Goal: Transaction & Acquisition: Purchase product/service

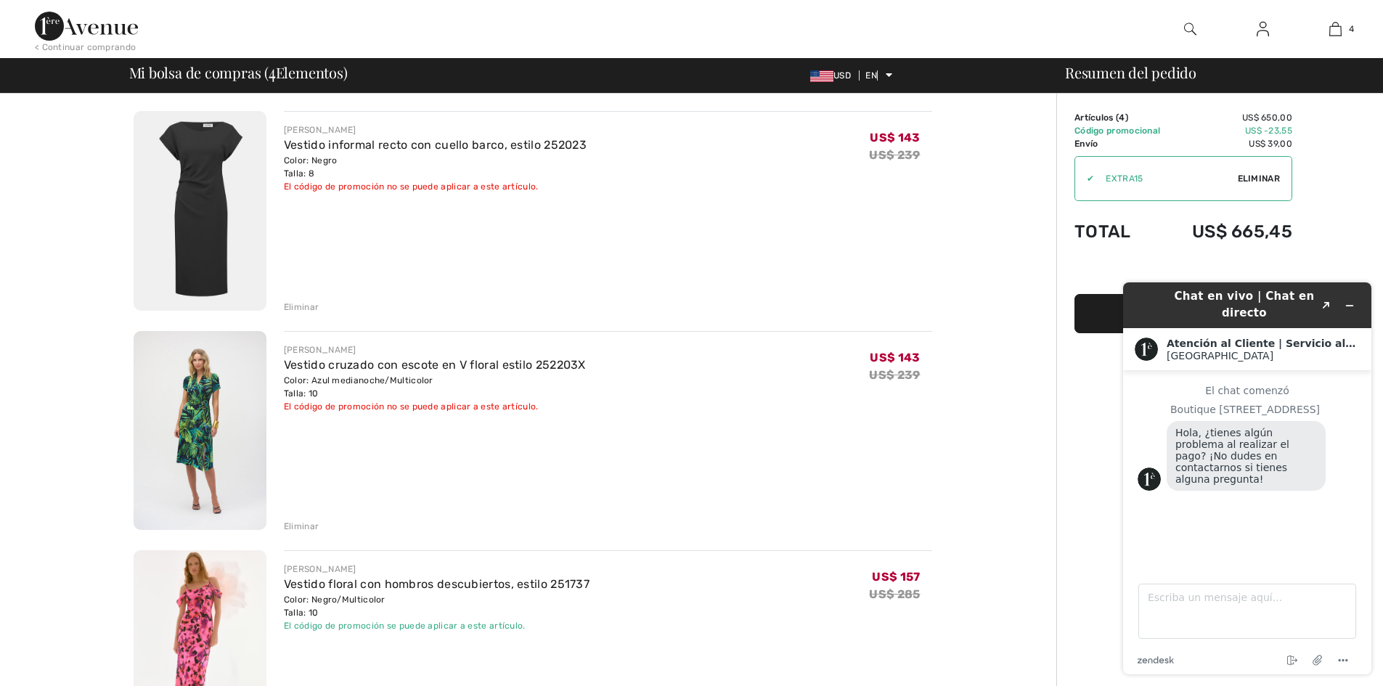
drag, startPoint x: 895, startPoint y: 144, endPoint x: 861, endPoint y: 144, distance: 34.1
click at [861, 144] on div "José Ribkoff Vestido informal recto con cuello barco, estilo 252023 Color: Negr…" at bounding box center [608, 158] width 648 height 70
click at [889, 78] on icon at bounding box center [888, 75] width 7 height 10
click at [848, 131] on div "José Ribkoff Vestido informal recto con cuello barco, estilo 252023 Color: Negr…" at bounding box center [608, 158] width 648 height 70
drag, startPoint x: 904, startPoint y: 131, endPoint x: 735, endPoint y: 180, distance: 175.9
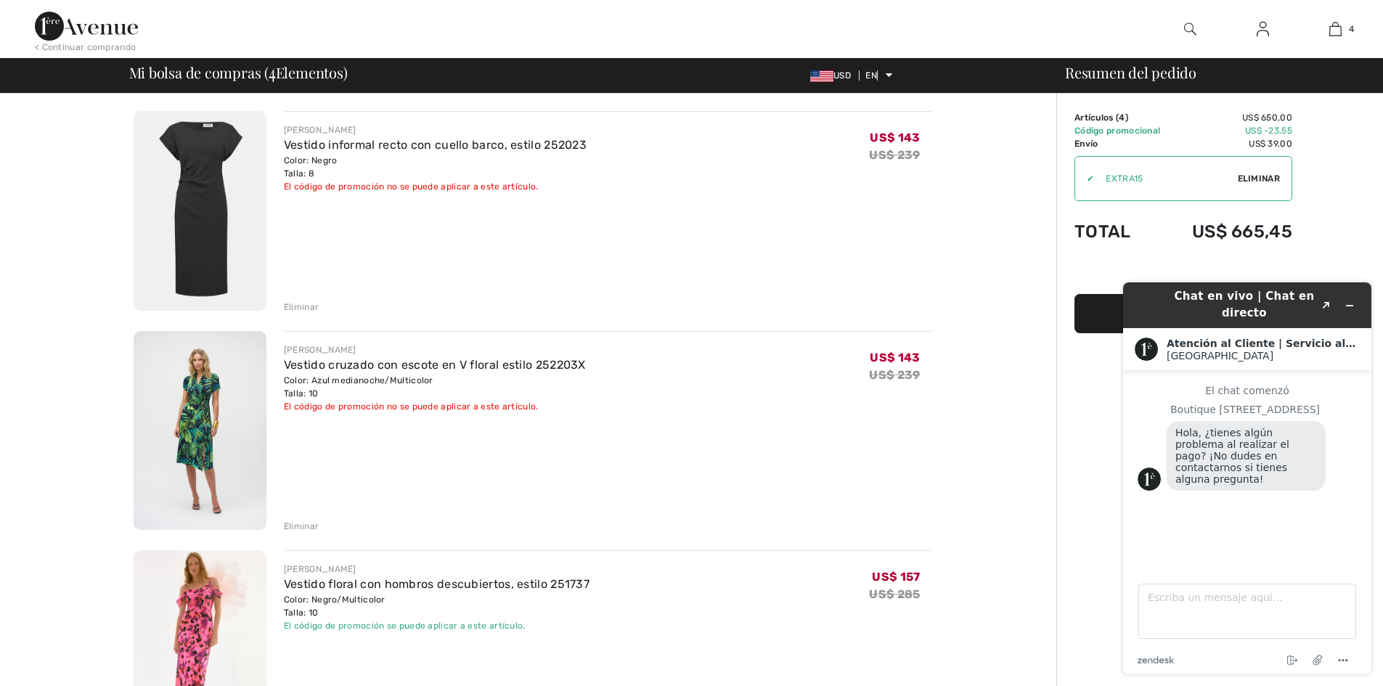
click at [735, 180] on div "José Ribkoff Vestido informal recto con cuello barco, estilo 252023 Color: Negr…" at bounding box center [608, 158] width 648 height 70
drag, startPoint x: 204, startPoint y: 168, endPoint x: 668, endPoint y: 251, distance: 471.1
click at [668, 251] on div "José Ribkoff Vestido informal recto con cuello barco, estilo 252023 Color: Negr…" at bounding box center [608, 212] width 648 height 202
click at [216, 152] on img at bounding box center [200, 211] width 133 height 200
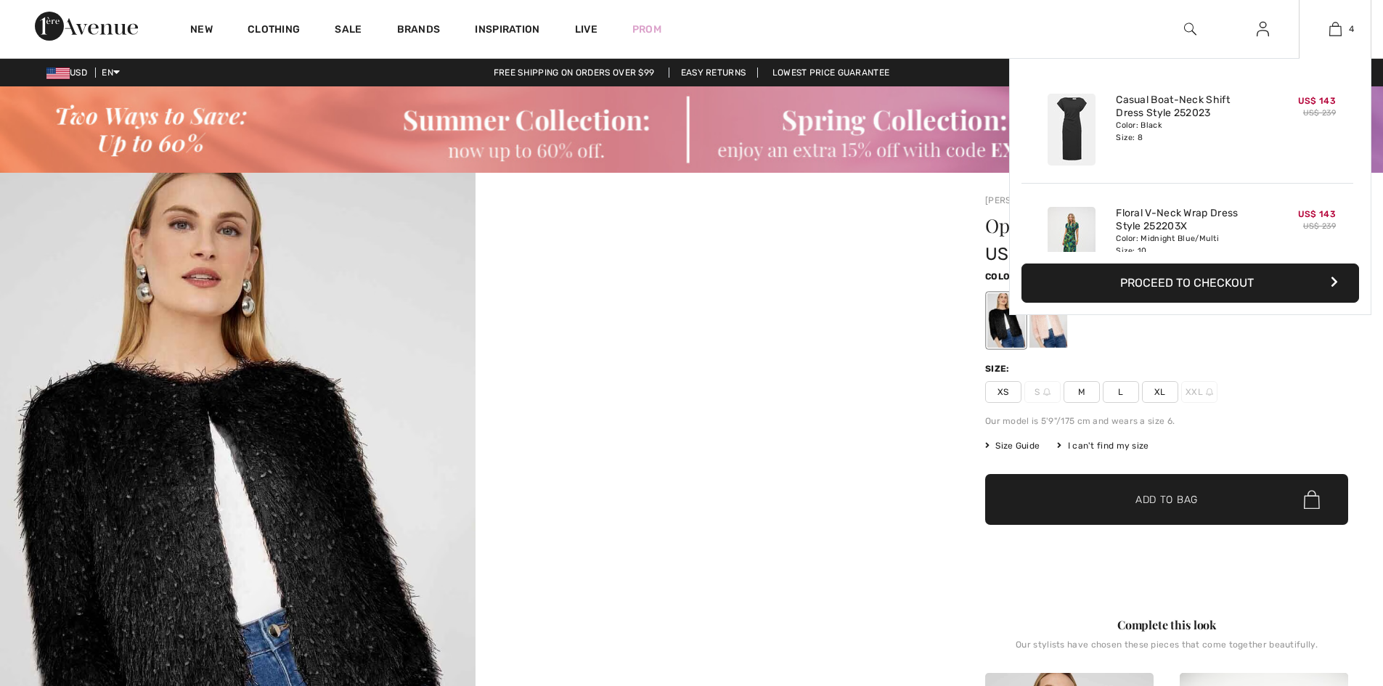
drag, startPoint x: 0, startPoint y: 0, endPoint x: 1306, endPoint y: 100, distance: 1309.4
checkbox input "true"
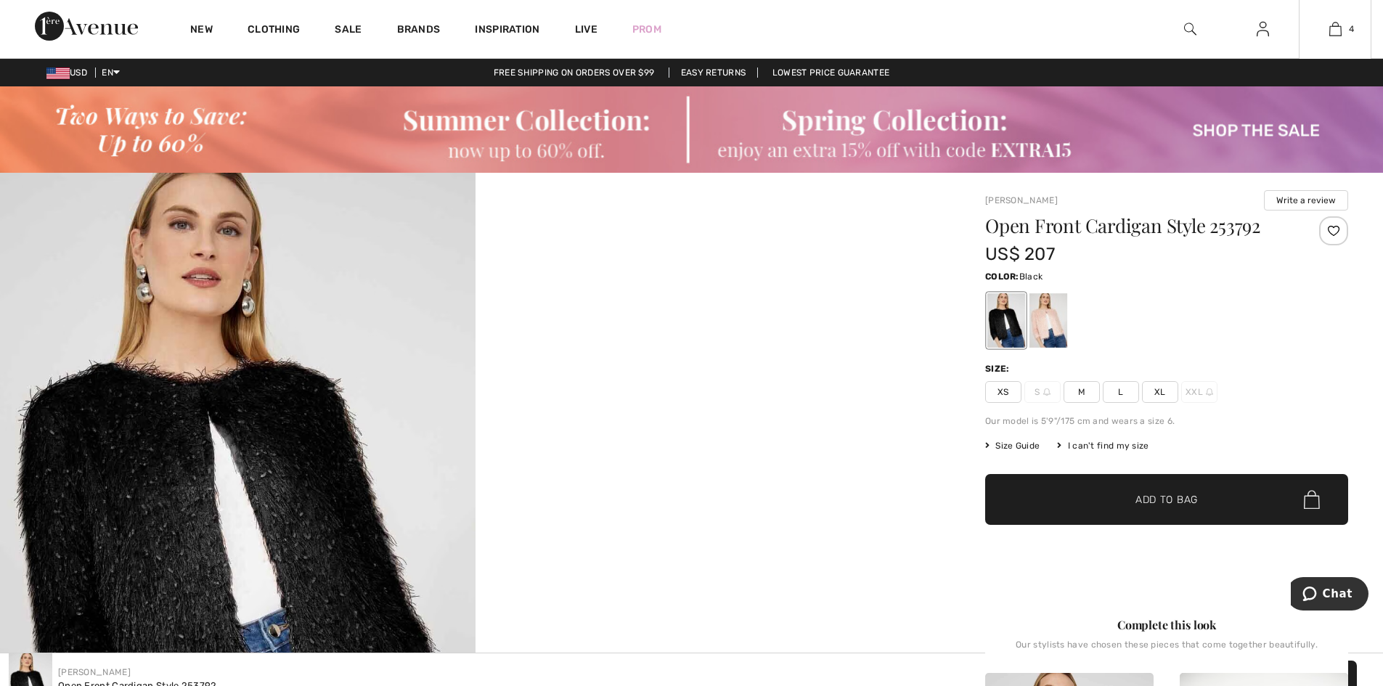
scroll to position [599, 0]
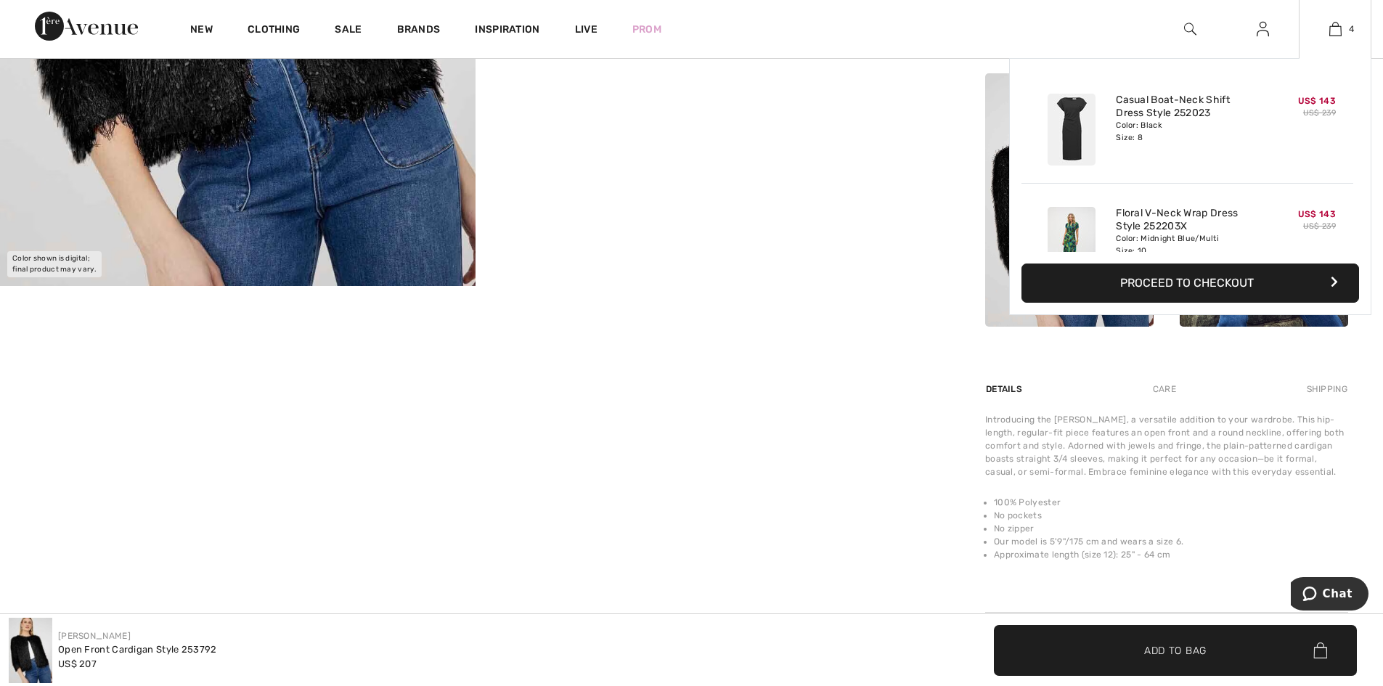
click at [1133, 122] on div "Color: Black Size: 8" at bounding box center [1186, 131] width 143 height 23
click at [1203, 116] on link "Casual Boat-Neck Shift Dress Style 252023" at bounding box center [1186, 107] width 143 height 26
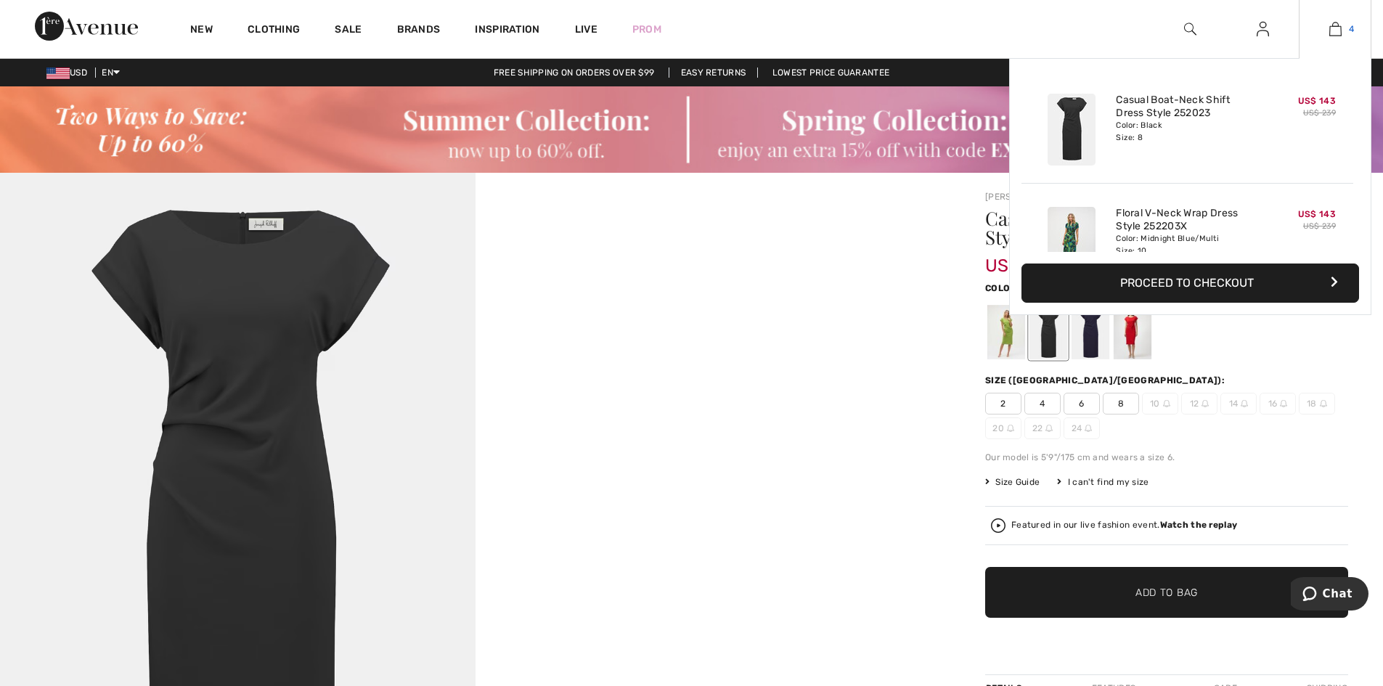
click at [1335, 29] on img at bounding box center [1335, 28] width 12 height 17
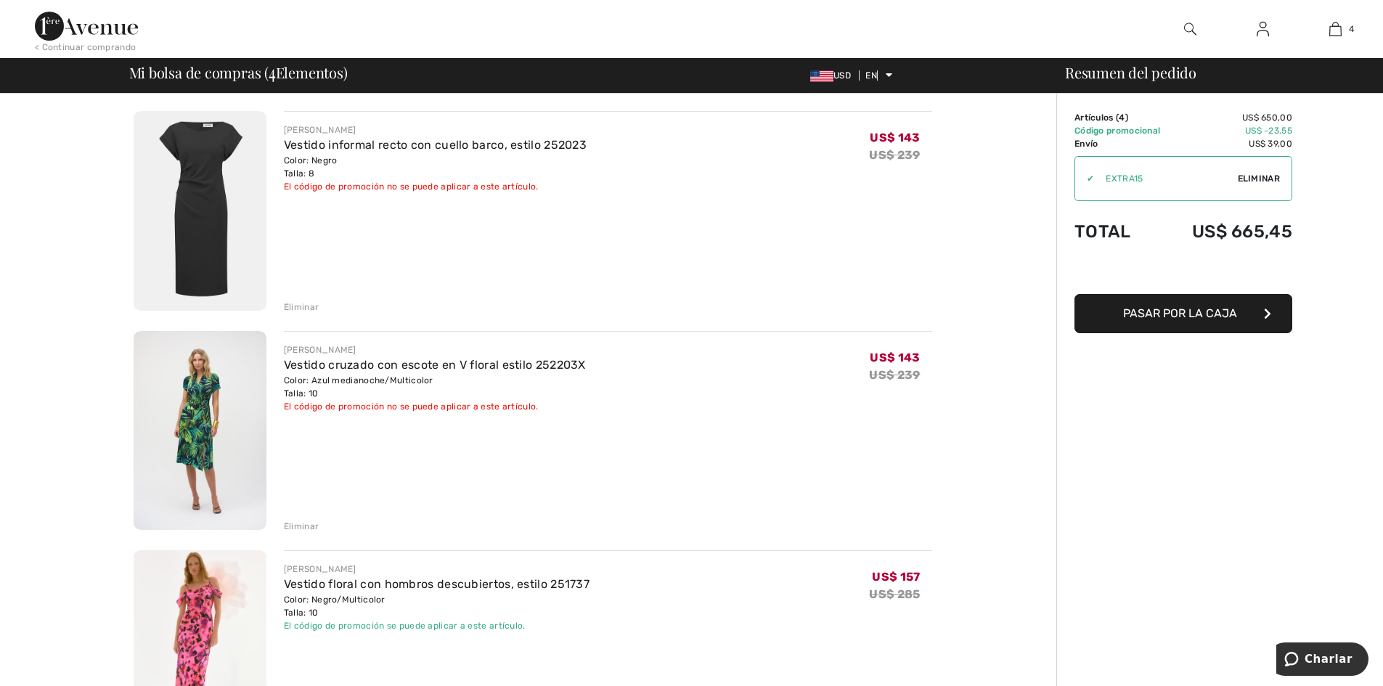
click at [1255, 173] on span "Eliminar" at bounding box center [1258, 178] width 42 height 13
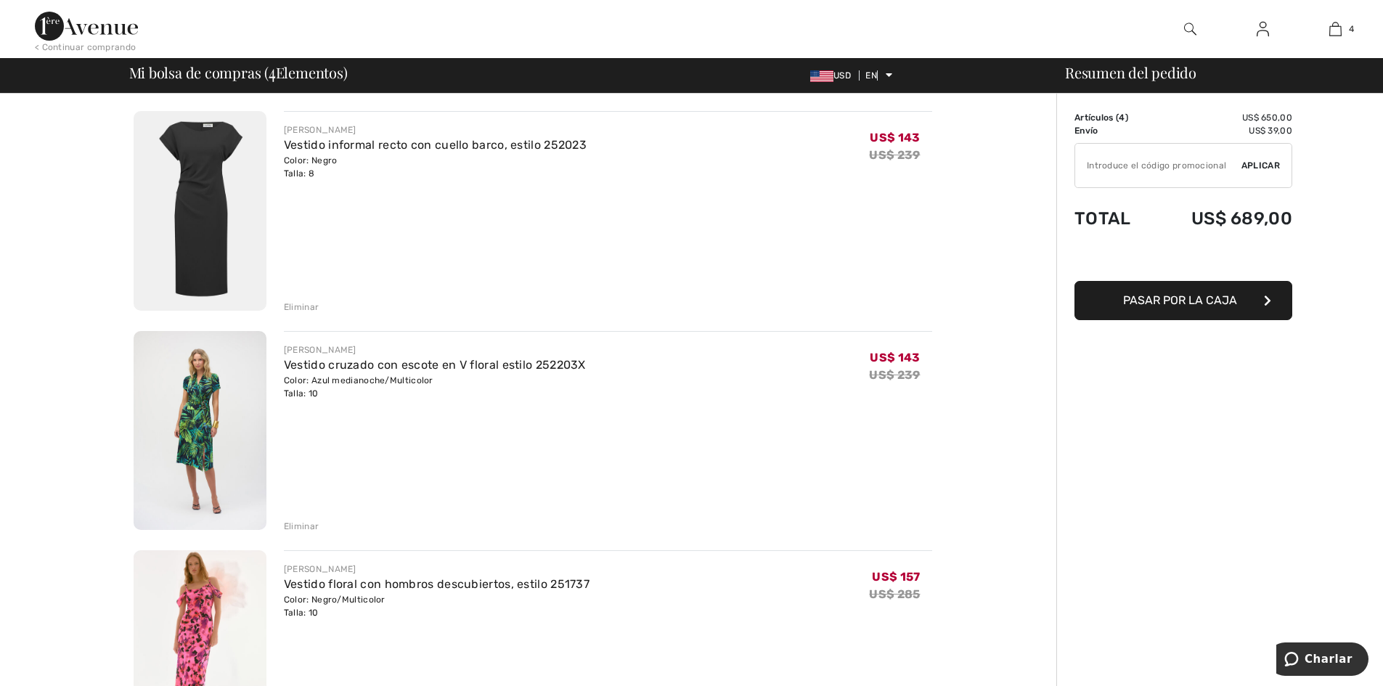
click at [1139, 164] on input "TEXT" at bounding box center [1158, 166] width 166 height 44
drag, startPoint x: 160, startPoint y: 171, endPoint x: 1240, endPoint y: 531, distance: 1138.5
click at [1189, 299] on font "Pasar por la caja" at bounding box center [1180, 300] width 114 height 14
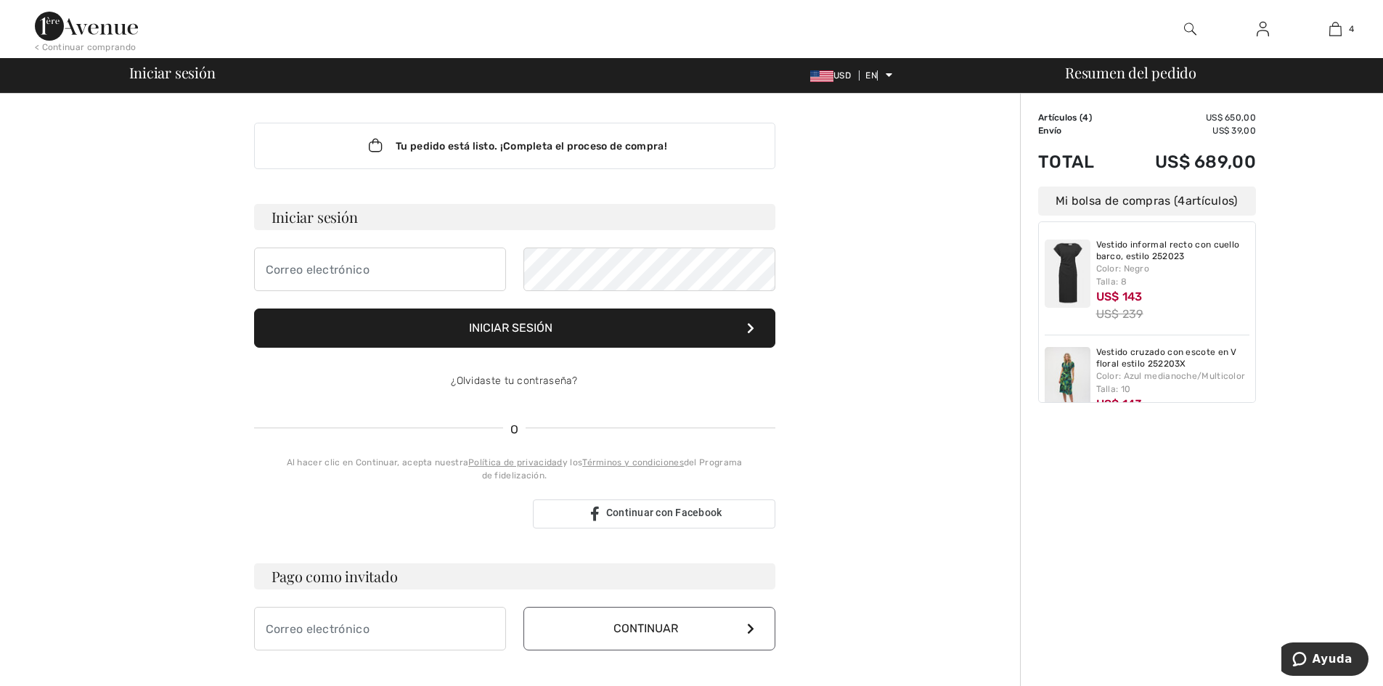
drag, startPoint x: 1171, startPoint y: 272, endPoint x: 1189, endPoint y: 272, distance: 18.1
click at [1189, 272] on div "Color: Negro Talla: 8" at bounding box center [1173, 275] width 154 height 26
click at [1082, 115] on font "Artículos (" at bounding box center [1060, 117] width 44 height 10
click at [1088, 117] on font "4" at bounding box center [1085, 117] width 6 height 10
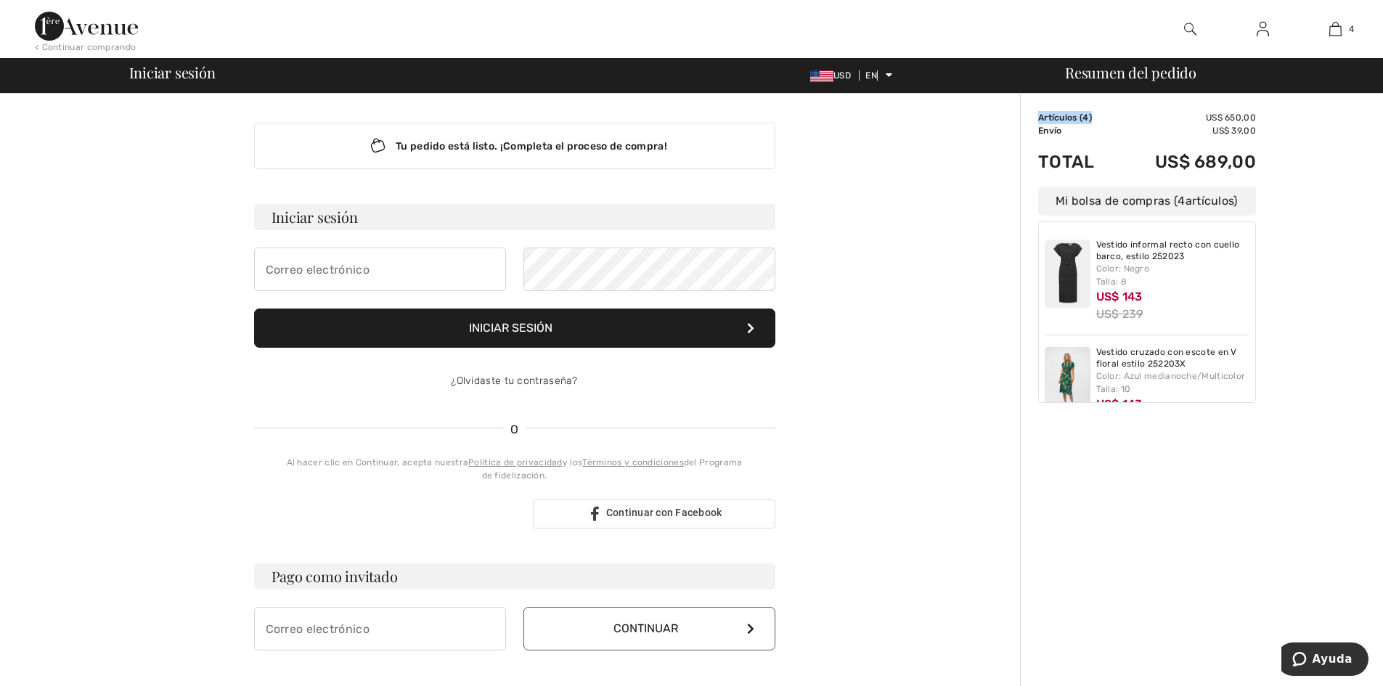
click at [1088, 117] on font "4" at bounding box center [1085, 117] width 6 height 10
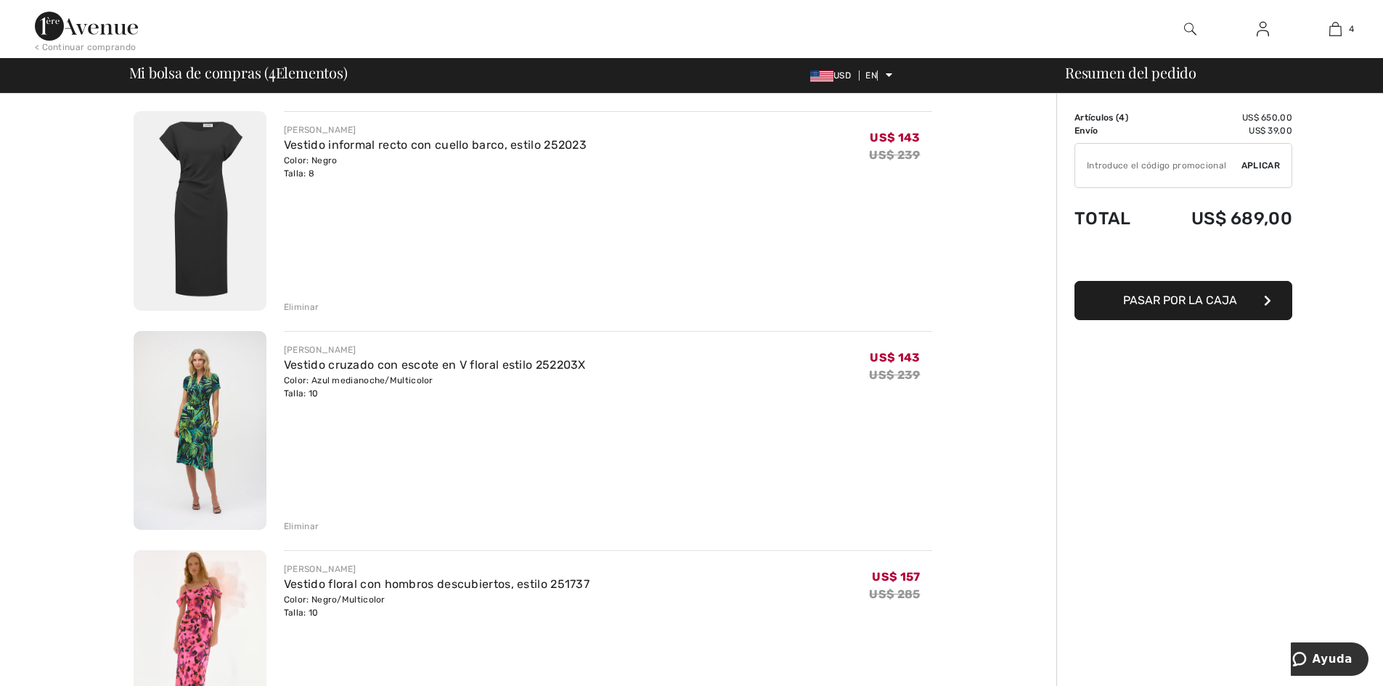
click at [926, 150] on div "US$ 143 US$ 239" at bounding box center [900, 151] width 62 height 57
click at [901, 146] on div "US$ 143 US$ 239" at bounding box center [900, 151] width 62 height 57
click at [898, 155] on font "US$ 239" at bounding box center [894, 155] width 51 height 14
click at [898, 142] on font "US$ 143" at bounding box center [894, 138] width 50 height 14
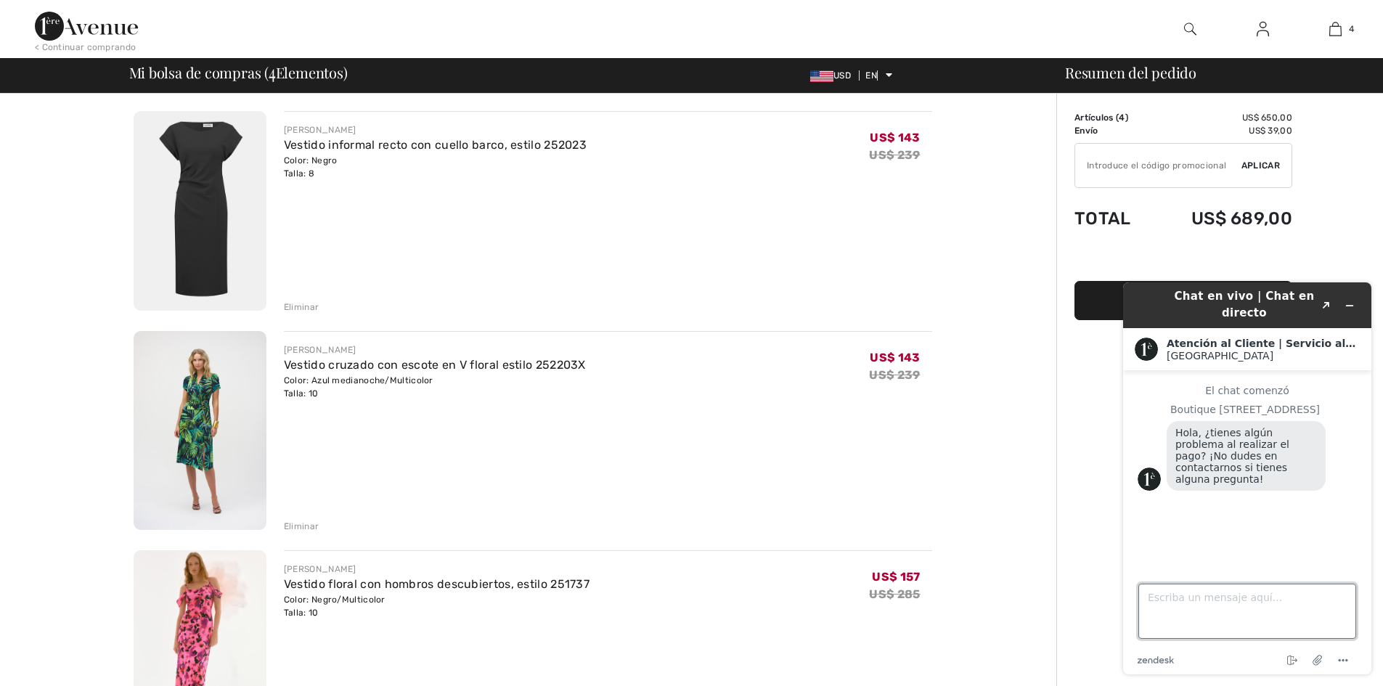
click at [1189, 602] on textarea "Escriba un mensaje aquí..." at bounding box center [1247, 610] width 218 height 55
type textarea "hola"
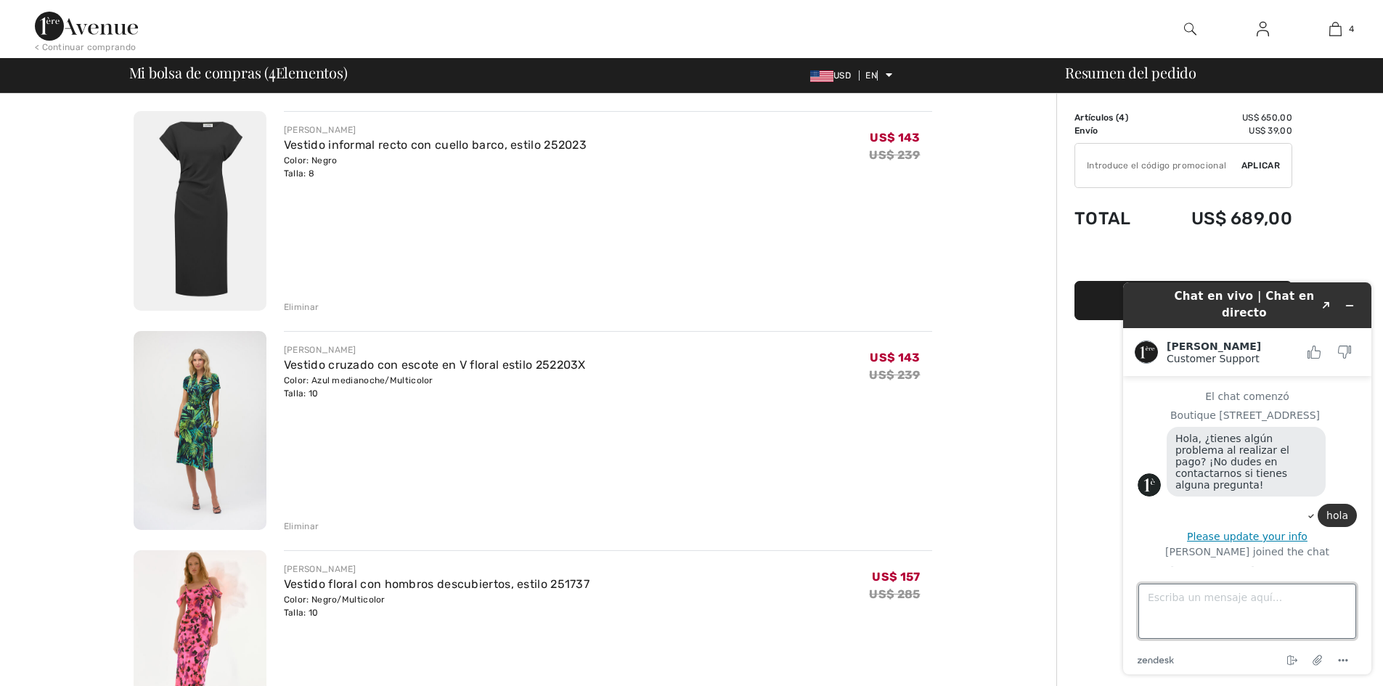
scroll to position [45, 0]
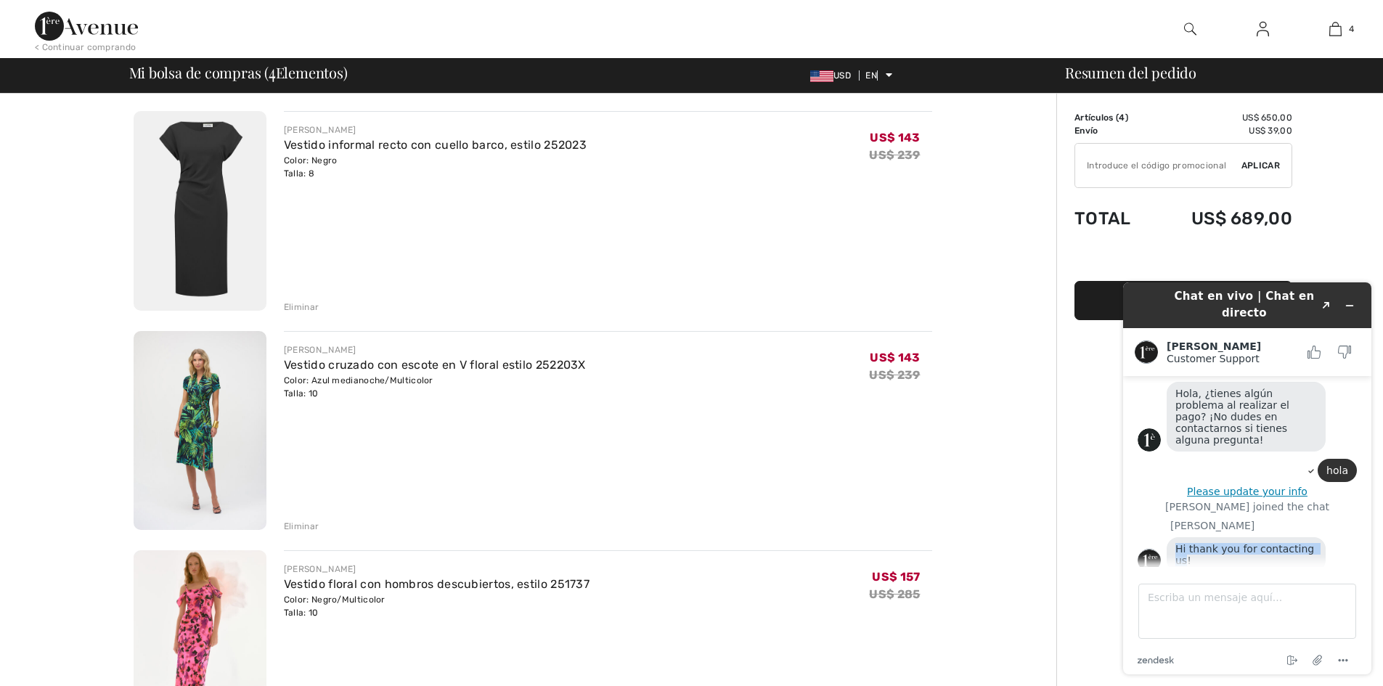
drag, startPoint x: 1311, startPoint y: 548, endPoint x: 1175, endPoint y: 549, distance: 136.4
click at [1175, 549] on span "Hi thank you for contacting us!" at bounding box center [1246, 554] width 142 height 23
copy span "Hi thank you for contacting us"
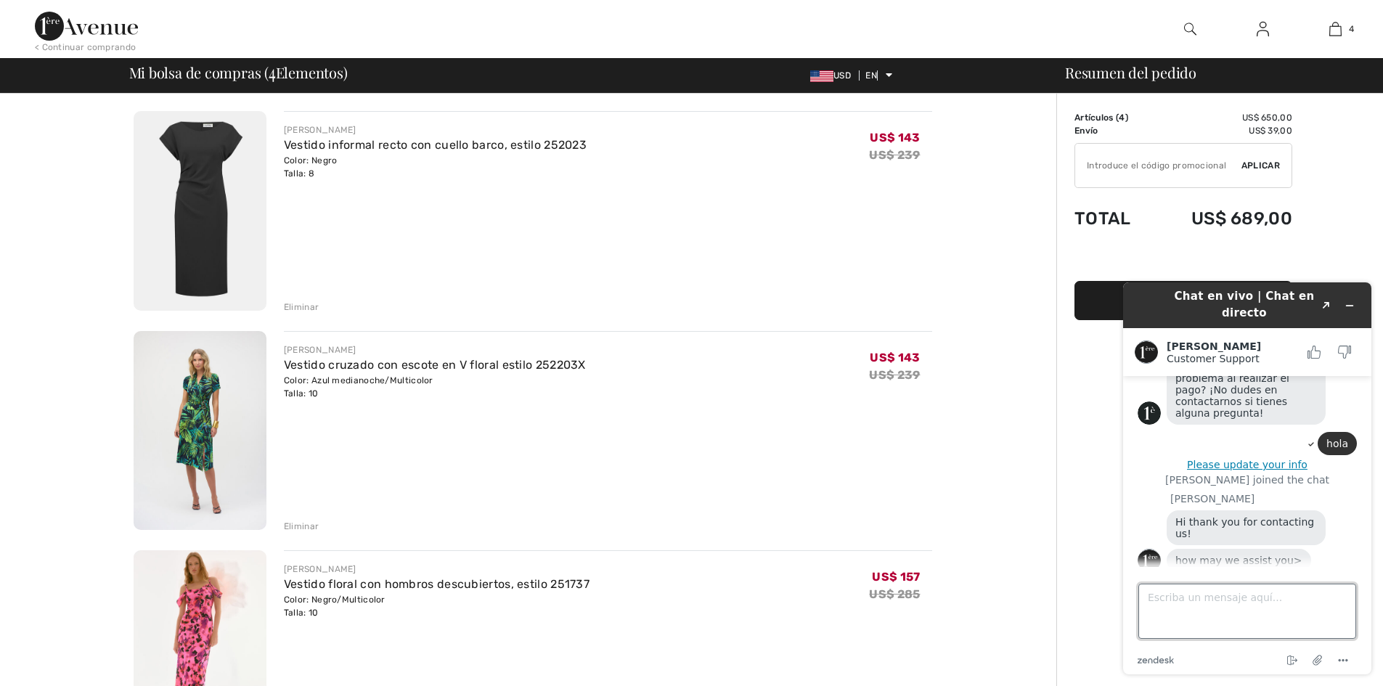
click at [1237, 622] on textarea "Escriba un mensaje aquí..." at bounding box center [1247, 610] width 218 height 55
type textarea "quiero comprar y escogi 4 articulos pero no quiero un vestido y no me deja elim…"
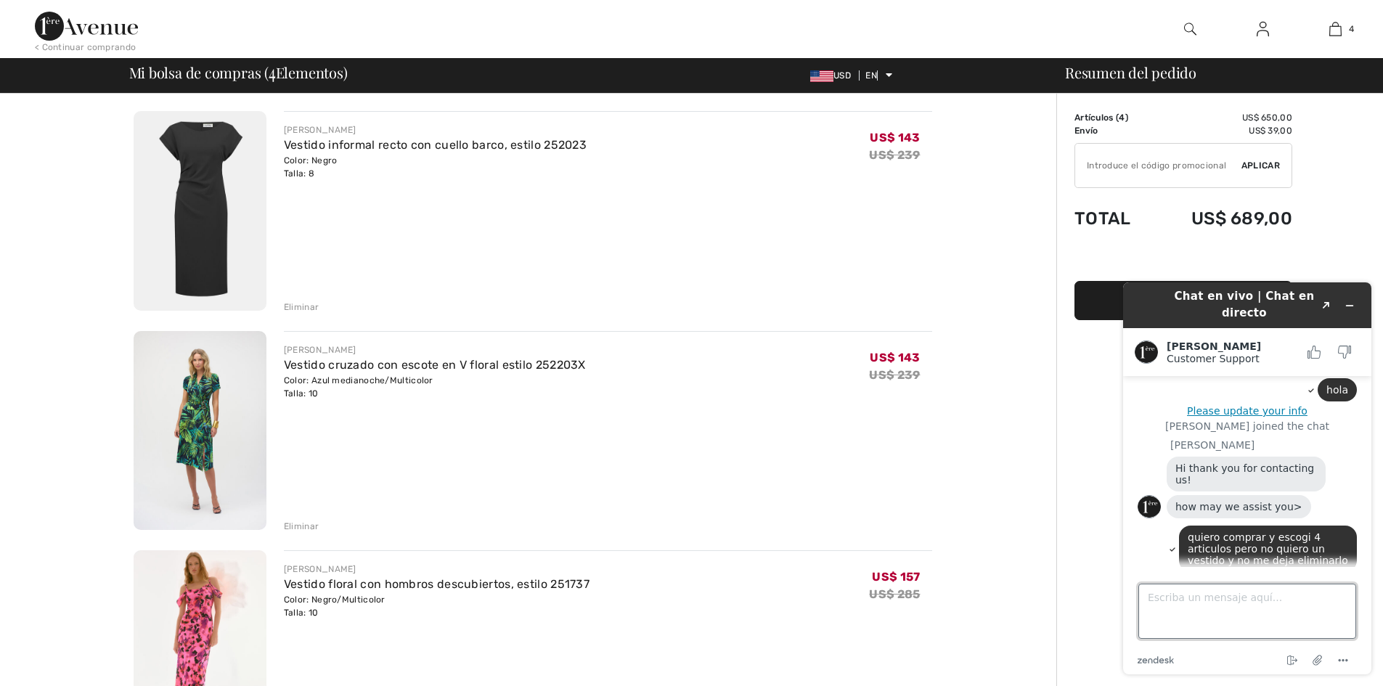
scroll to position [225, 0]
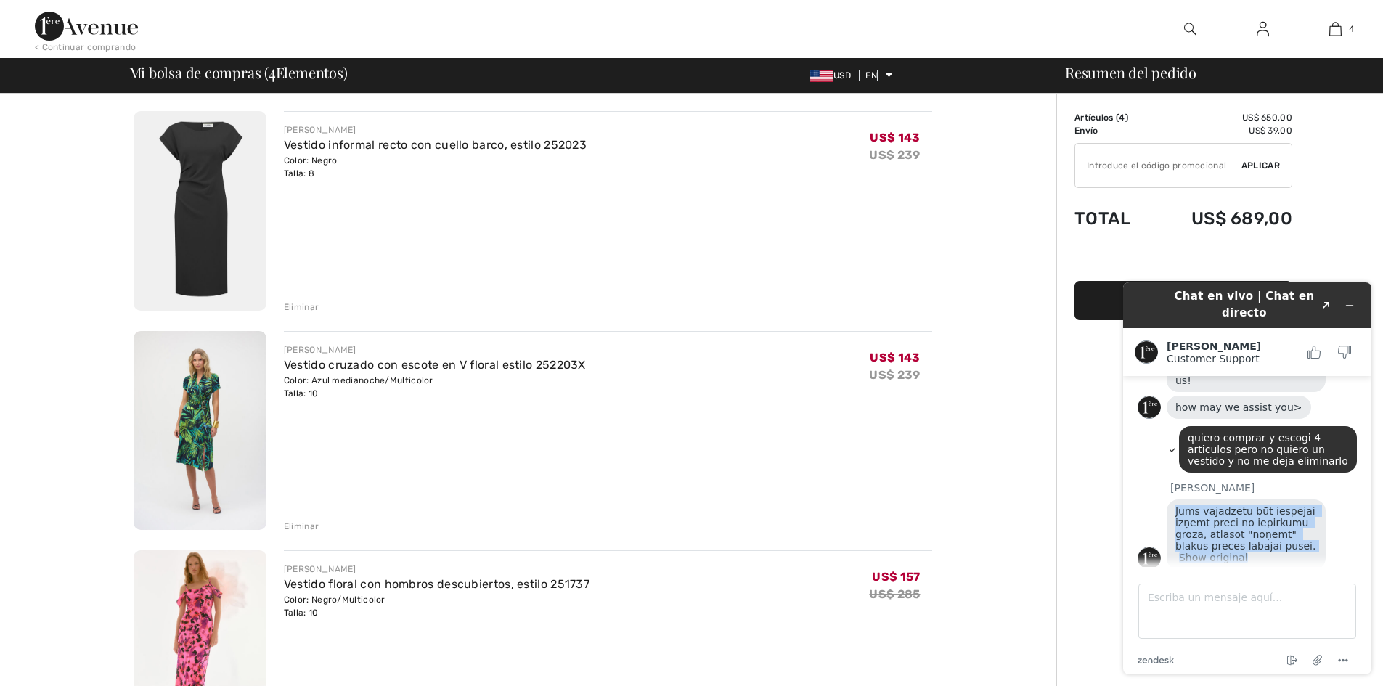
drag, startPoint x: 1248, startPoint y: 548, endPoint x: 1189, endPoint y: 509, distance: 70.2
click at [1177, 502] on div "Jums vajadzētu būt iespējai izņemt preci no iepirkumu groza, atlasot "noņemt" b…" at bounding box center [1245, 534] width 159 height 70
copy div "ums vajadzētu būt iespējai izņemt preci no iepirkumu groza, atlasot "noņemt" bl…"
click at [1251, 549] on div "Jums vajadzētu būt iespējai izņemt preci no iepirkumu groza, atlasot "noņemt" b…" at bounding box center [1245, 534] width 159 height 70
drag, startPoint x: 1249, startPoint y: 549, endPoint x: 1166, endPoint y: 493, distance: 99.4
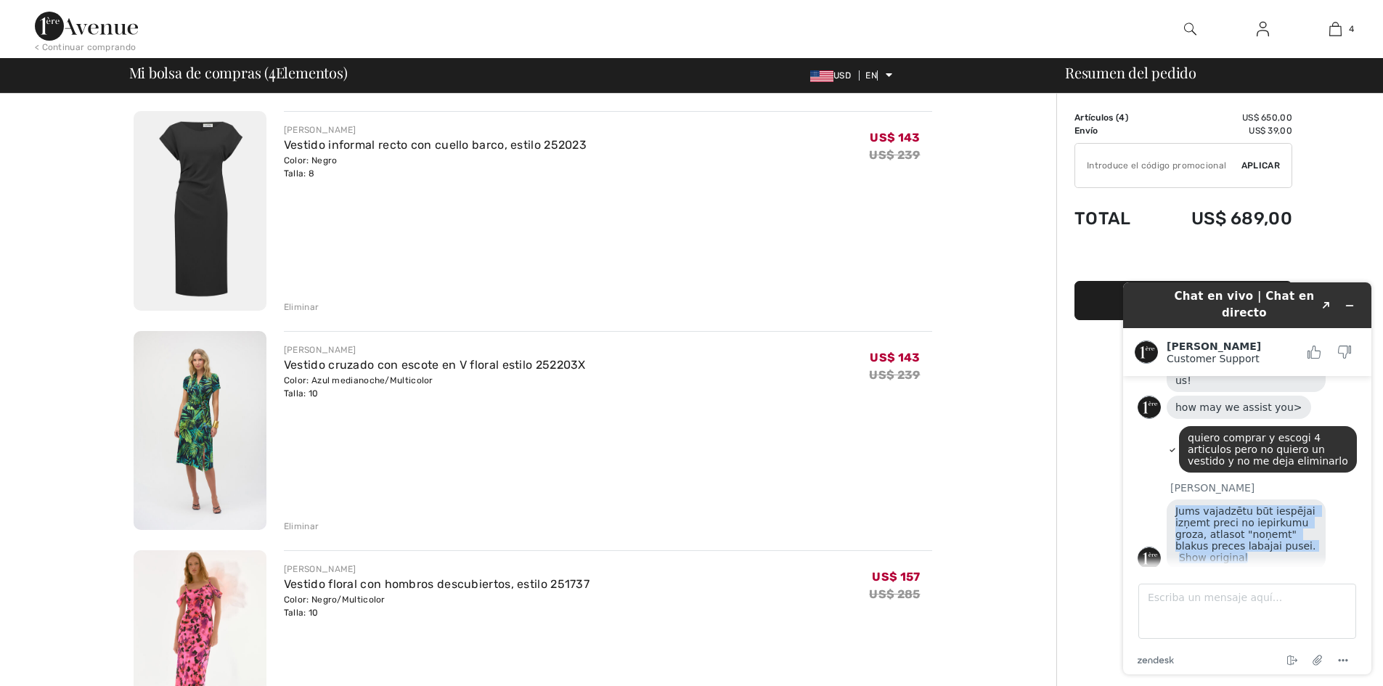
click at [1166, 499] on div "Jums vajadzētu būt iespējai izņemt preci no iepirkumu groza, atlasot "noņemt" b…" at bounding box center [1245, 534] width 159 height 70
drag, startPoint x: 115, startPoint y: 235, endPoint x: 1091, endPoint y: 512, distance: 1015.4
click at [1266, 553] on div "Jums vajadzētu būt iespējai izņemt preci no iepirkumu groza, atlasot "noņemt" b…" at bounding box center [1245, 534] width 159 height 70
click at [1264, 536] on span "Jums vajadzētu būt iespējai izņemt preci no iepirkumu groza, atlasot "noņemt" b…" at bounding box center [1246, 528] width 143 height 46
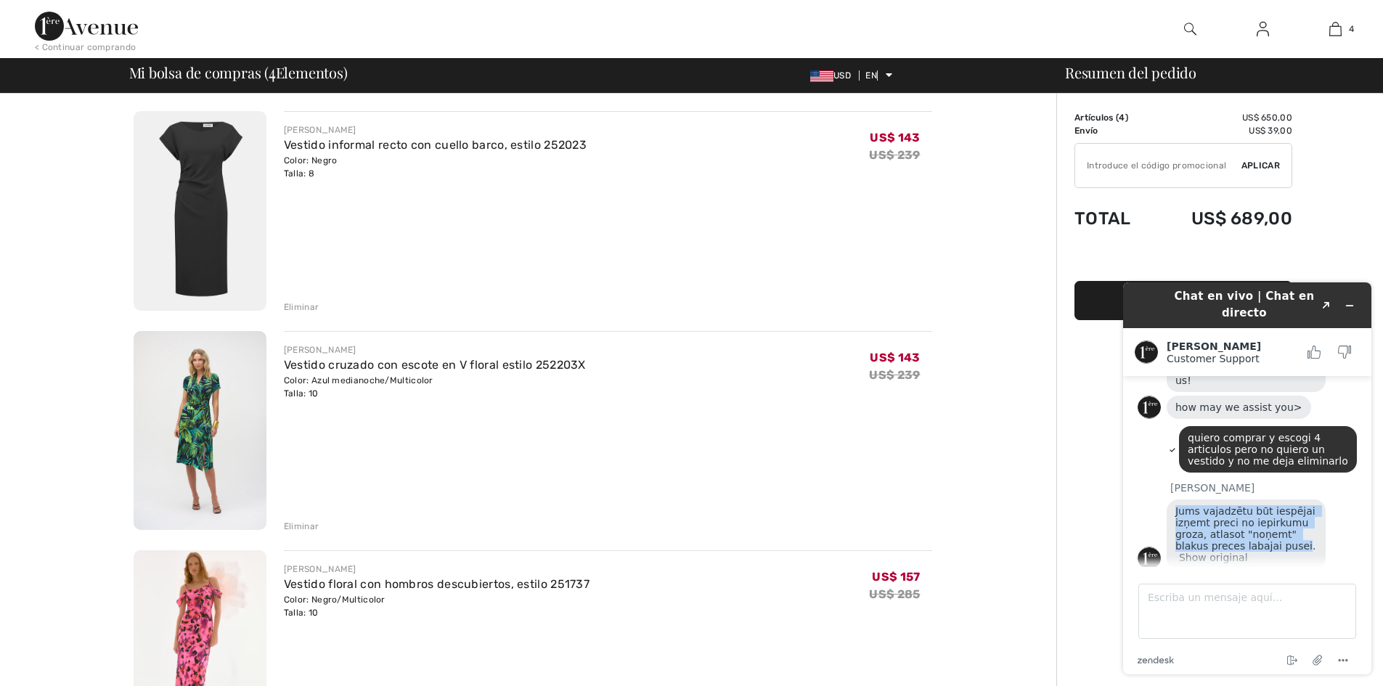
drag, startPoint x: 1262, startPoint y: 536, endPoint x: 1173, endPoint y: 501, distance: 95.8
click at [1173, 501] on div "Jums vajadzētu būt iespējai izņemt preci no iepirkumu groza, atlasot "noņemt" b…" at bounding box center [1245, 534] width 159 height 70
copy span "Jums vajadzētu būt iespējai izņemt preci no iepirkumu groza, atlasot "noņemt" b…"
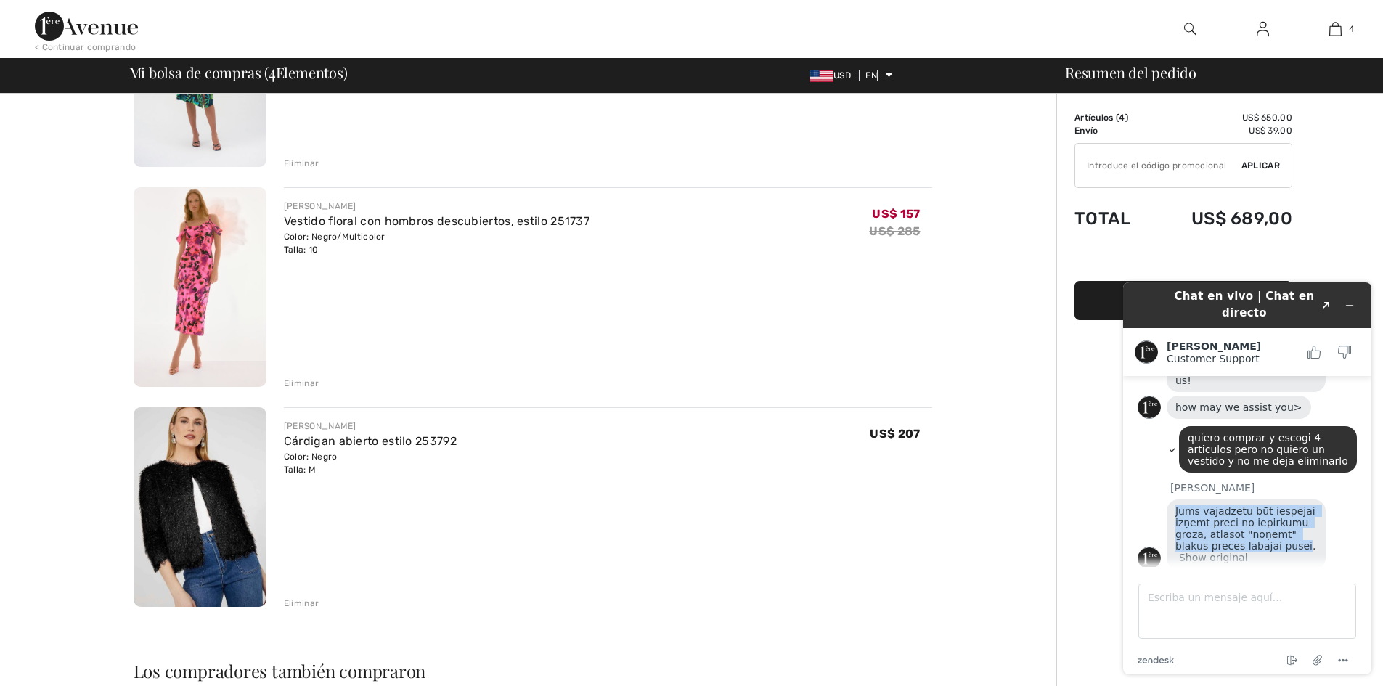
scroll to position [0, 0]
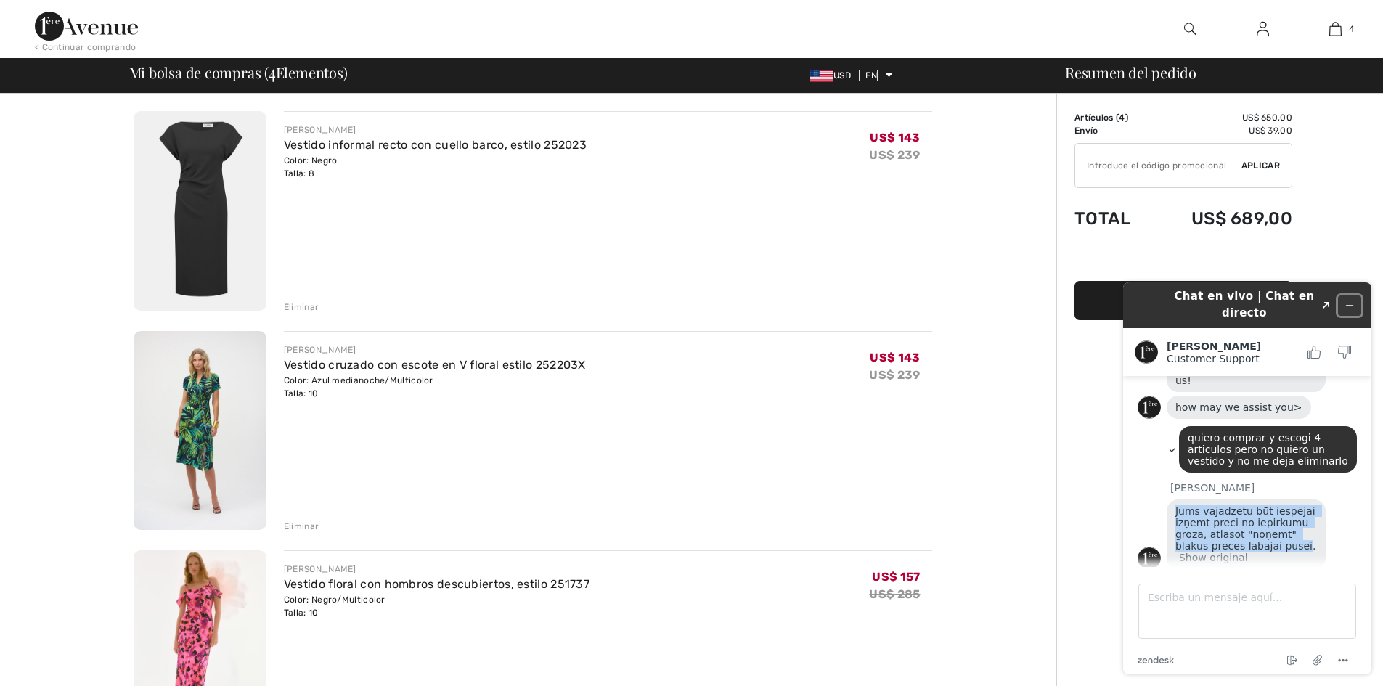
click at [1356, 302] on button "Minimizar widget" at bounding box center [1349, 305] width 23 height 20
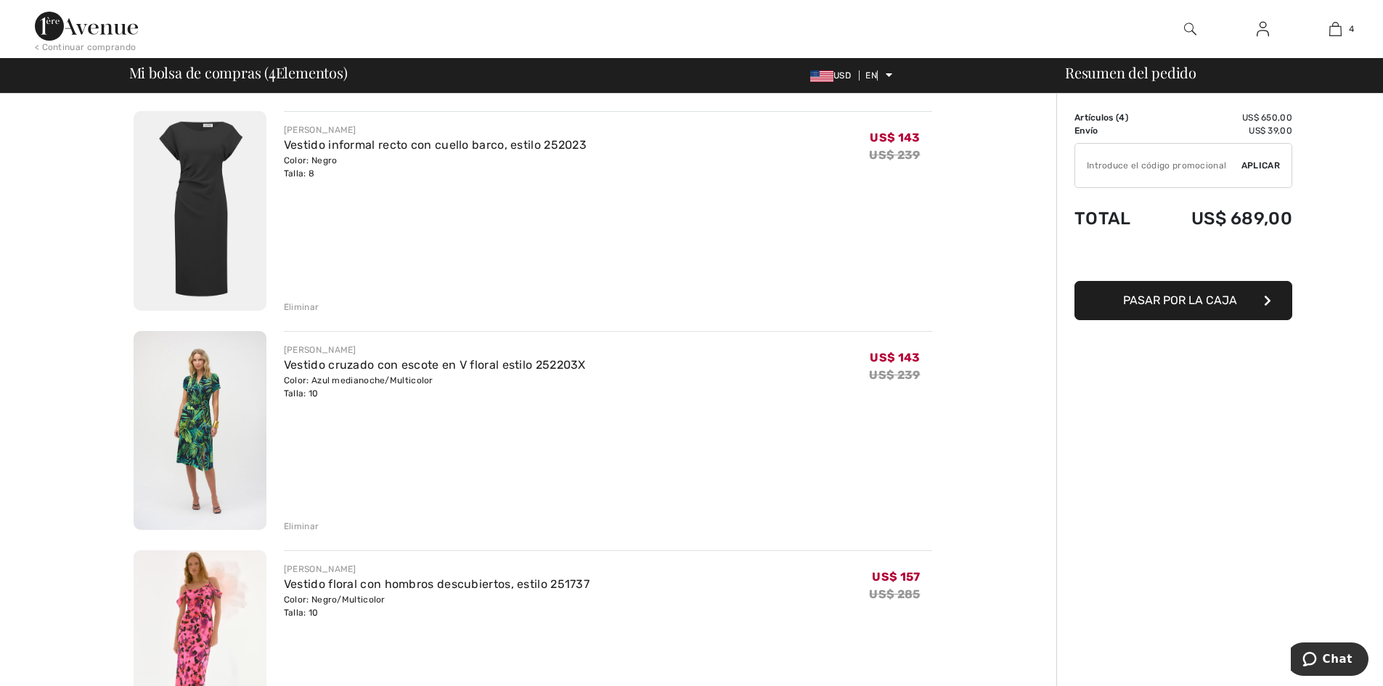
click at [1195, 298] on font "Pasar por la caja" at bounding box center [1180, 300] width 114 height 14
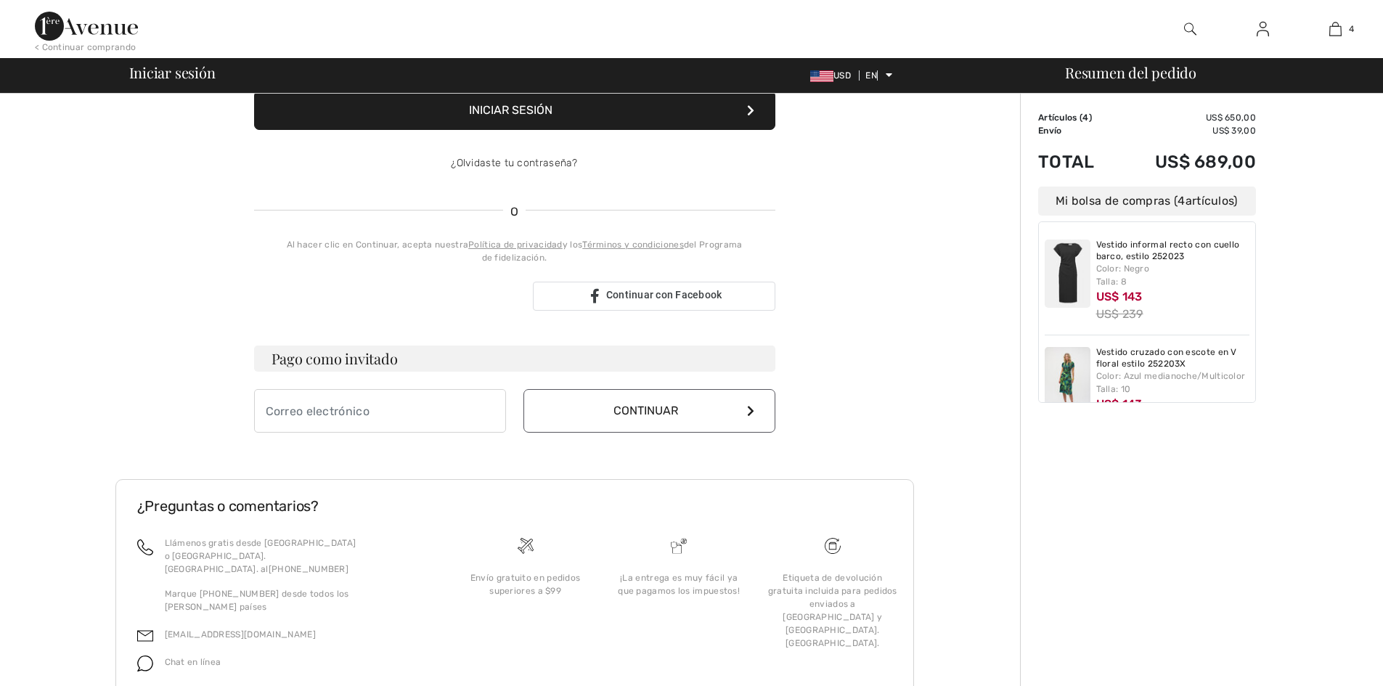
checkbox input "true"
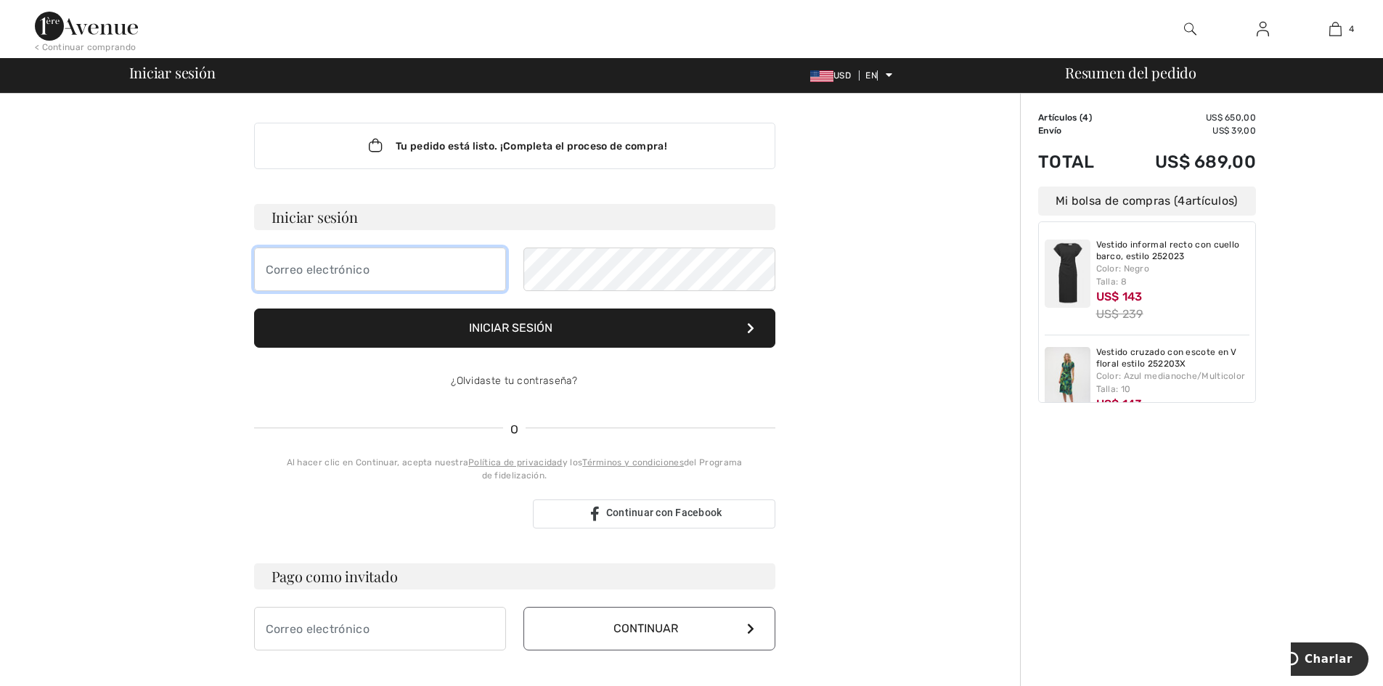
click at [482, 258] on input "email" at bounding box center [380, 269] width 252 height 44
type input "enegohe@hotmail.com"
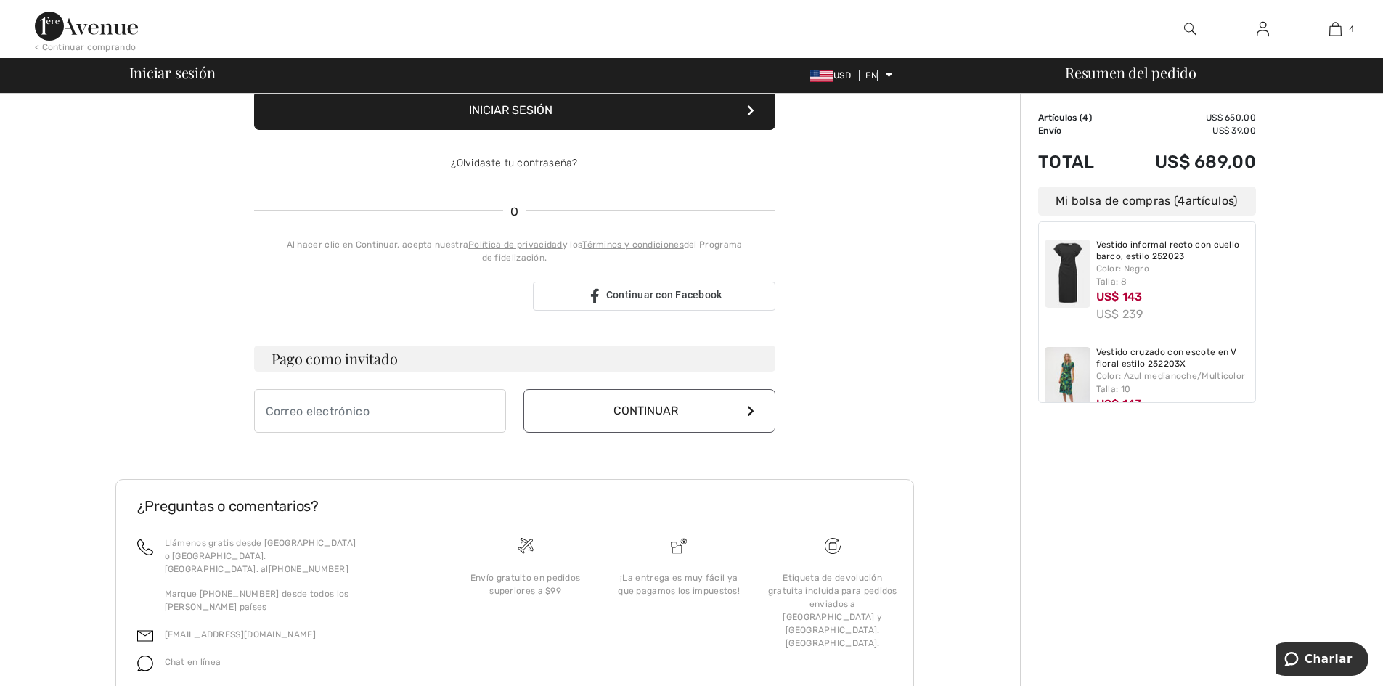
scroll to position [73, 0]
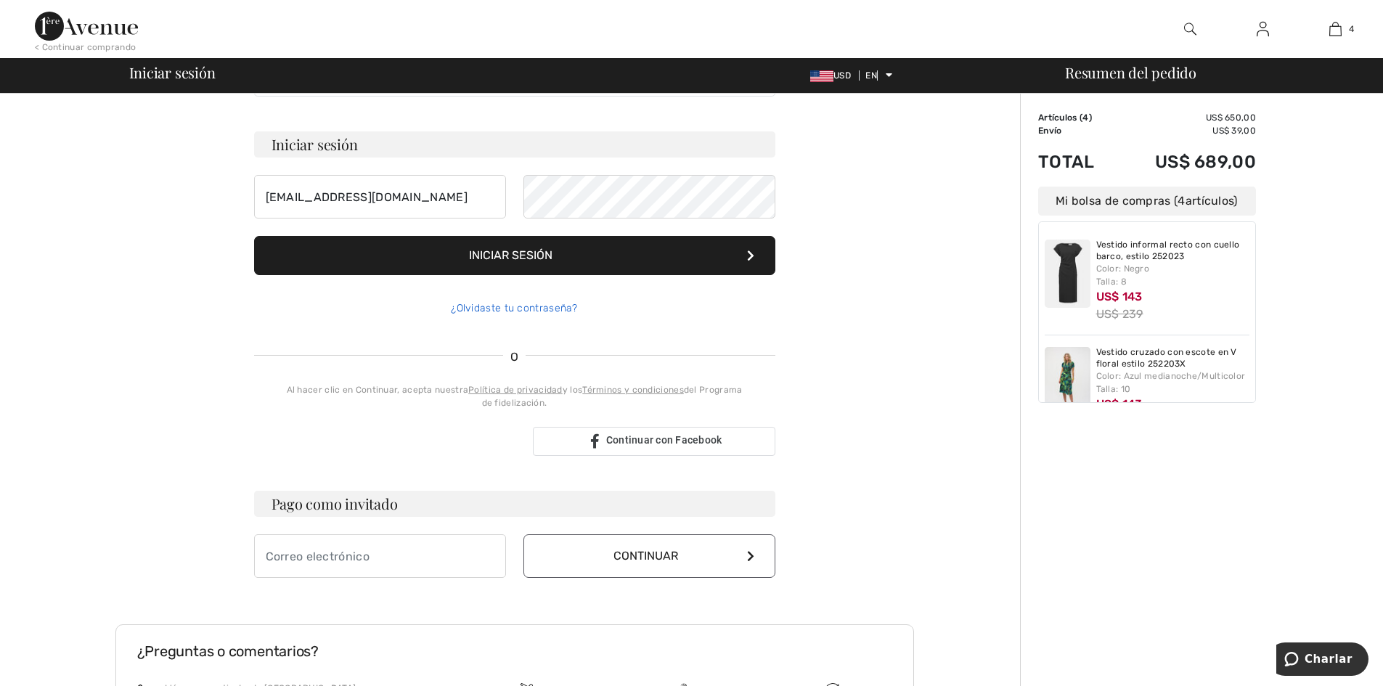
click at [538, 306] on div "¿Olvidaste tu contraseña?" at bounding box center [514, 309] width 521 height 44
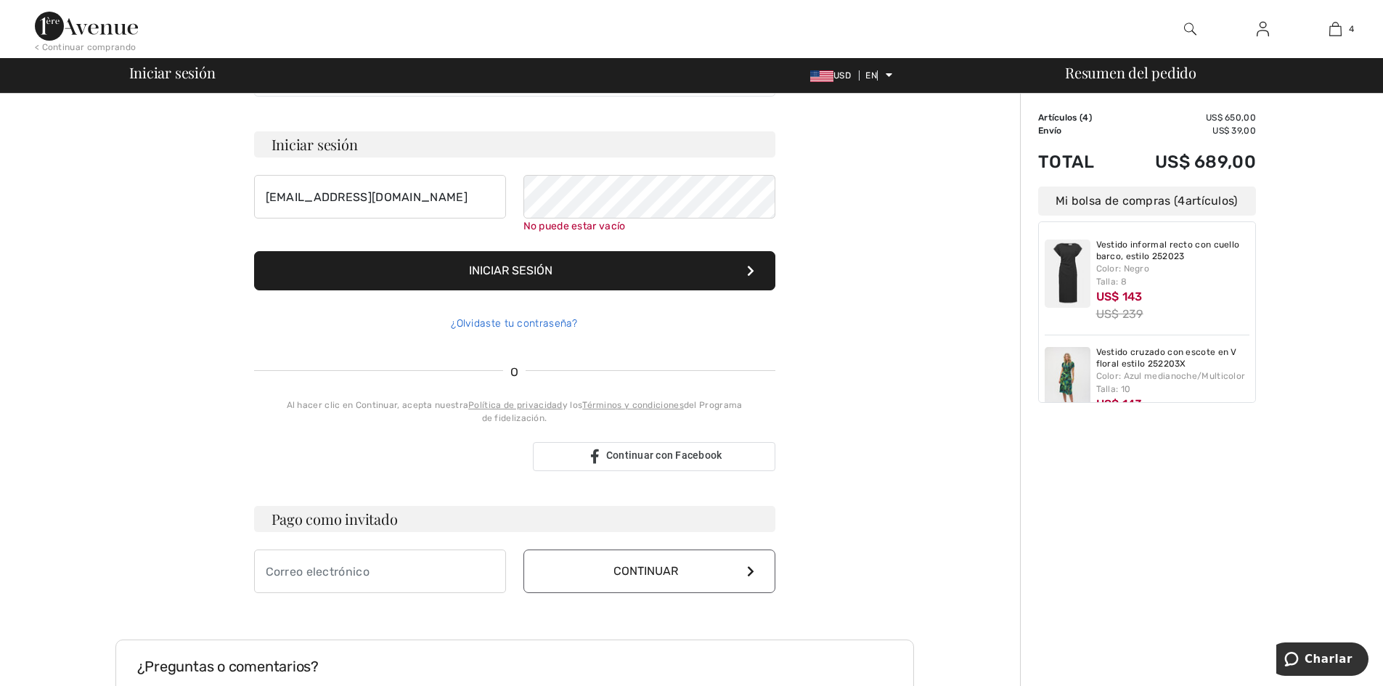
click at [512, 326] on font "¿Olvidaste tu contraseña?" at bounding box center [514, 323] width 127 height 12
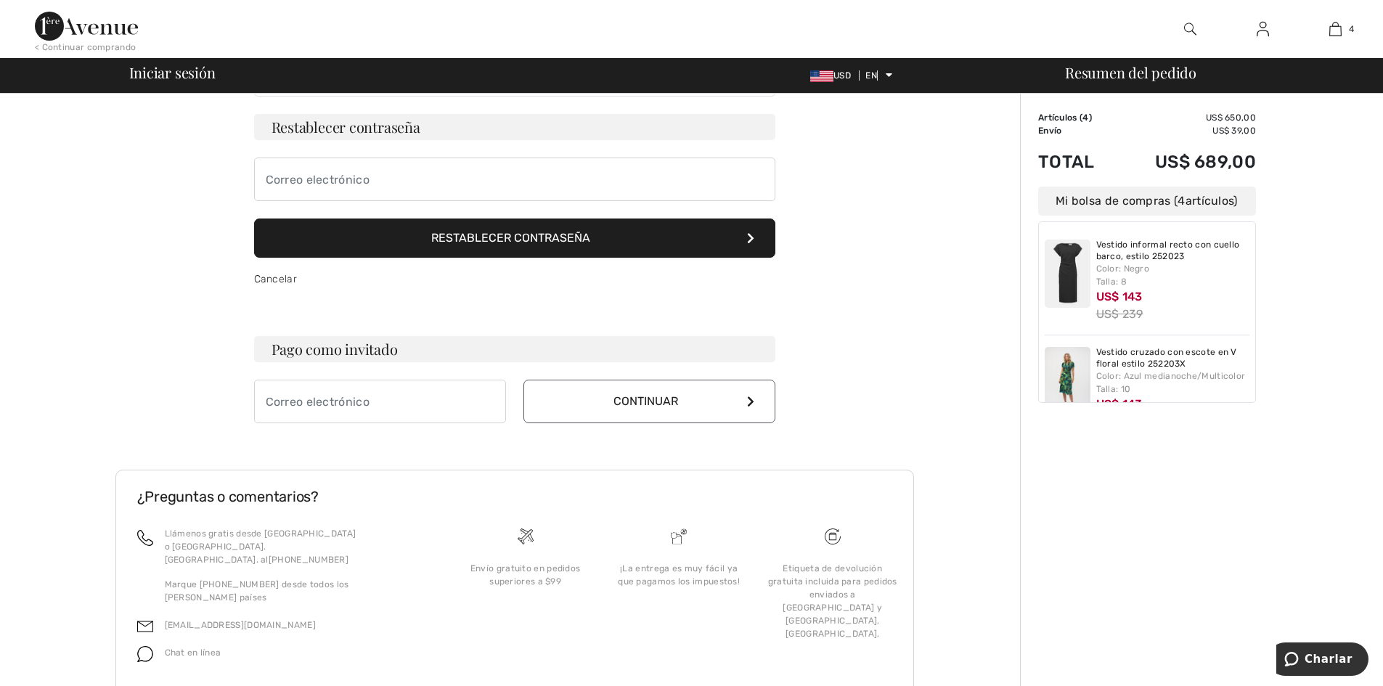
scroll to position [0, 0]
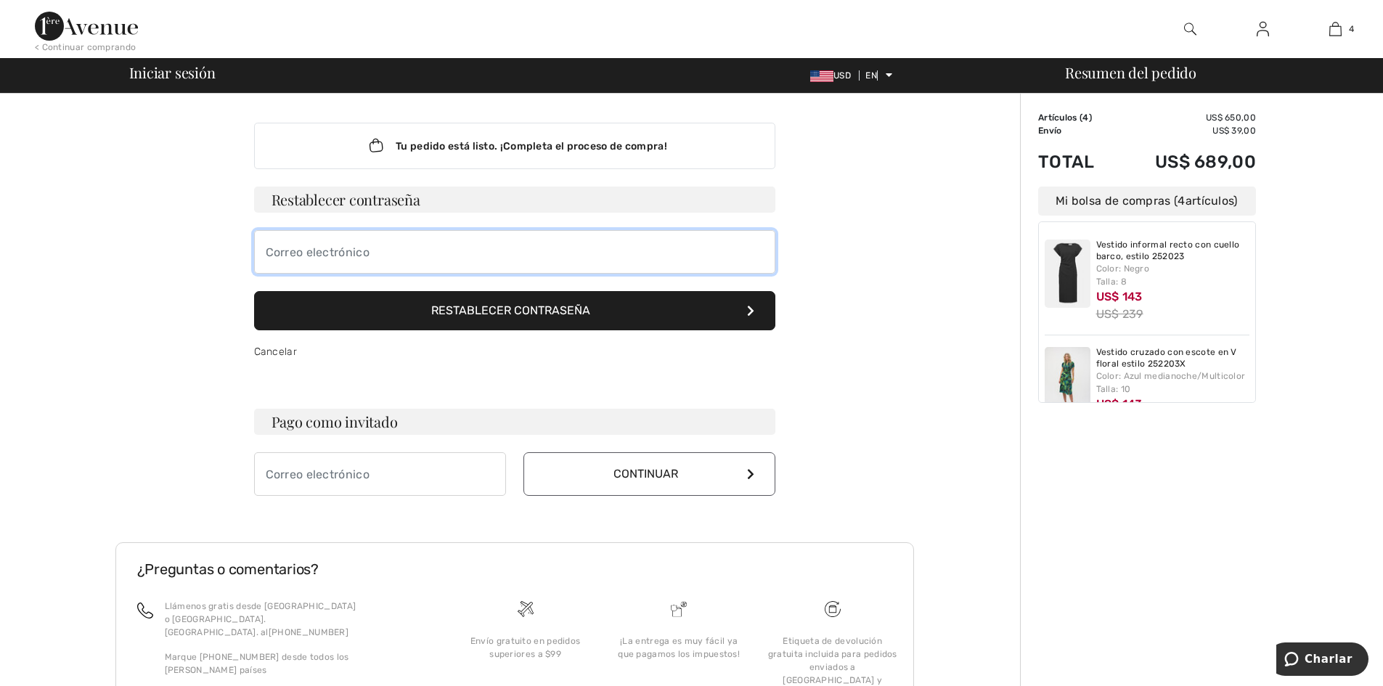
click at [395, 247] on input "email" at bounding box center [514, 252] width 521 height 44
type input "[EMAIL_ADDRESS][DOMAIN_NAME]"
click at [536, 306] on font "Restablecer contraseña" at bounding box center [510, 310] width 159 height 14
click at [504, 262] on input "[EMAIL_ADDRESS][DOMAIN_NAME]" at bounding box center [514, 252] width 521 height 44
click at [493, 319] on button "Restablecer contraseña" at bounding box center [514, 310] width 521 height 39
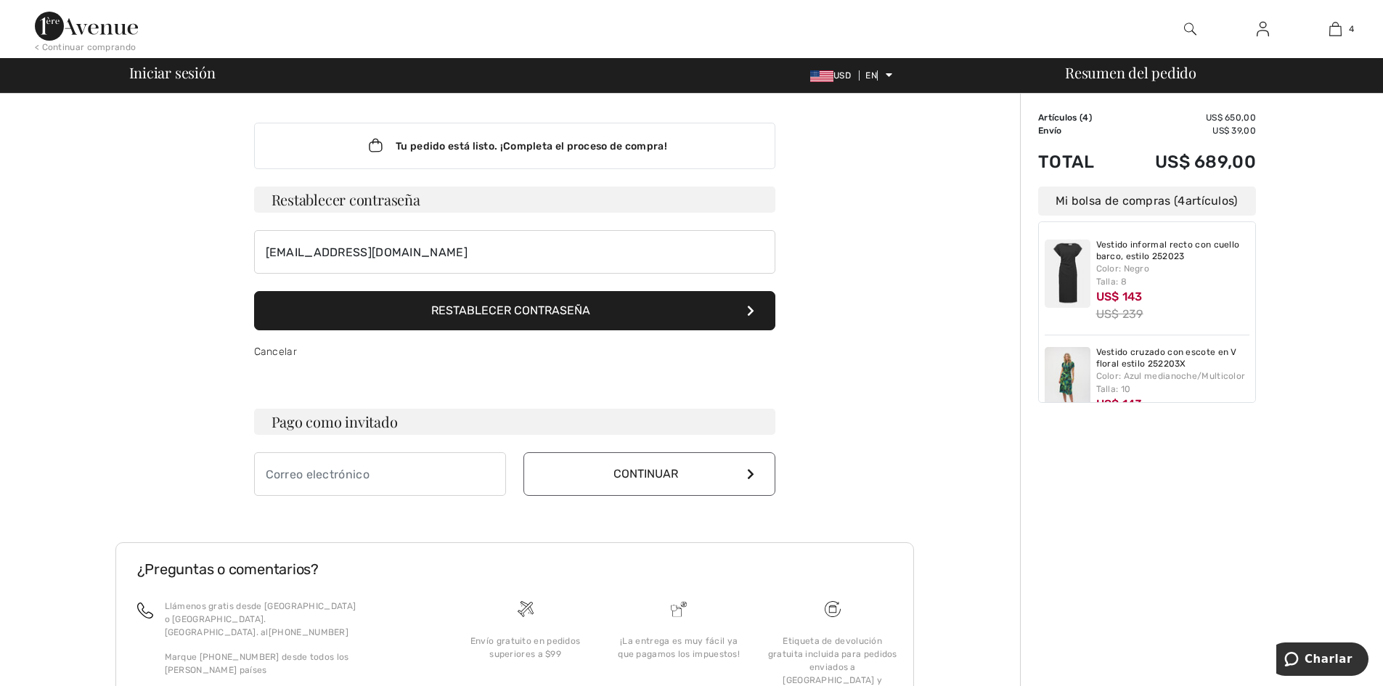
scroll to position [73, 0]
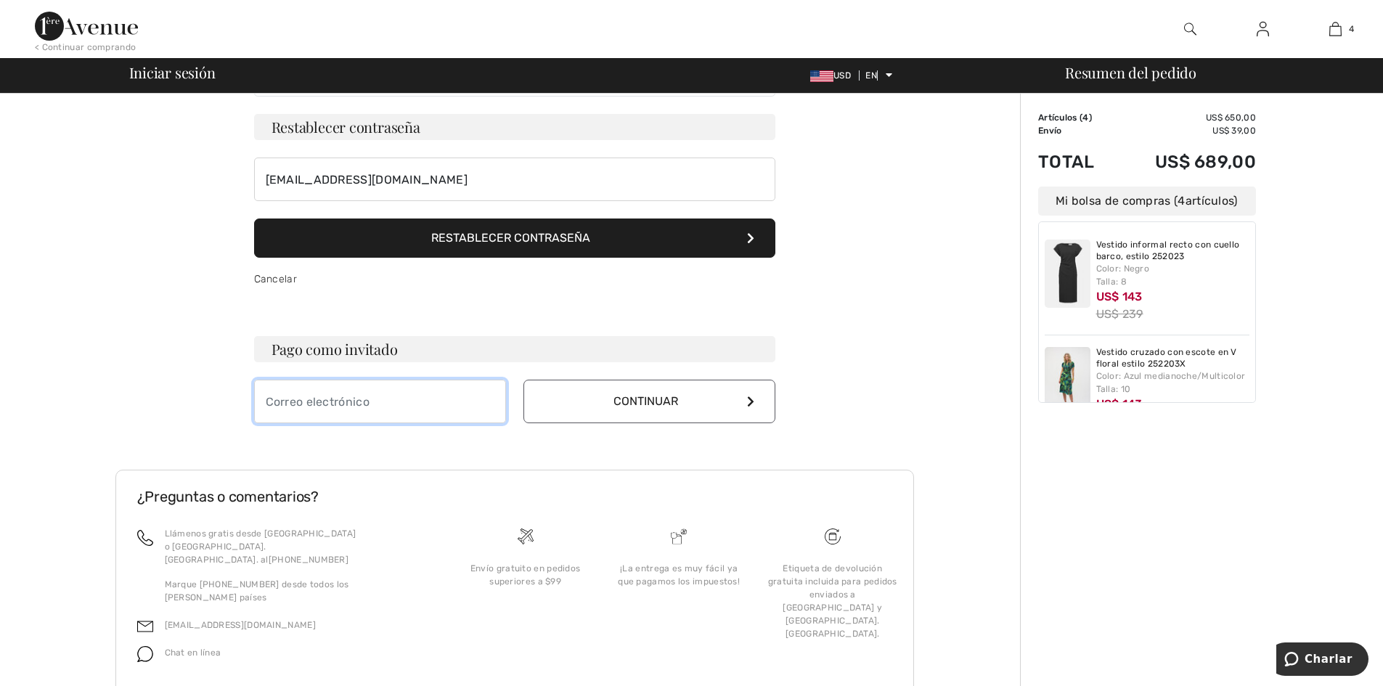
click at [446, 416] on input "email" at bounding box center [380, 402] width 252 height 44
type input "[EMAIL_ADDRESS][DOMAIN_NAME]"
click at [605, 411] on button "Continuar" at bounding box center [649, 402] width 252 height 44
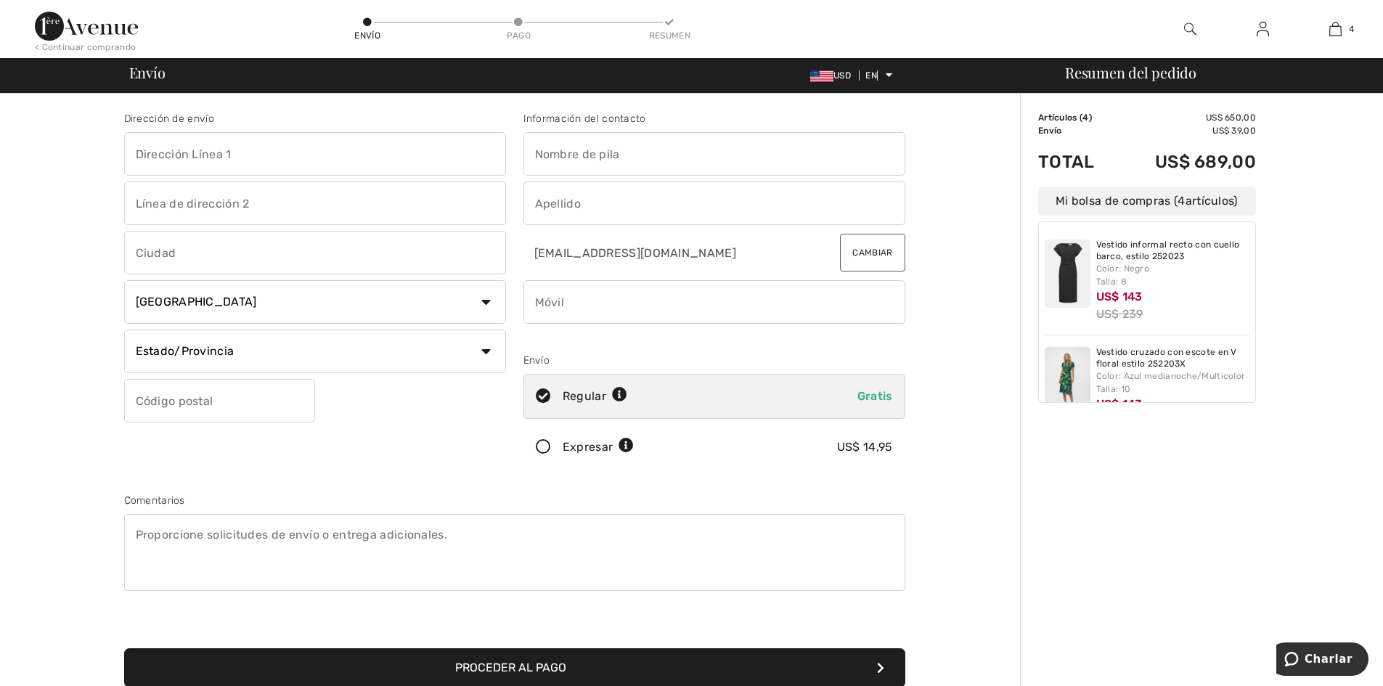
drag, startPoint x: 1171, startPoint y: 280, endPoint x: 1308, endPoint y: 483, distance: 244.6
click at [1308, 483] on div "Order Summary Details Artículos ( 4 ) US$ 650,00 Promo code US$ 0.00 Envío US$ …" at bounding box center [1201, 520] width 363 height 853
click at [478, 301] on select "País [GEOGRAPHIC_DATA] [GEOGRAPHIC_DATA] [GEOGRAPHIC_DATA] [PERSON_NAME] [GEOGR…" at bounding box center [315, 302] width 382 height 44
select select "CO"
click at [124, 280] on select "País [GEOGRAPHIC_DATA] [GEOGRAPHIC_DATA] [GEOGRAPHIC_DATA] [PERSON_NAME] [GEOGR…" at bounding box center [315, 302] width 382 height 44
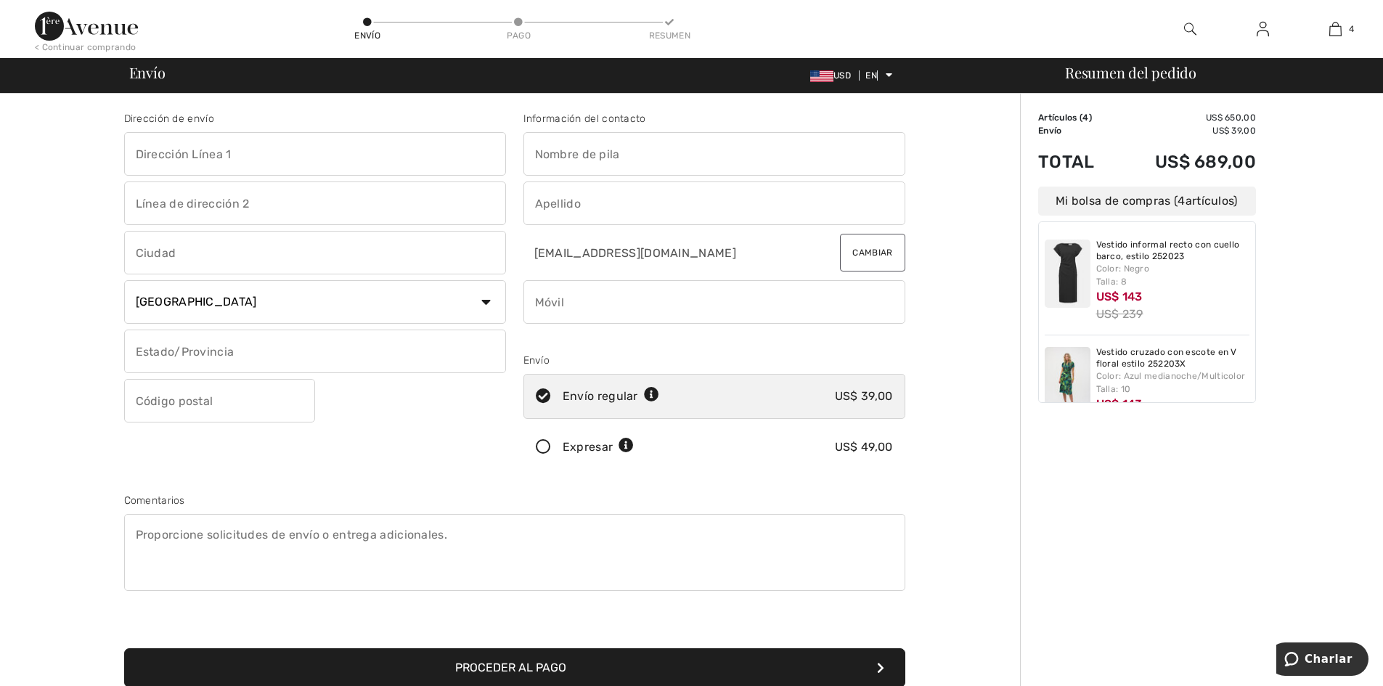
drag, startPoint x: 1138, startPoint y: 279, endPoint x: 1360, endPoint y: 274, distance: 222.1
click at [1360, 274] on div "Resumen del pedido Detalles Artículos ( 4 ) US$ 650,00 Código promocional US$ 0…" at bounding box center [1201, 520] width 363 height 853
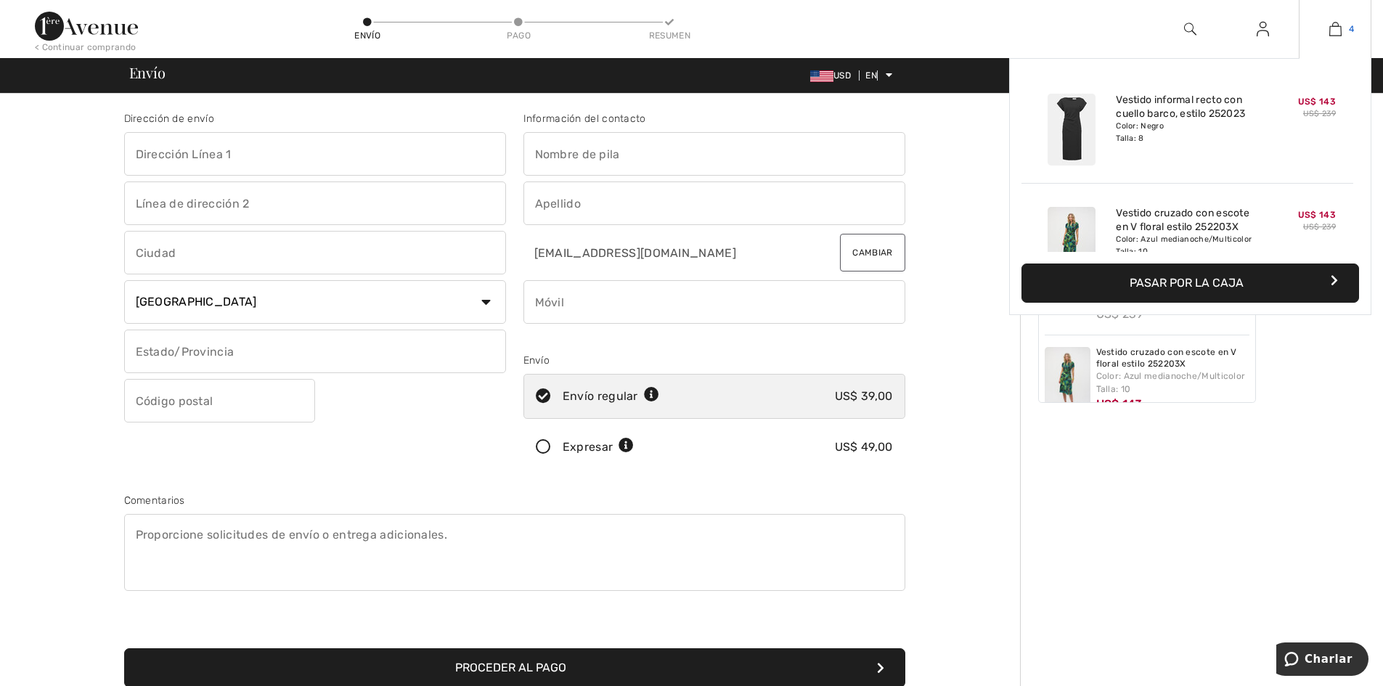
click at [1324, 36] on link "4" at bounding box center [1334, 28] width 71 height 17
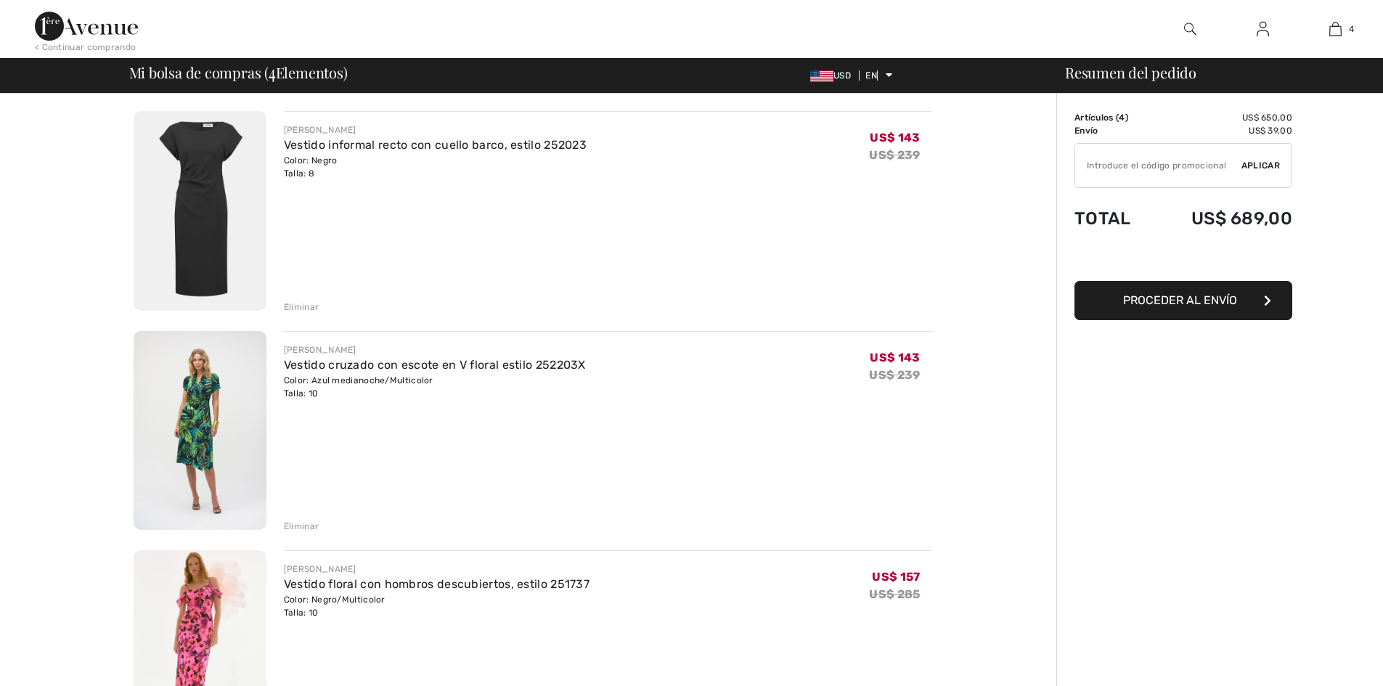
checkbox input "true"
drag, startPoint x: 0, startPoint y: 0, endPoint x: 1343, endPoint y: 175, distance: 1354.7
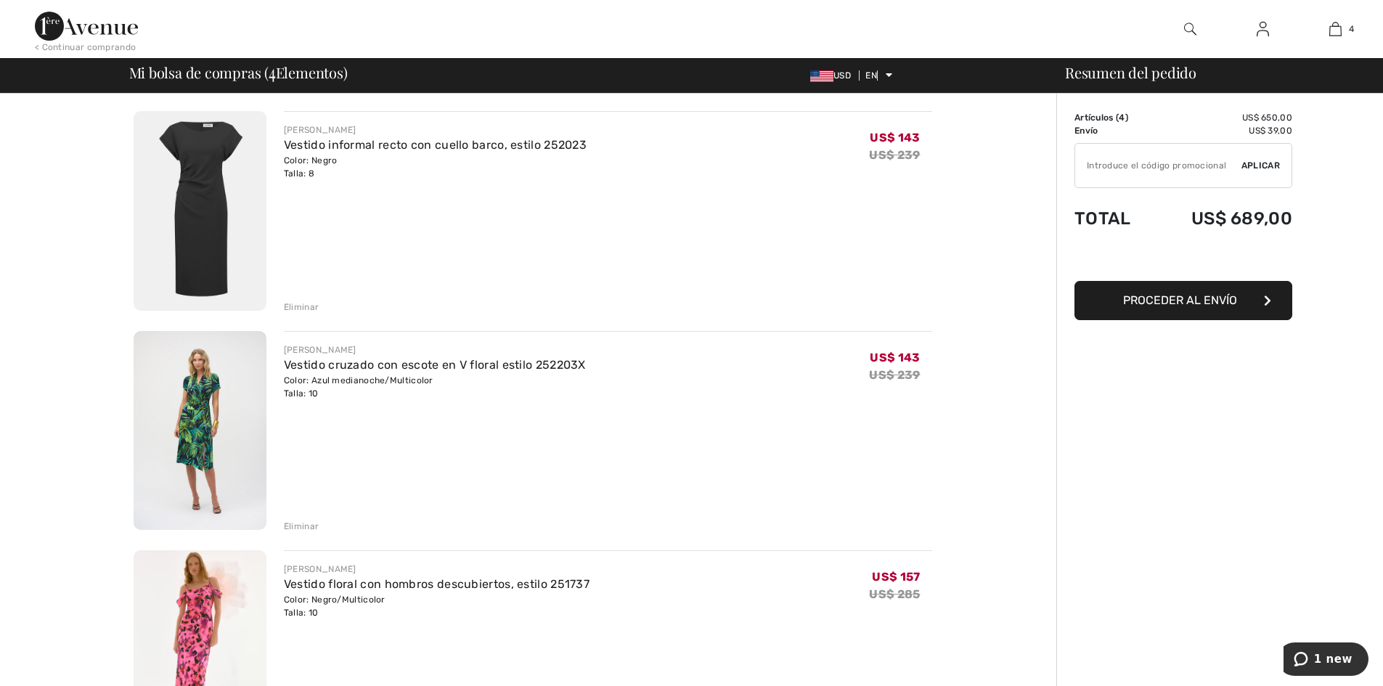
click at [310, 309] on font "Eliminar" at bounding box center [301, 307] width 35 height 10
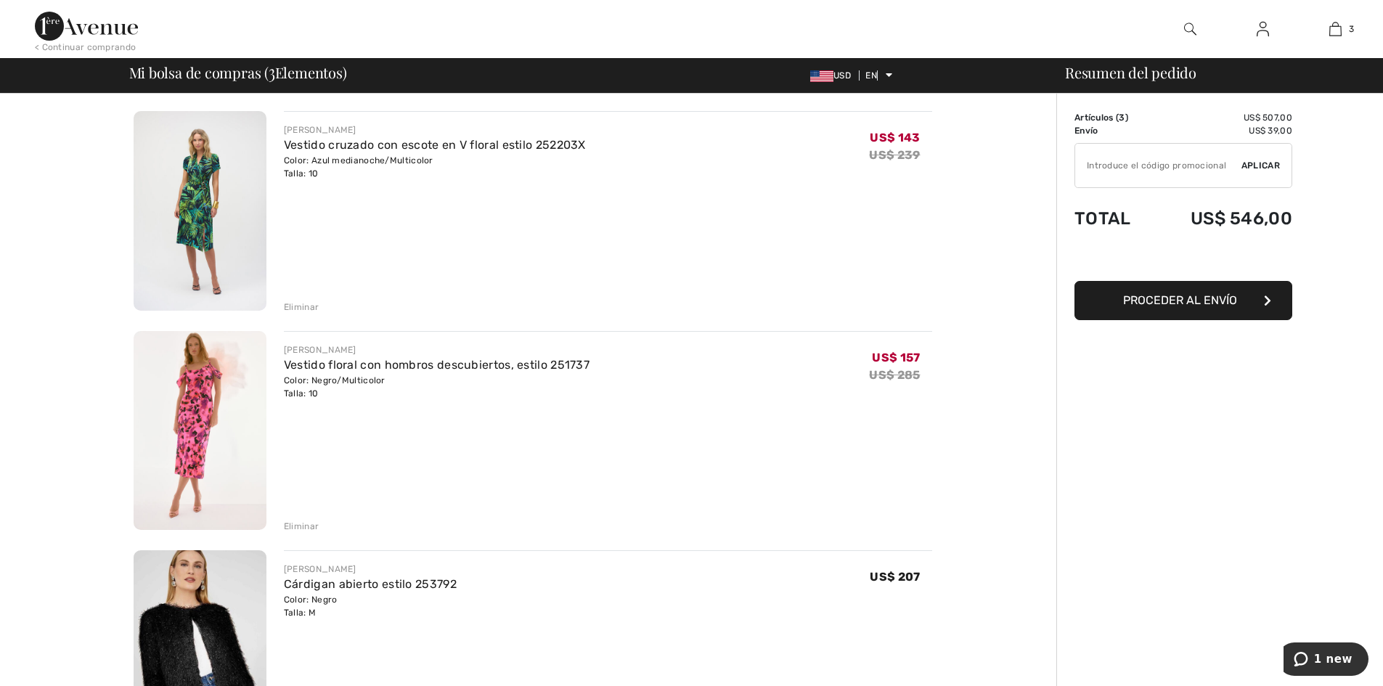
click at [1191, 305] on font "Proceder al envío" at bounding box center [1180, 300] width 114 height 14
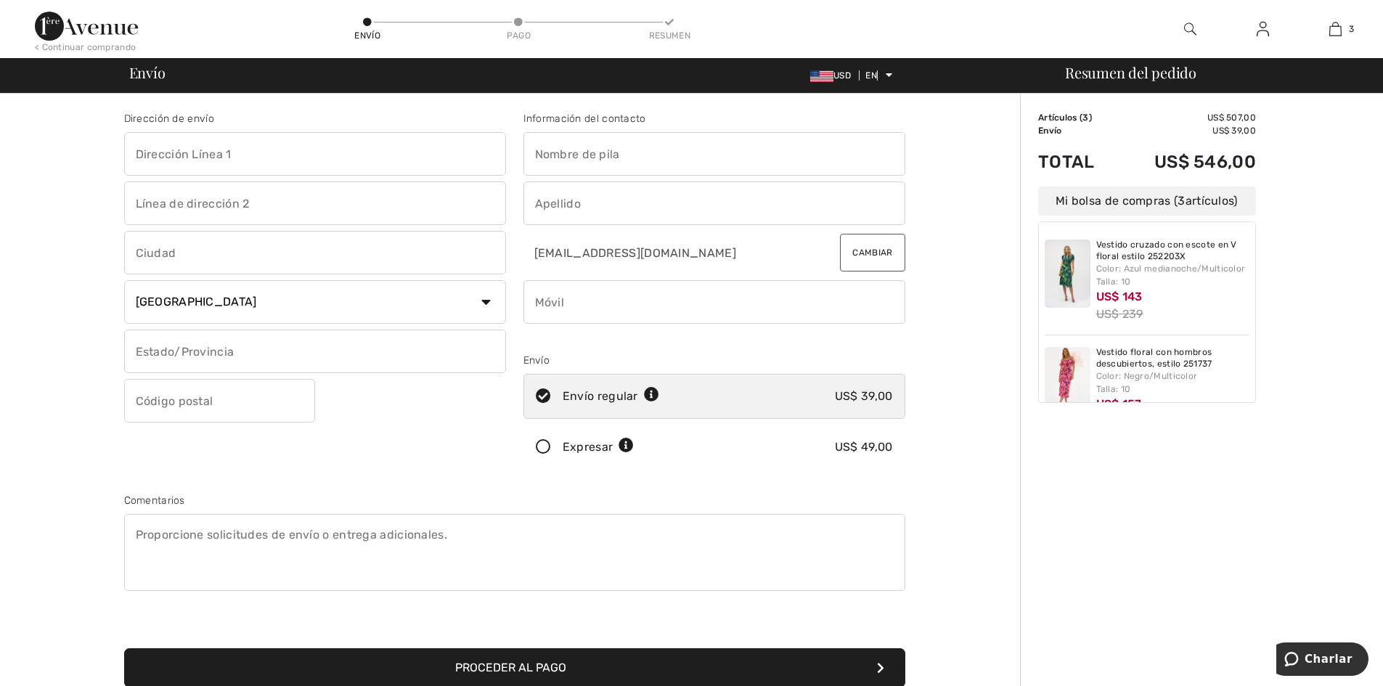
scroll to position [136, 0]
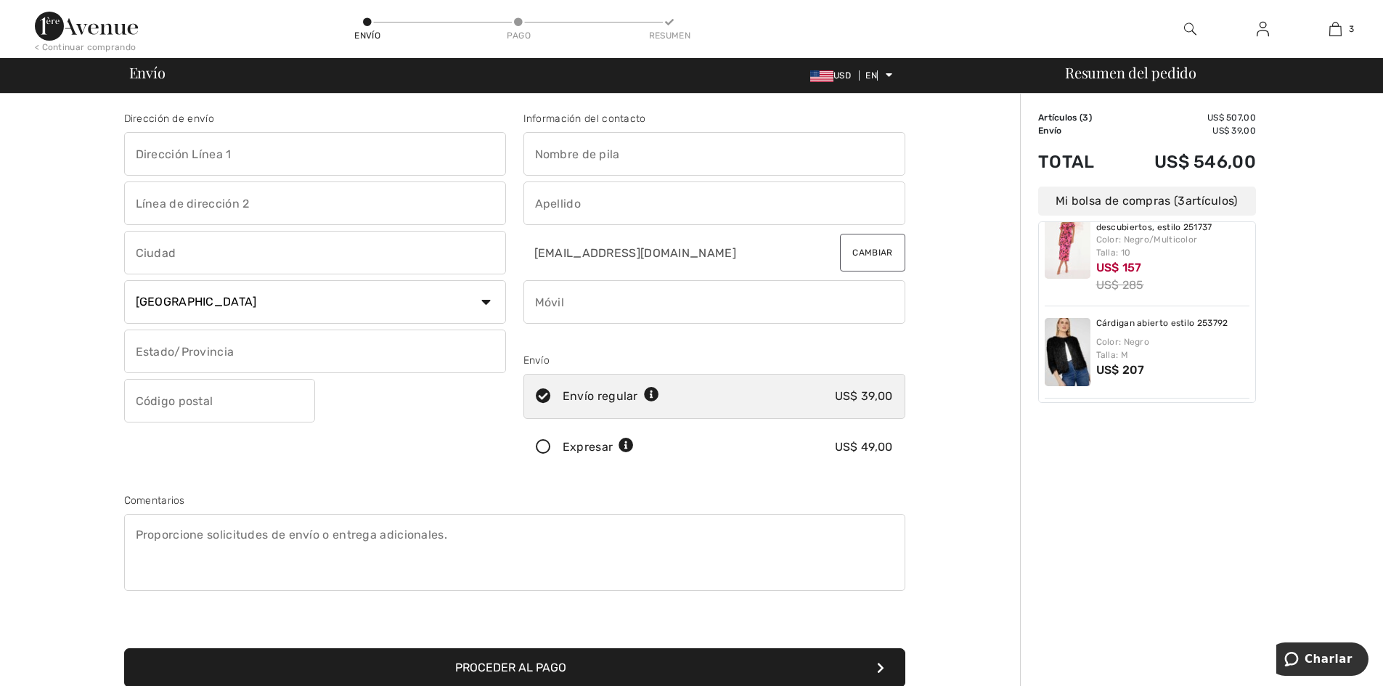
checkbox input "true"
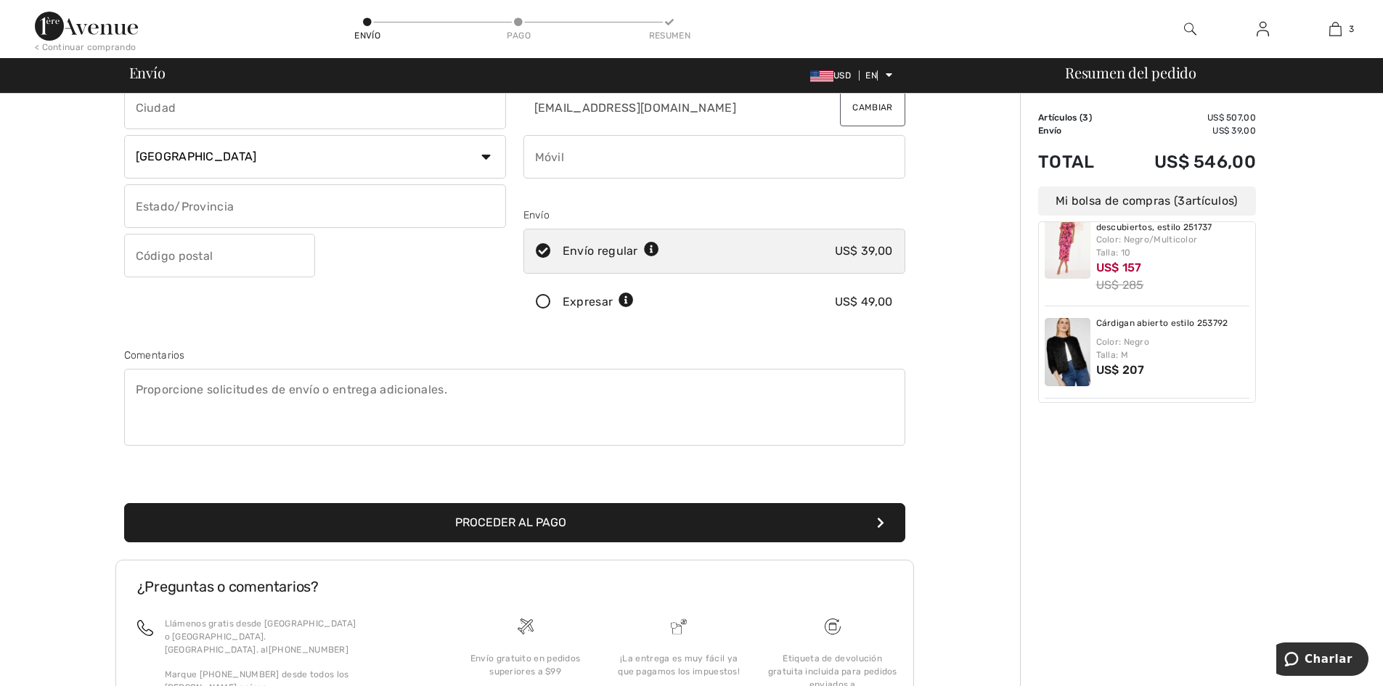
scroll to position [0, 0]
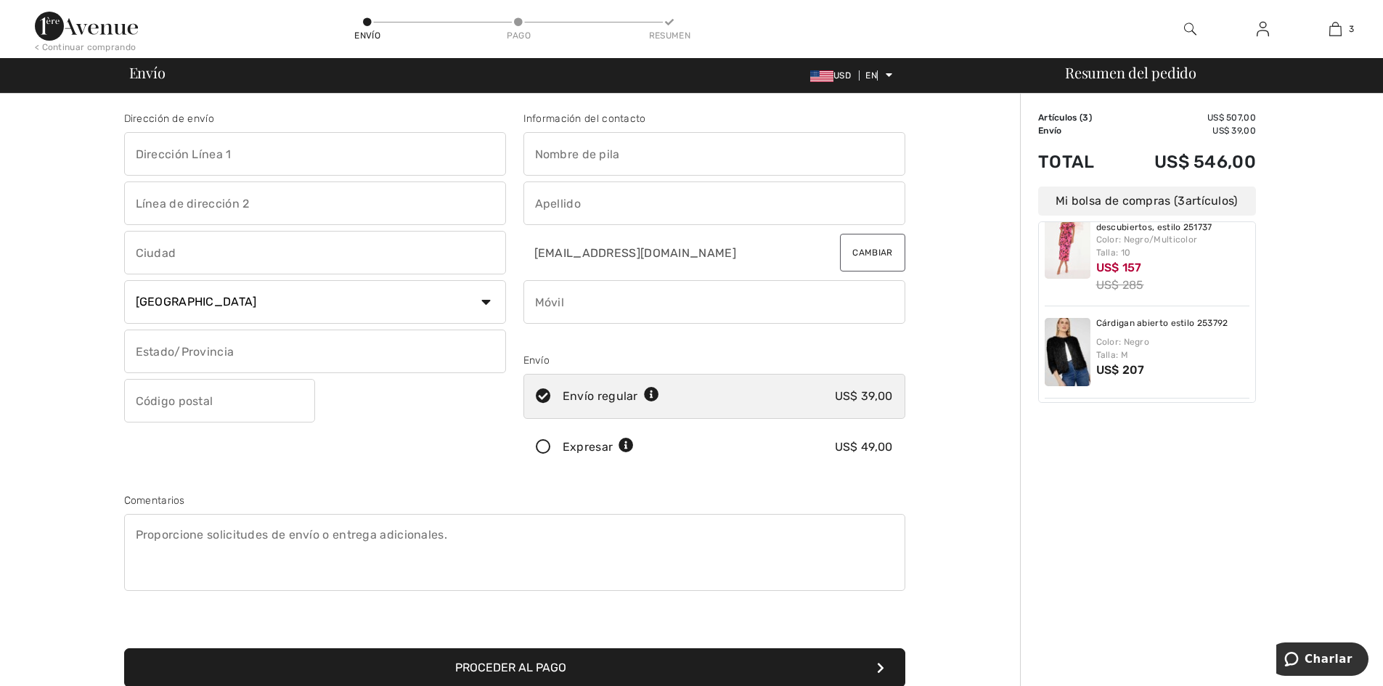
click at [261, 155] on input "text" at bounding box center [315, 154] width 382 height 44
type input "Carrera 59 N° 76 sur 45"
type input "[PERSON_NAME] Bilbao, casa 32"
type input "La [PERSON_NAME] CO ([GEOGRAPHIC_DATA]-CO)"
type input "Antioquia-CO"
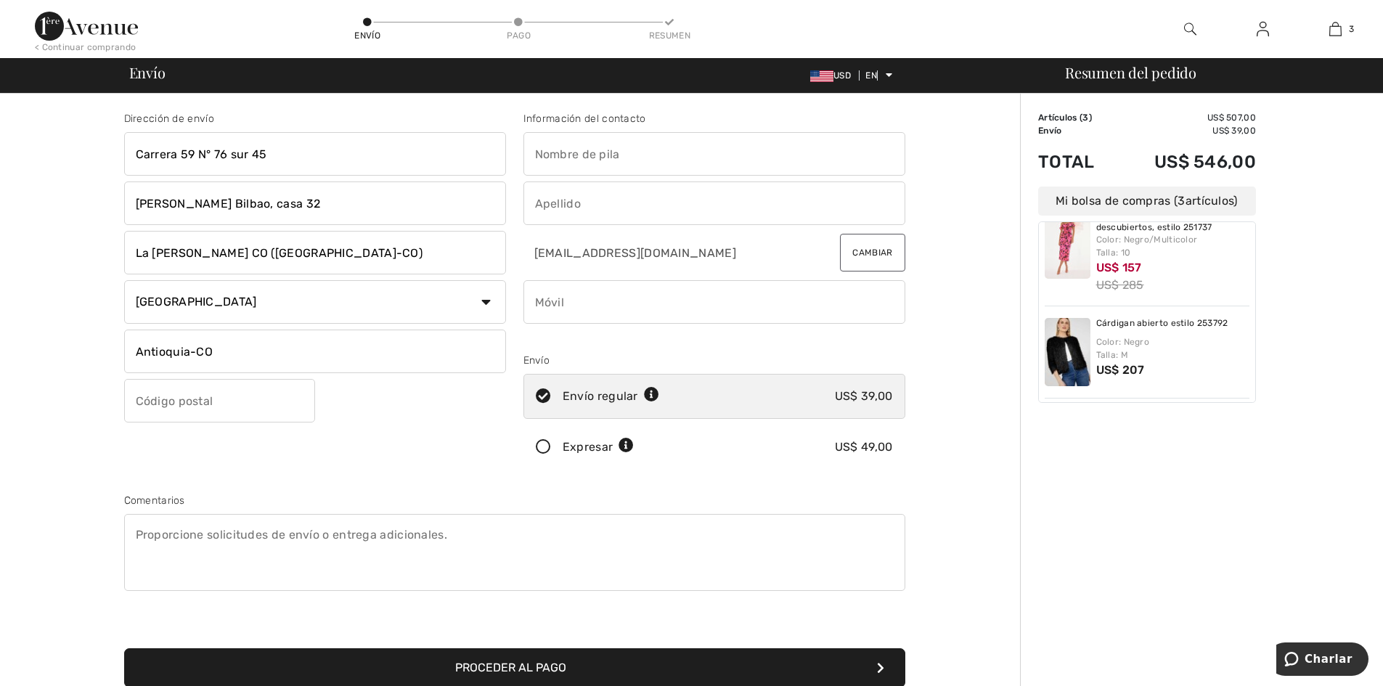
type input "[PERSON_NAME]"
type input "73138137399"
click at [629, 162] on input "[PERSON_NAME]" at bounding box center [714, 154] width 382 height 44
click at [595, 144] on input "[PERSON_NAME]" at bounding box center [714, 154] width 382 height 44
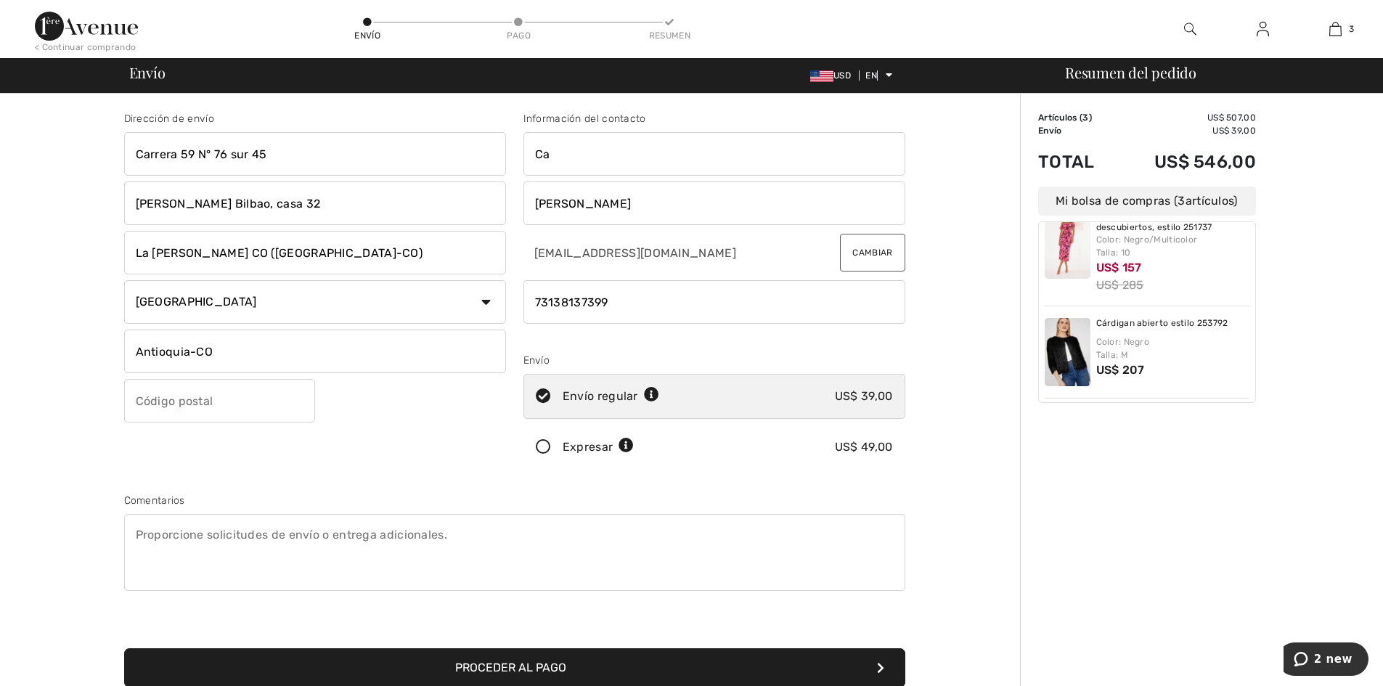
type input "C"
type input "e"
type input "Enedith"
click at [605, 203] on input "Ramírez" at bounding box center [714, 203] width 382 height 44
type input "R"
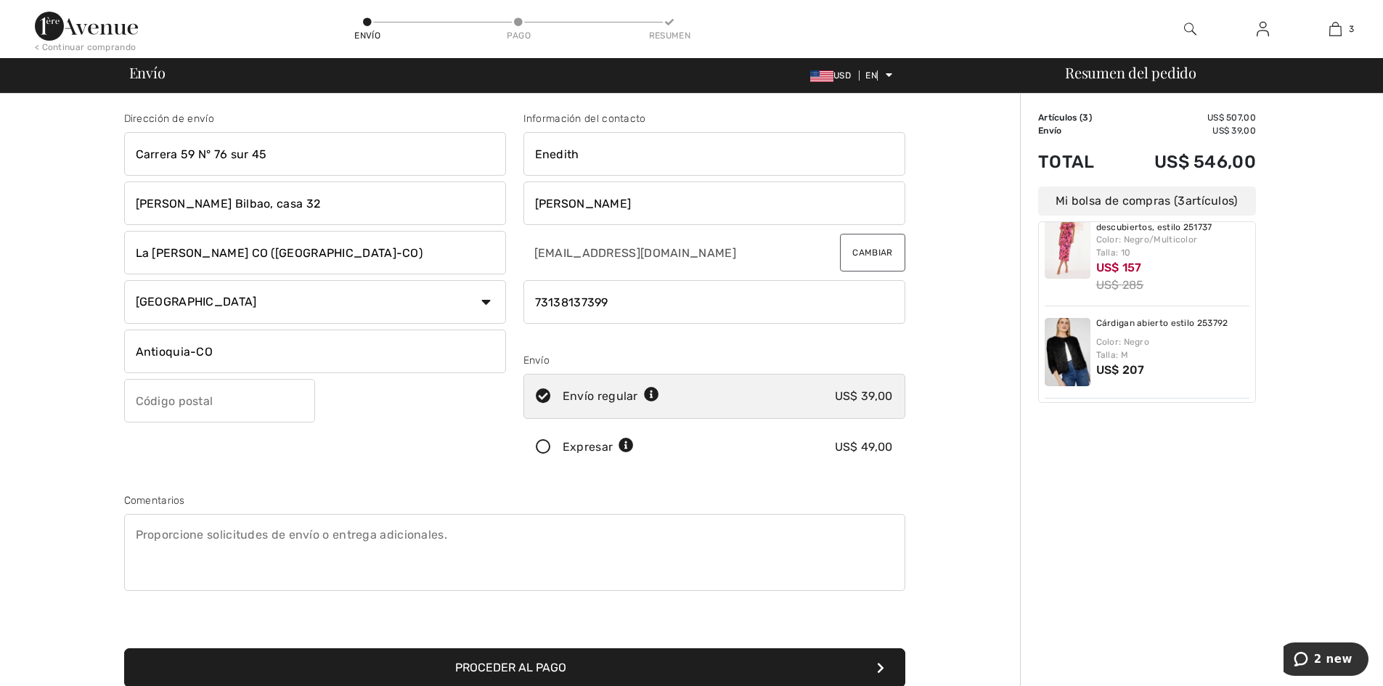
type input "[PERSON_NAME]"
click at [634, 304] on input "phone" at bounding box center [714, 302] width 382 height 44
type input "7"
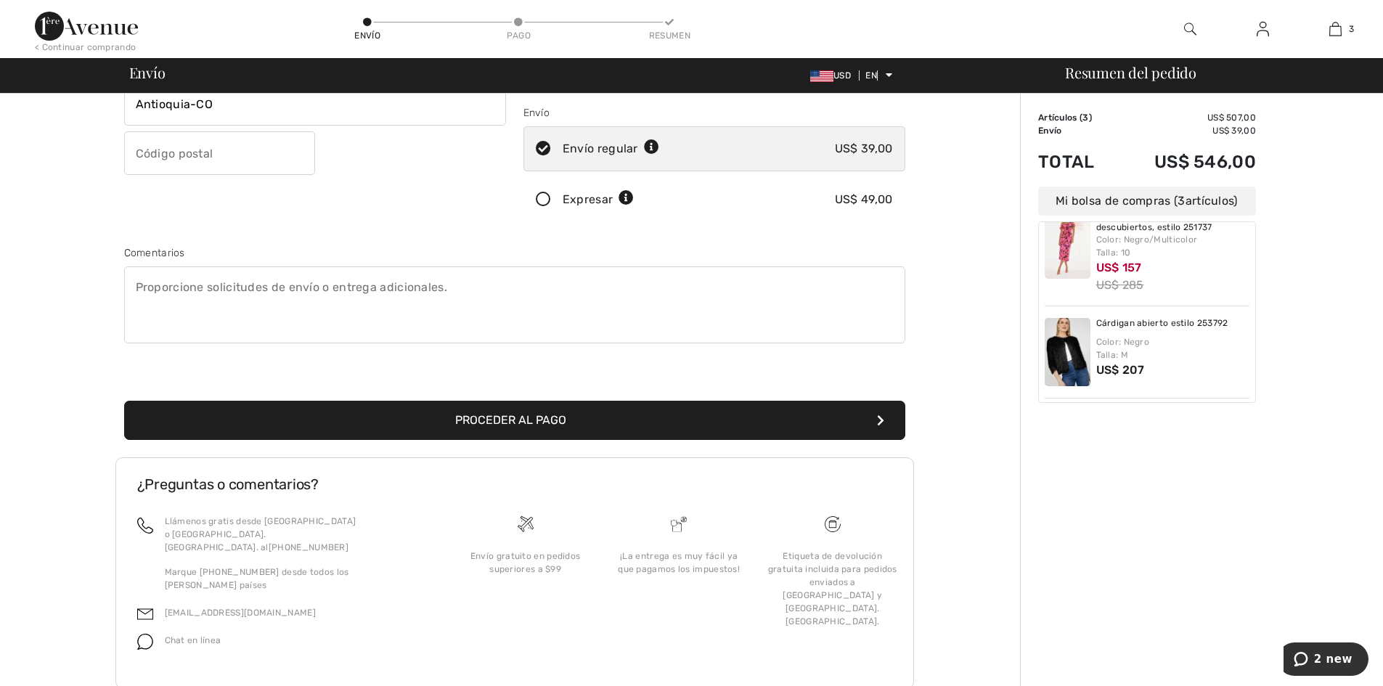
type input "3148754151"
click at [488, 417] on font "Proceder al pago" at bounding box center [510, 420] width 111 height 14
click at [549, 414] on font "Proceder al pago" at bounding box center [510, 420] width 111 height 14
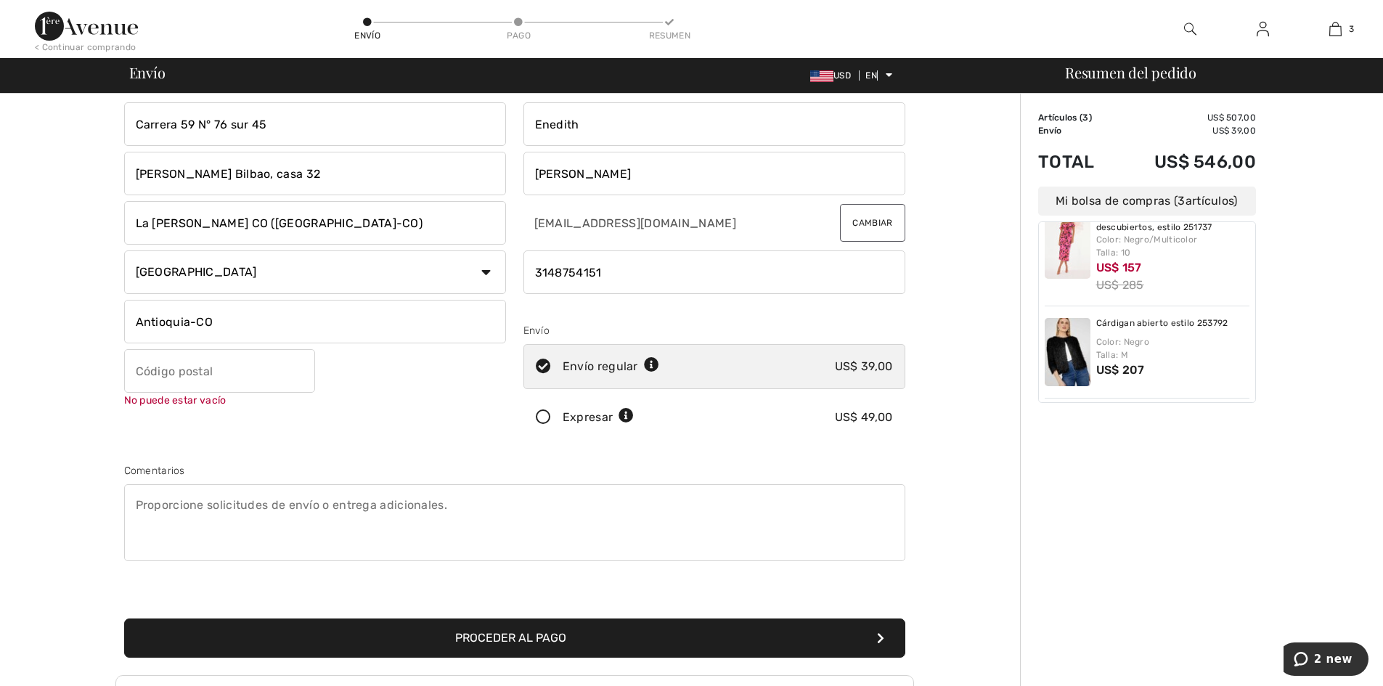
click at [227, 361] on input "text" at bounding box center [219, 371] width 191 height 44
click at [493, 644] on button "Proceder al pago" at bounding box center [514, 637] width 781 height 39
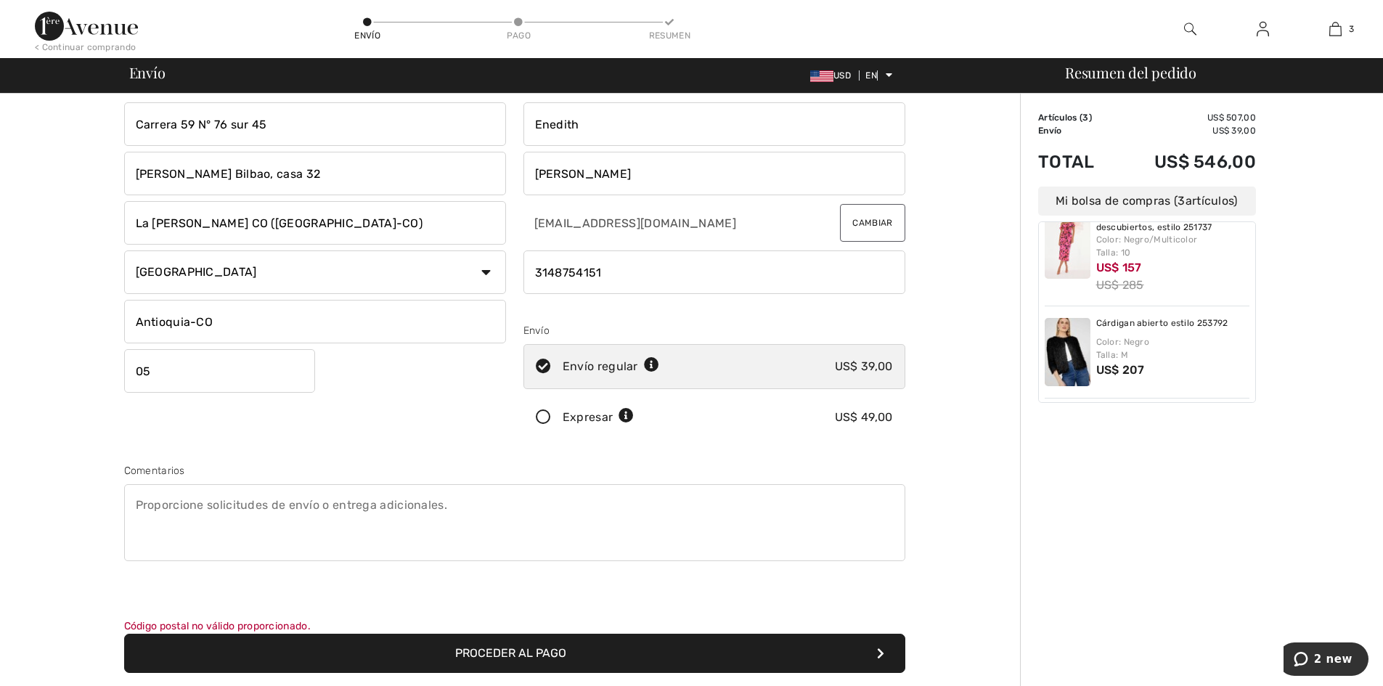
drag, startPoint x: 175, startPoint y: 364, endPoint x: 200, endPoint y: 318, distance: 52.6
click at [176, 362] on input "05" at bounding box center [219, 371] width 191 height 44
type input "0500"
click at [501, 652] on font "Proceder al pago" at bounding box center [510, 653] width 111 height 14
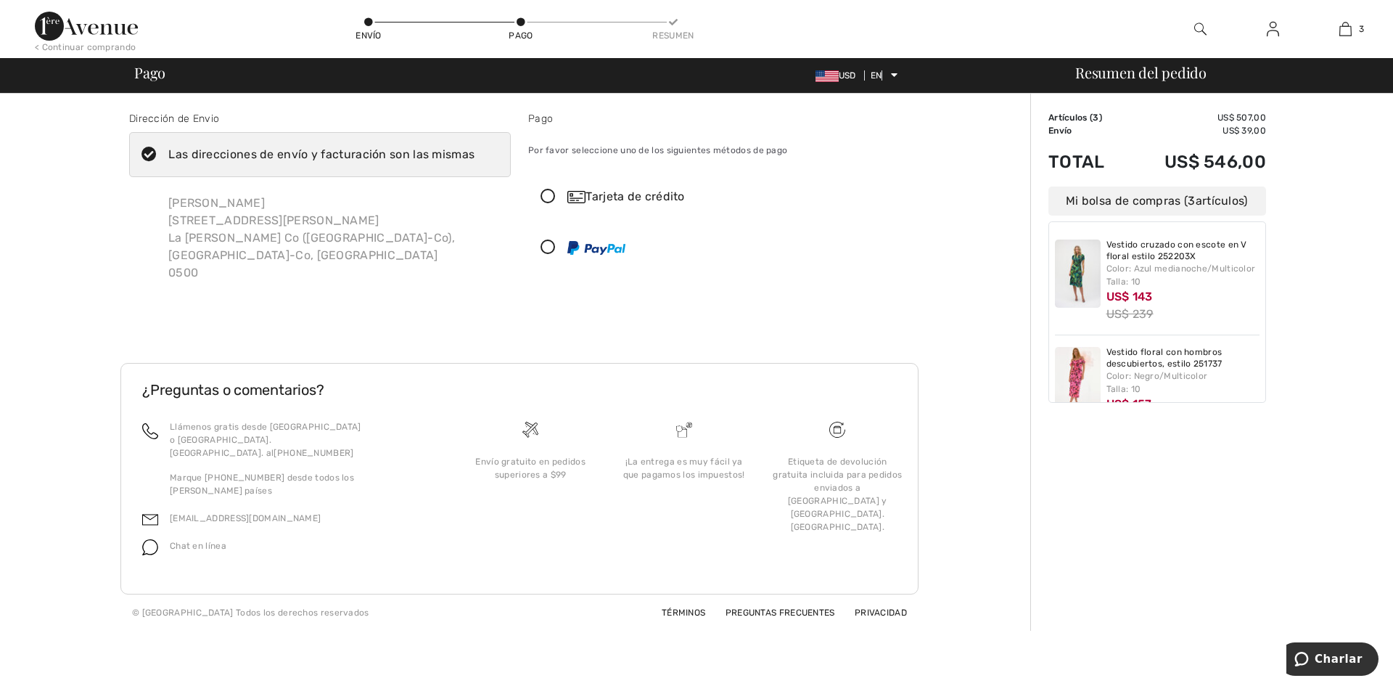
click at [550, 193] on icon at bounding box center [548, 196] width 38 height 15
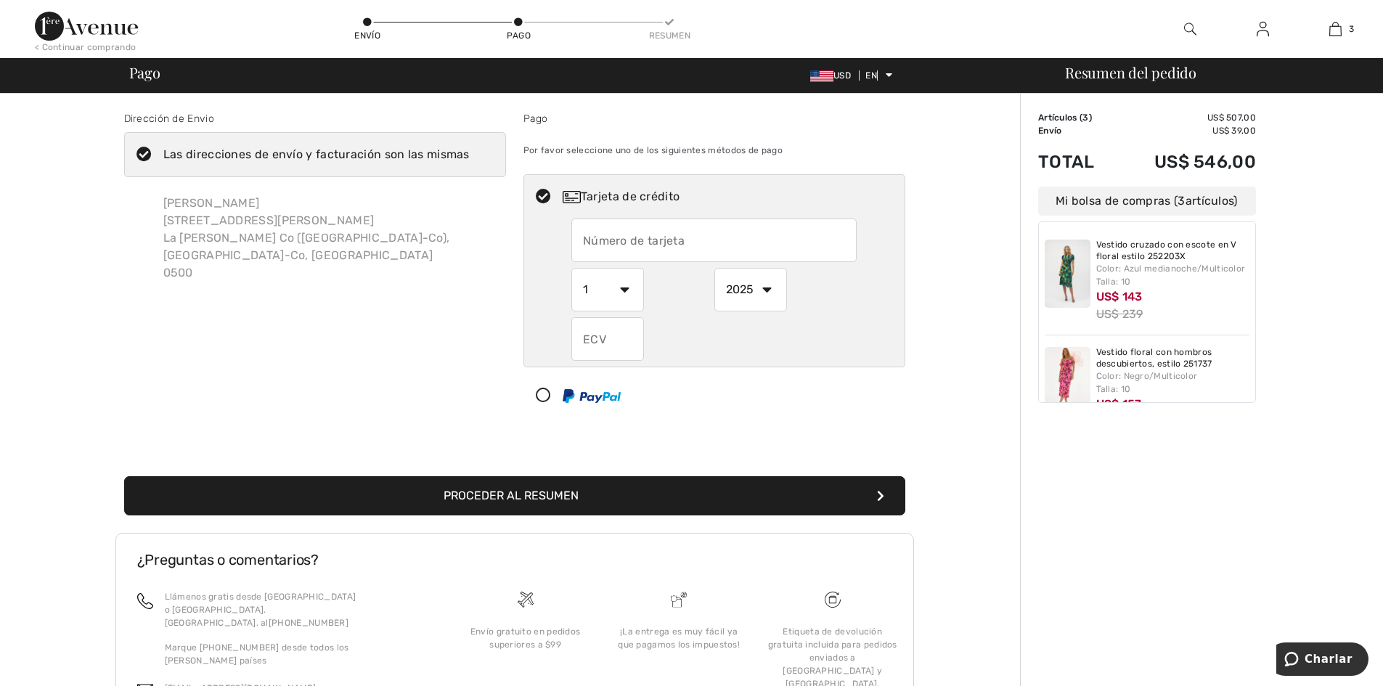
click at [688, 239] on input "text" at bounding box center [713, 240] width 285 height 44
click at [628, 289] on select "1 2 3 4 5 6 7 8 9 10 11 12" at bounding box center [607, 290] width 73 height 44
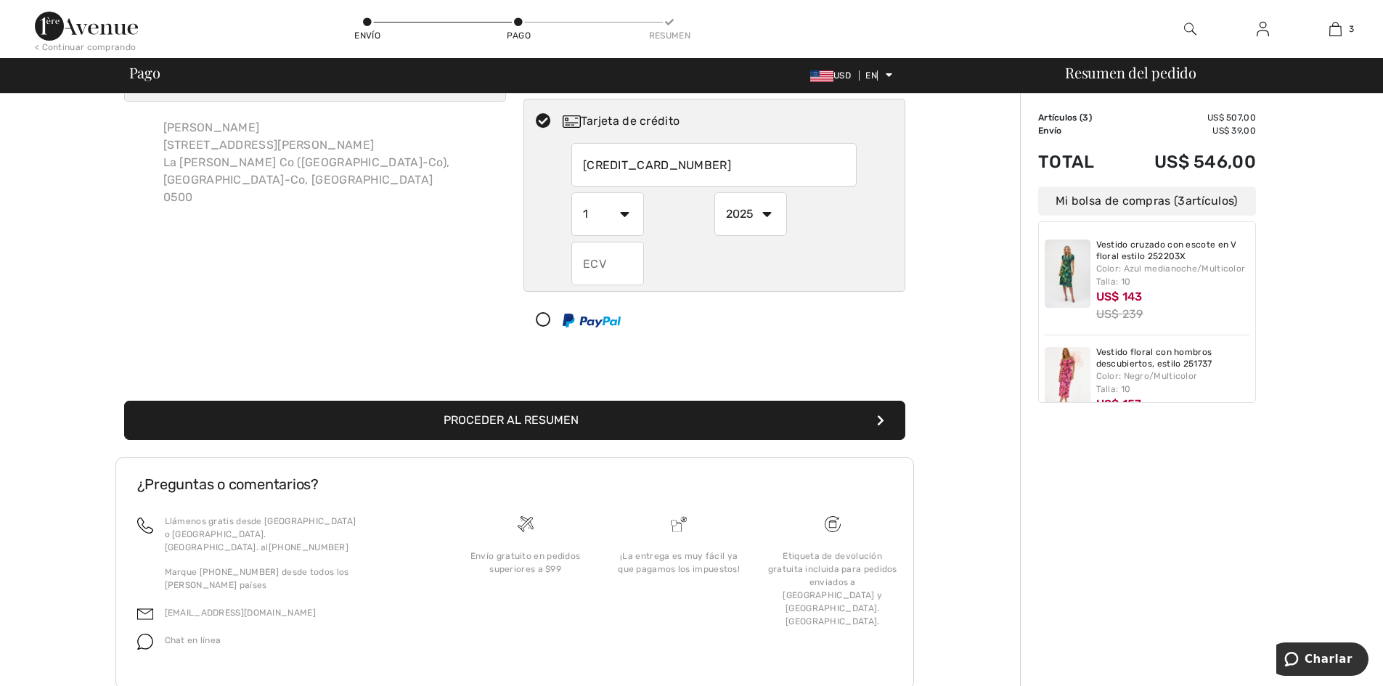
click at [634, 217] on select "1 2 3 4 5 6 7 8 9 10 11 12" at bounding box center [607, 214] width 73 height 44
click at [843, 298] on div at bounding box center [708, 320] width 369 height 44
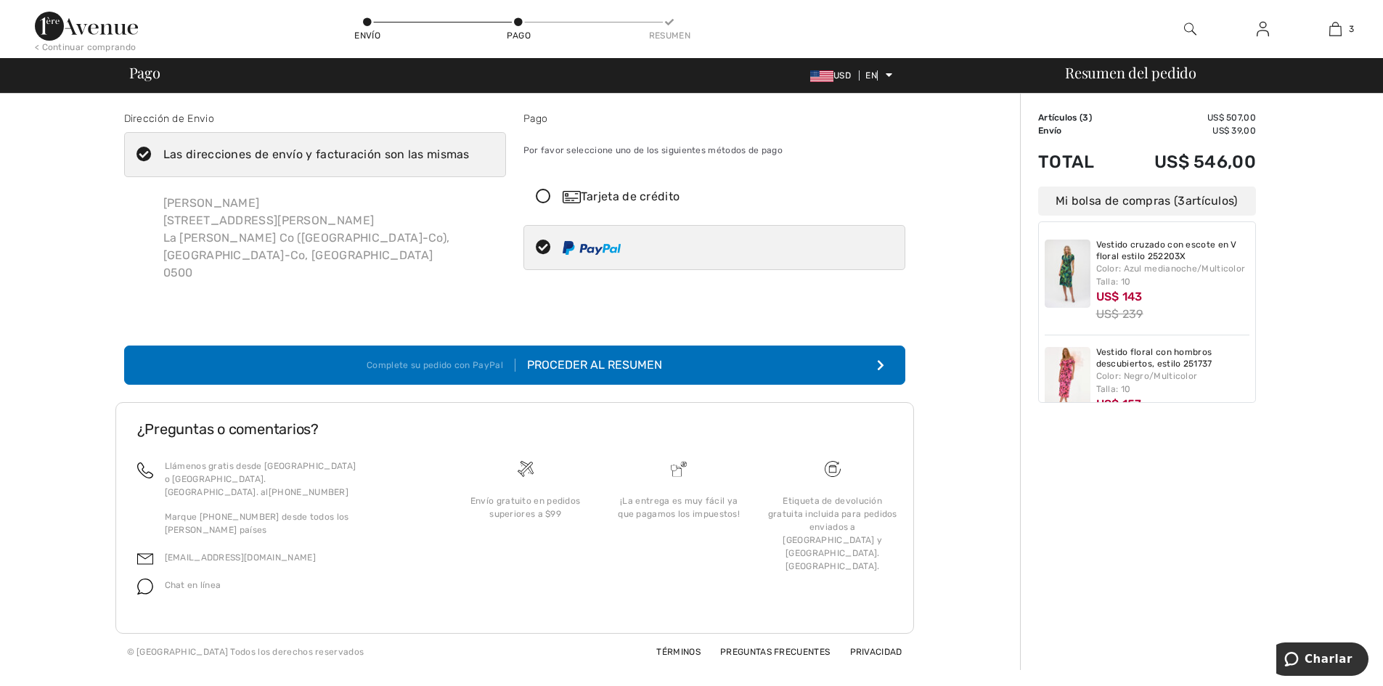
scroll to position [0, 0]
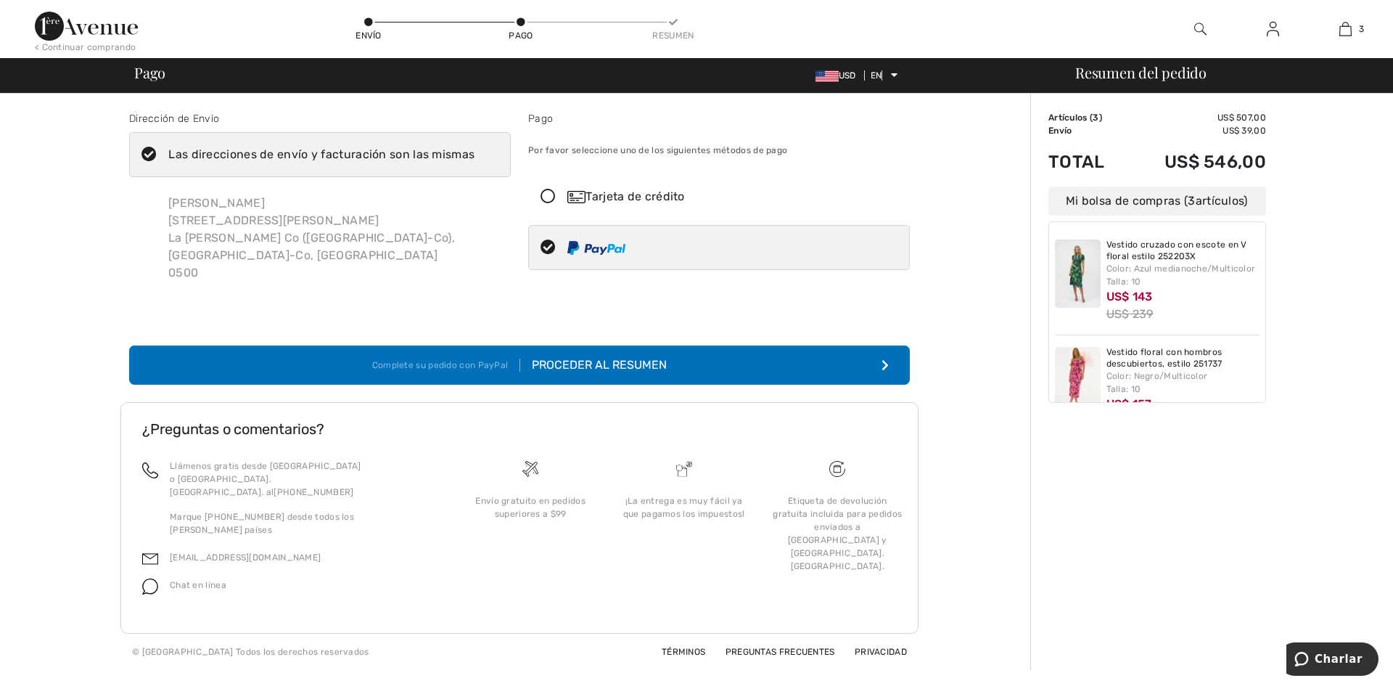
click at [545, 194] on icon at bounding box center [548, 196] width 38 height 15
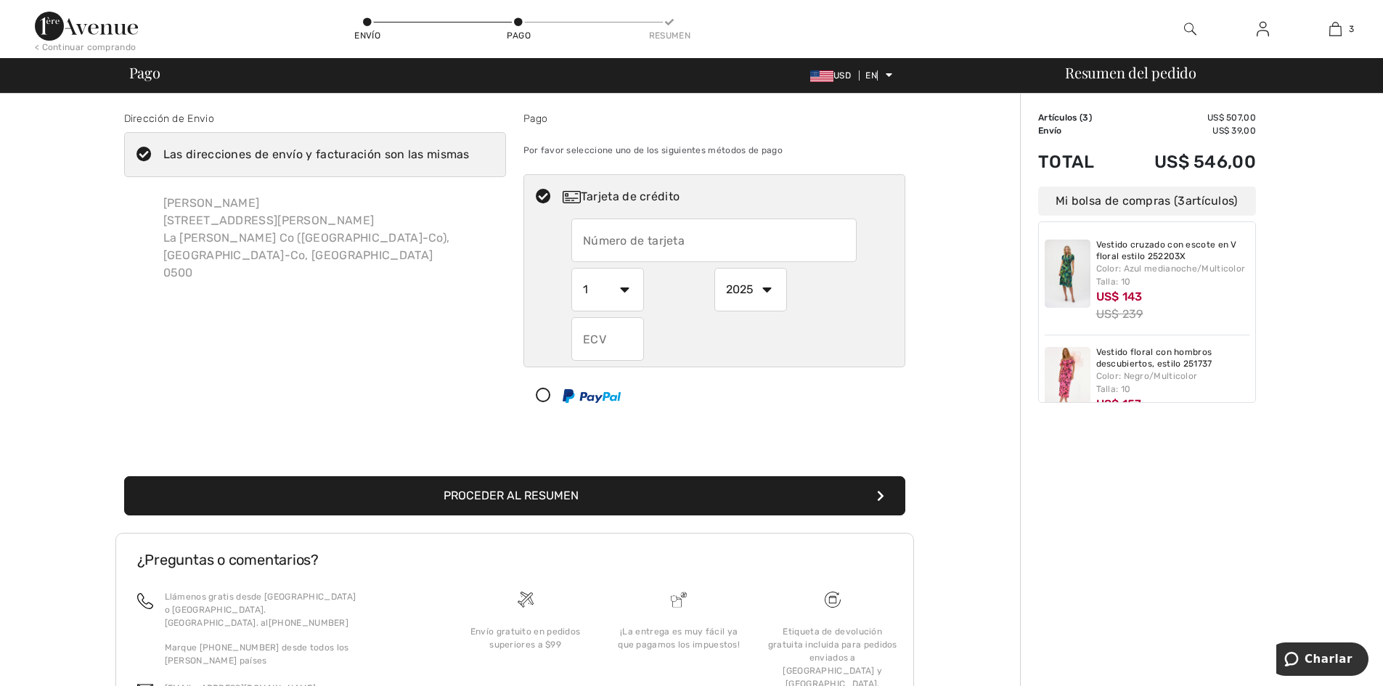
click at [713, 245] on input "text" at bounding box center [713, 240] width 285 height 44
type input "5282099938857596"
click at [623, 288] on select "1 2 3 4 5 6 7 8 9 10 11 12" at bounding box center [607, 290] width 73 height 44
click at [728, 418] on div "Pago Por favor seleccione uno de los siguientes métodos de pago Tarjeta de créd…" at bounding box center [714, 267] width 399 height 313
click at [626, 330] on input "text" at bounding box center [607, 339] width 73 height 44
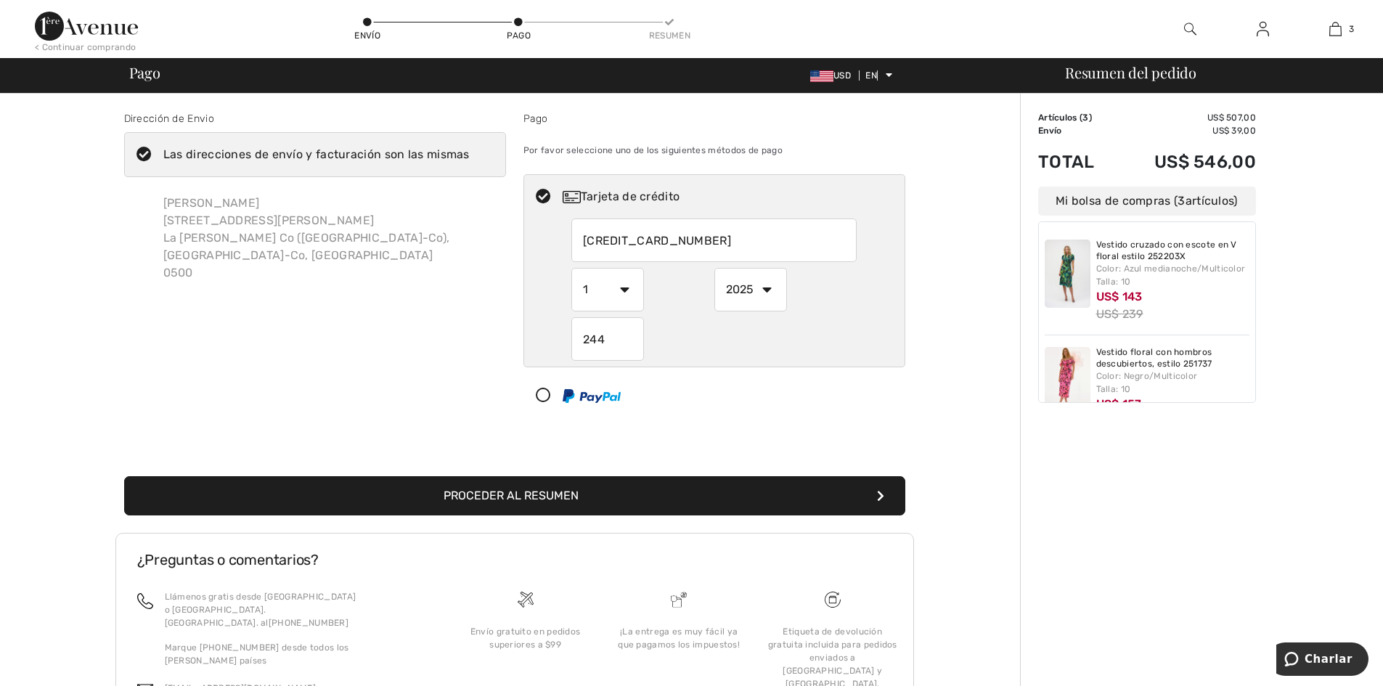
type input "244"
click at [596, 295] on select "1 2 3 4 5 6 7 8 9 10 11 12" at bounding box center [607, 290] width 73 height 44
click at [571, 268] on select "1 2 3 4 5 6 7 8 9 10 11 12" at bounding box center [607, 290] width 73 height 44
click at [597, 289] on select "1 2 3 4 5 6 7 8 9 10 11 12" at bounding box center [607, 290] width 73 height 44
select select "9"
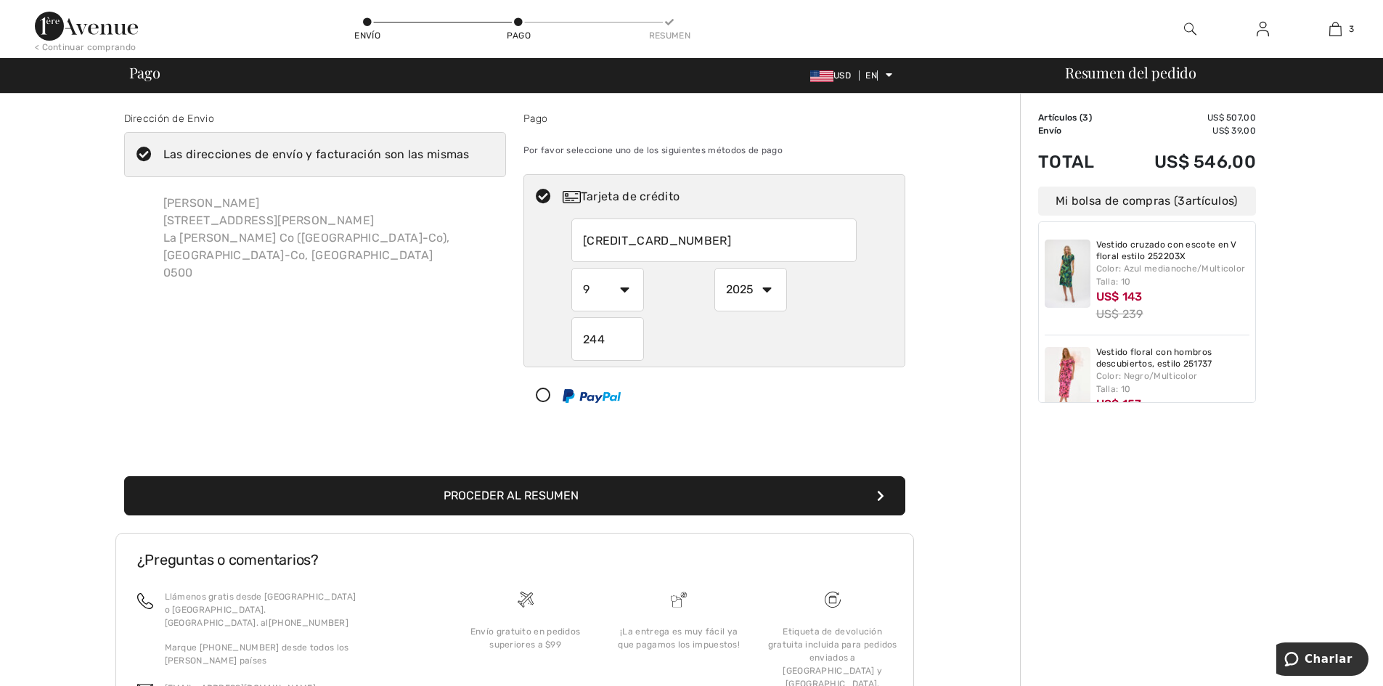
click at [571, 268] on select "1 2 3 4 5 6 7 8 9 10 11 12" at bounding box center [607, 290] width 73 height 44
click at [620, 338] on input "244" at bounding box center [607, 339] width 73 height 44
type input "2"
click at [628, 291] on select "1 2 3 4 5 6 7 8 9 10 11 12" at bounding box center [607, 290] width 73 height 44
click at [777, 296] on select "2025 2026 2027 2028 2029 2030 2031 2032 2033 2034 2035" at bounding box center [750, 290] width 73 height 44
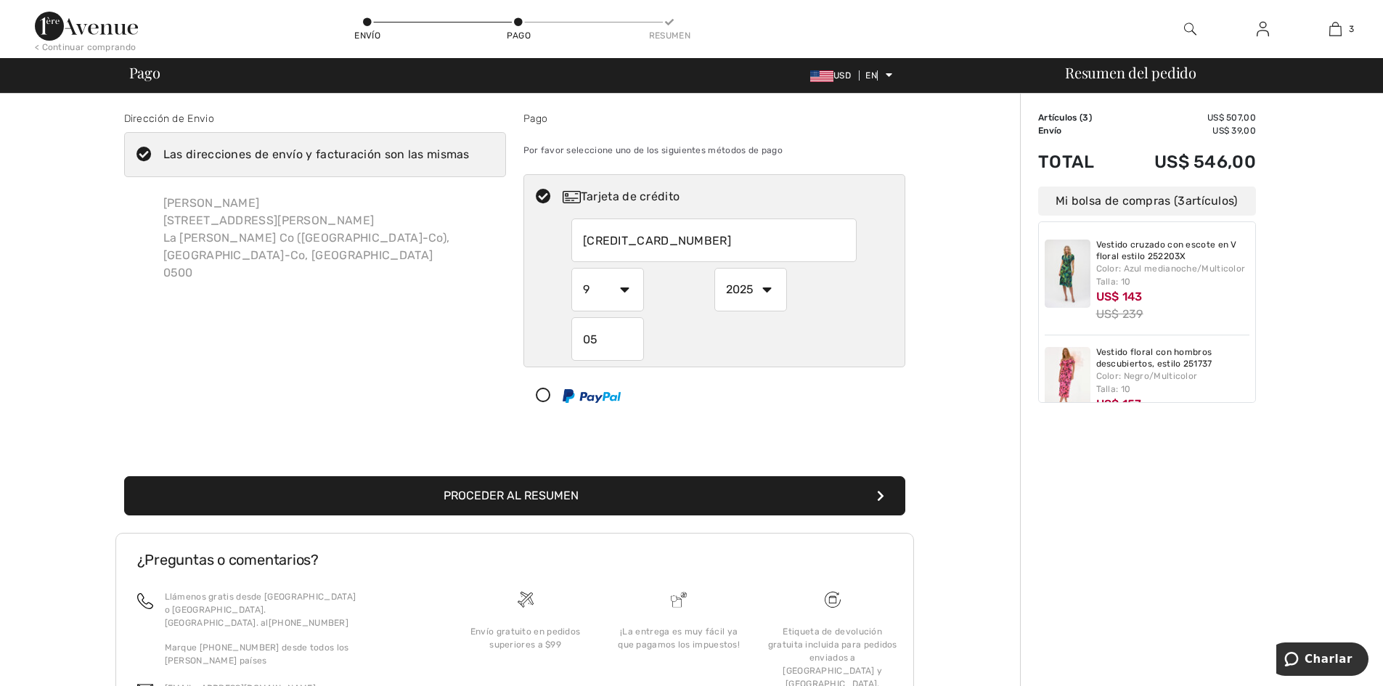
click at [714, 268] on select "2025 2026 2027 2028 2029 2030 2031 2032 2033 2034 2035" at bounding box center [750, 290] width 73 height 44
click at [605, 343] on input "05" at bounding box center [607, 339] width 73 height 44
drag, startPoint x: 605, startPoint y: 343, endPoint x: 562, endPoint y: 341, distance: 42.8
click at [562, 341] on div "5282099938857596 1 2 3 4 5 6 7 8 9 10 11 12 2025 2026 2027 2028 2029 2030 2031 …" at bounding box center [714, 289] width 380 height 142
type input "29"
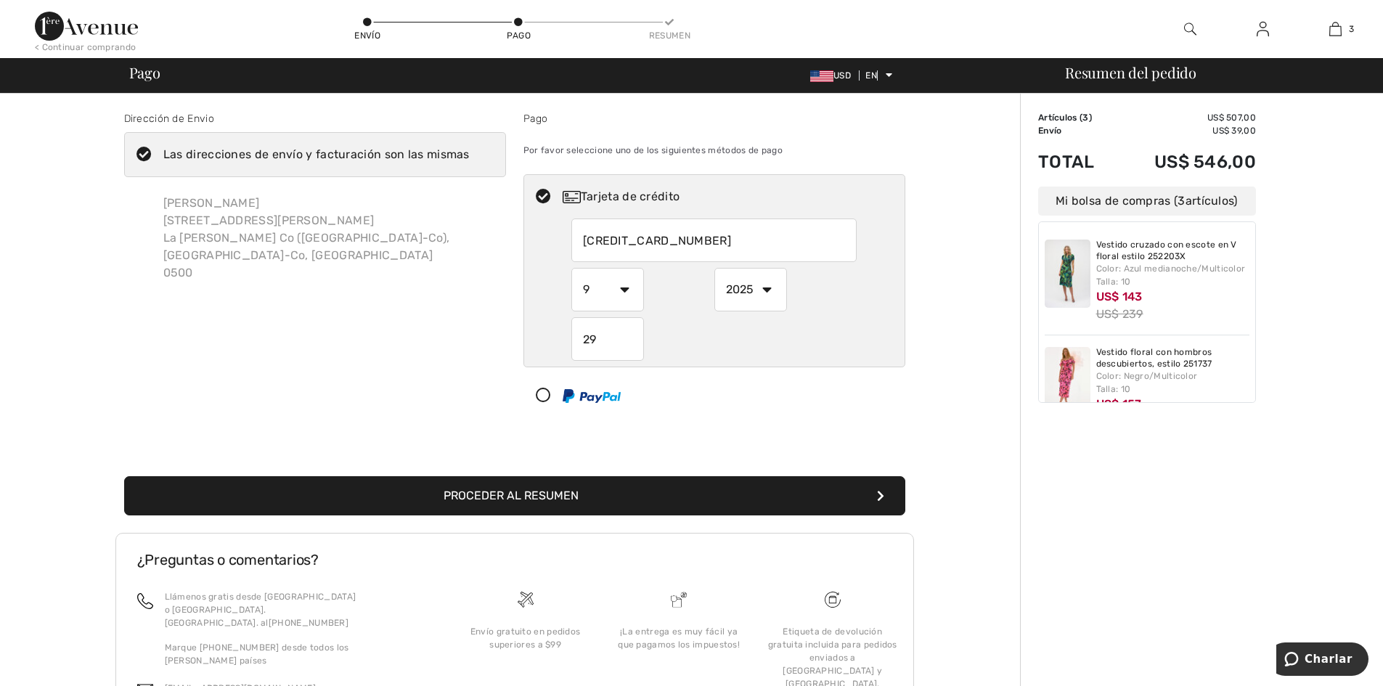
click at [628, 287] on select "1 2 3 4 5 6 7 8 9 10 11 12" at bounding box center [607, 290] width 73 height 44
click at [571, 268] on select "1 2 3 4 5 6 7 8 9 10 11 12" at bounding box center [607, 290] width 73 height 44
click at [613, 290] on select "1 2 3 4 5 6 7 8 9 10 11 12" at bounding box center [607, 290] width 73 height 44
select select "1"
click at [571, 268] on select "1 2 3 4 5 6 7 8 9 10 11 12" at bounding box center [607, 290] width 73 height 44
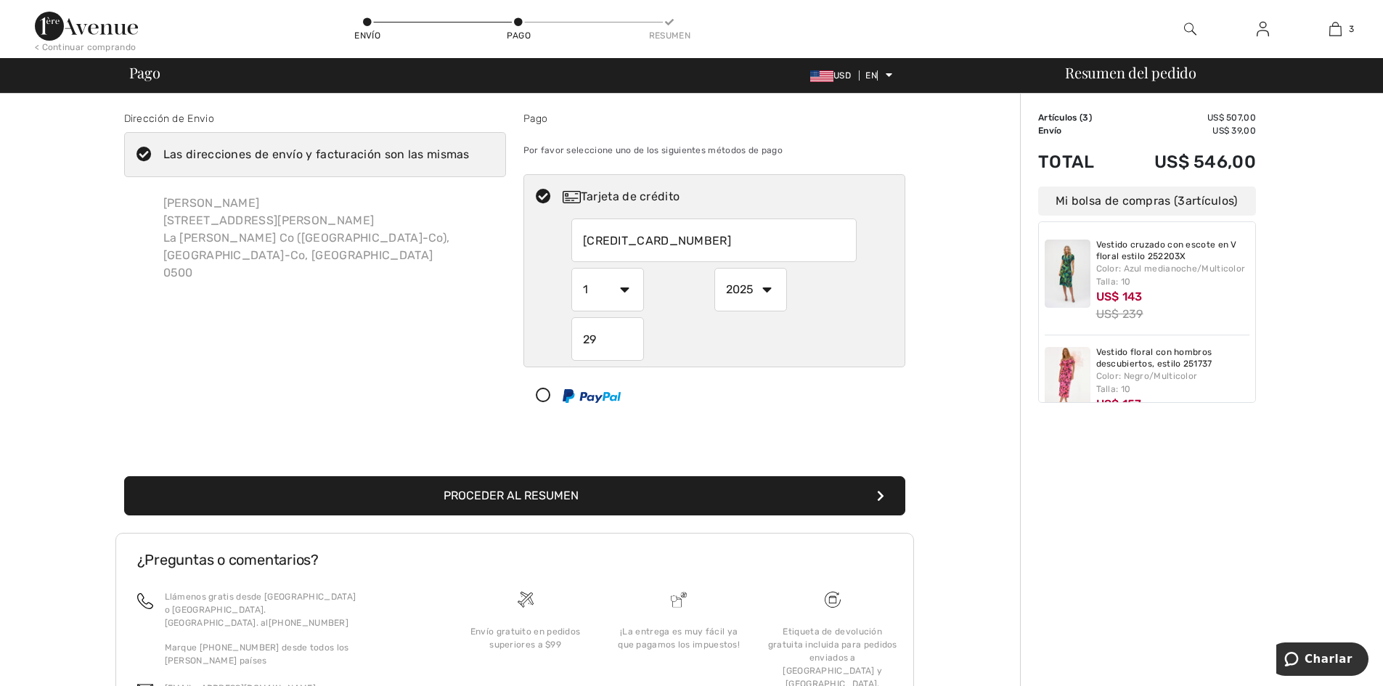
click at [494, 491] on font "Proceder al resumen" at bounding box center [510, 495] width 135 height 14
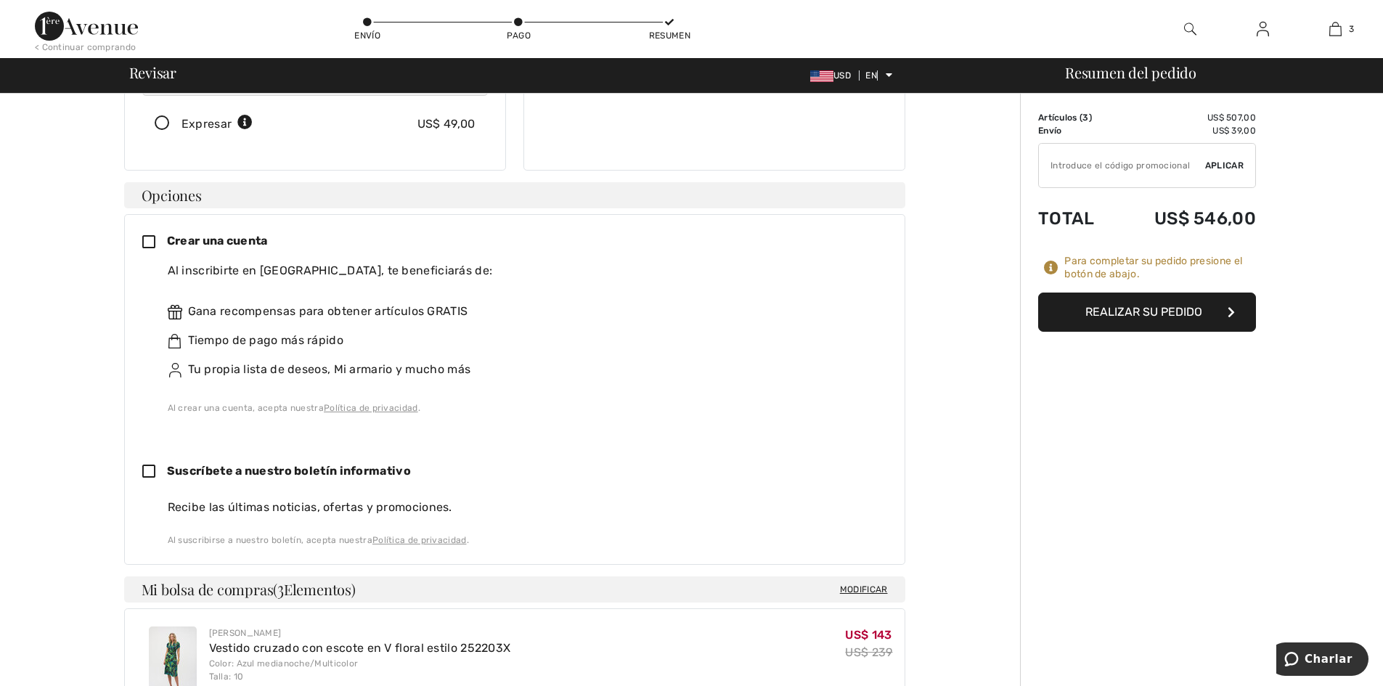
scroll to position [218, 0]
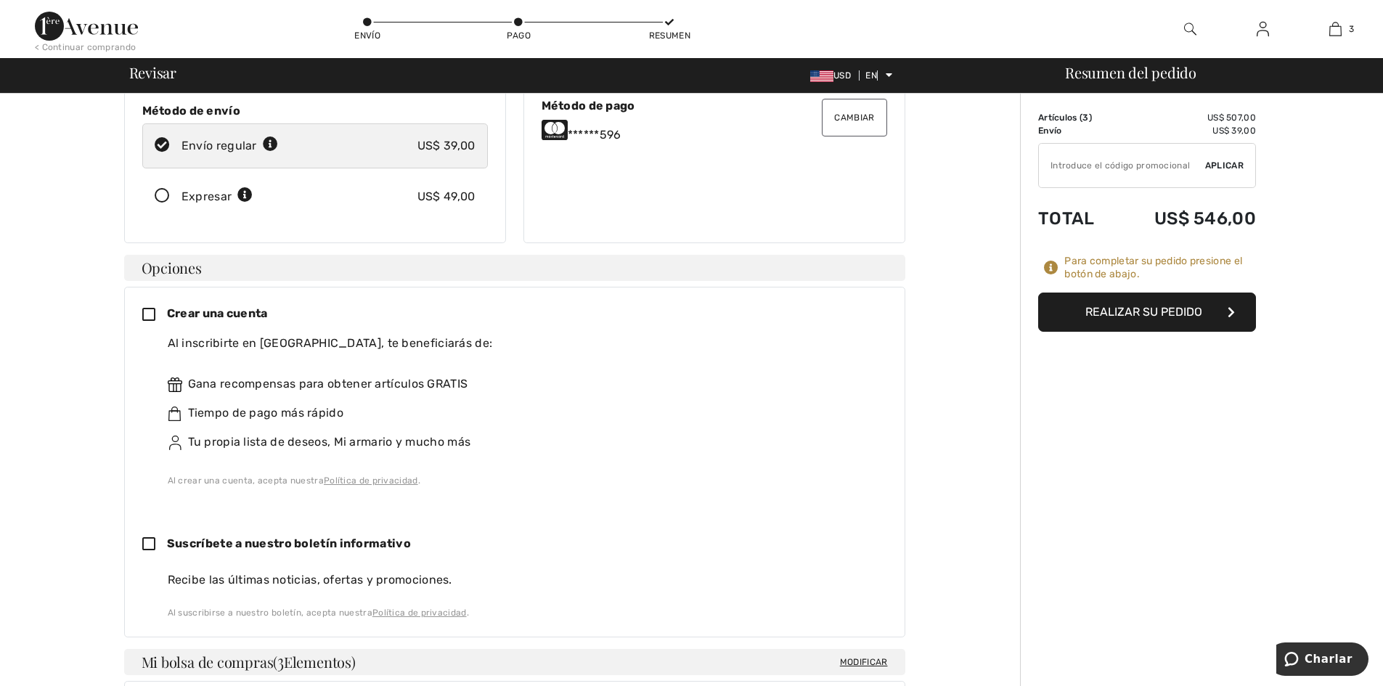
click at [147, 308] on icon at bounding box center [154, 315] width 25 height 15
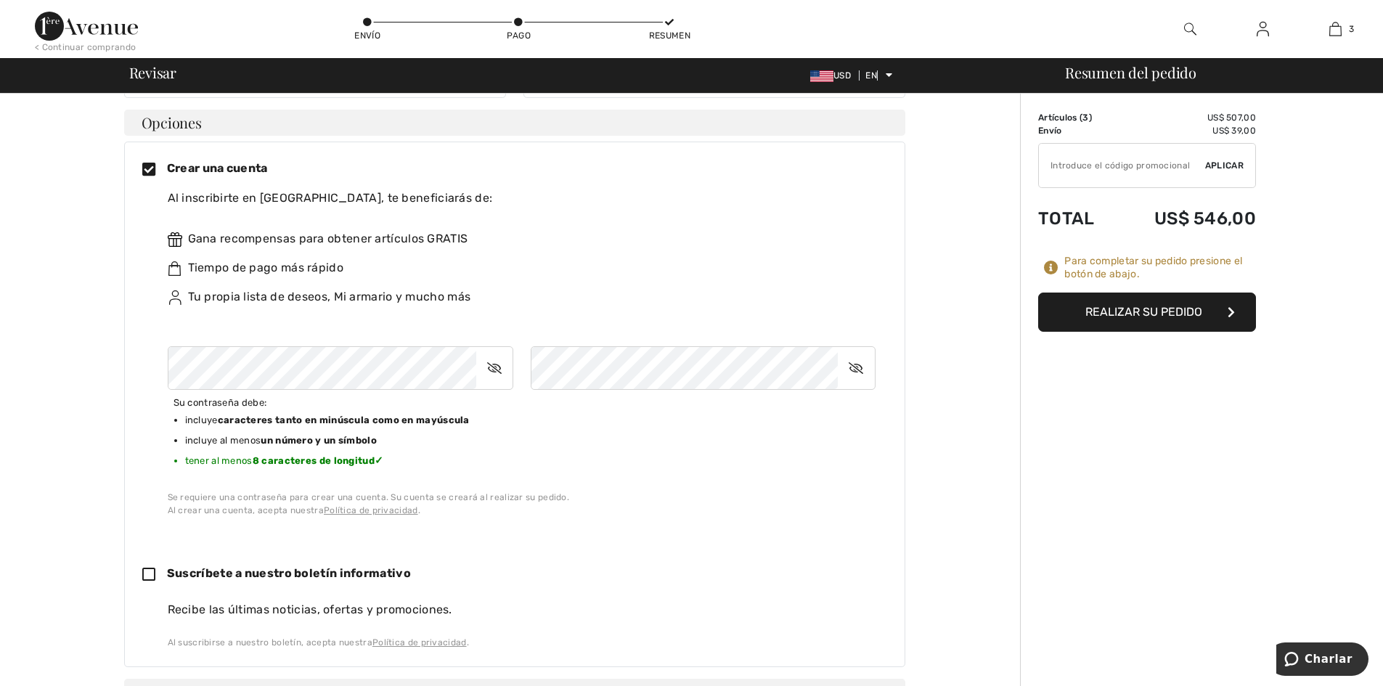
click at [500, 353] on icon at bounding box center [494, 367] width 36 height 33
click at [679, 512] on div "Crear una cuenta Al inscribirte en [STREET_ADDRESS] de: Gana recompensas para o…" at bounding box center [514, 404] width 781 height 525
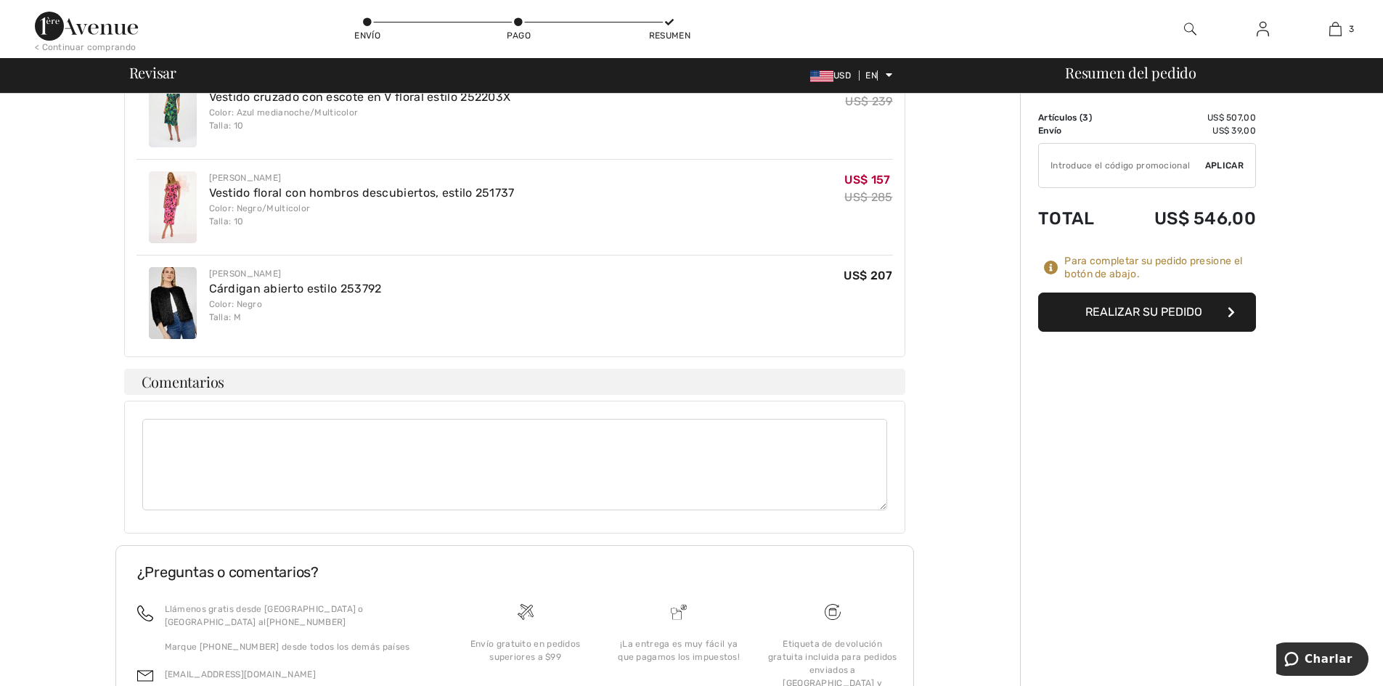
scroll to position [726, 0]
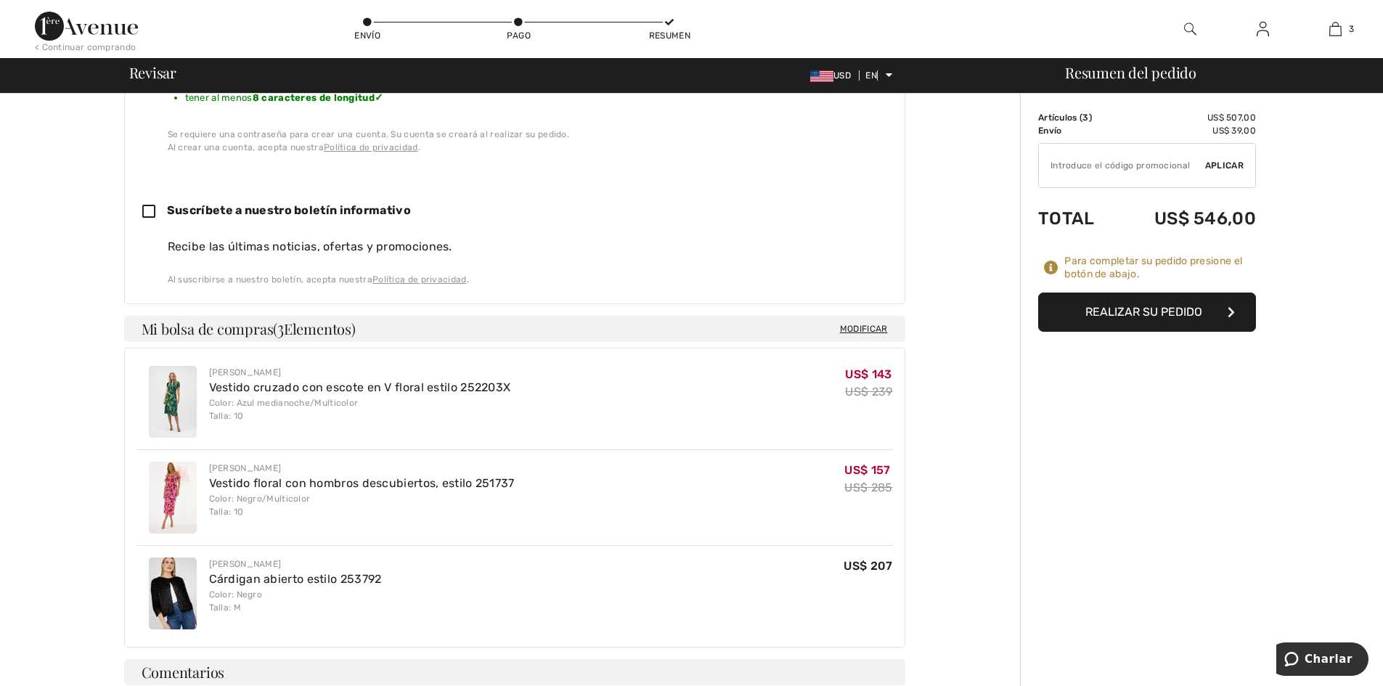
click at [1174, 311] on font "Realizar su pedido" at bounding box center [1143, 312] width 117 height 14
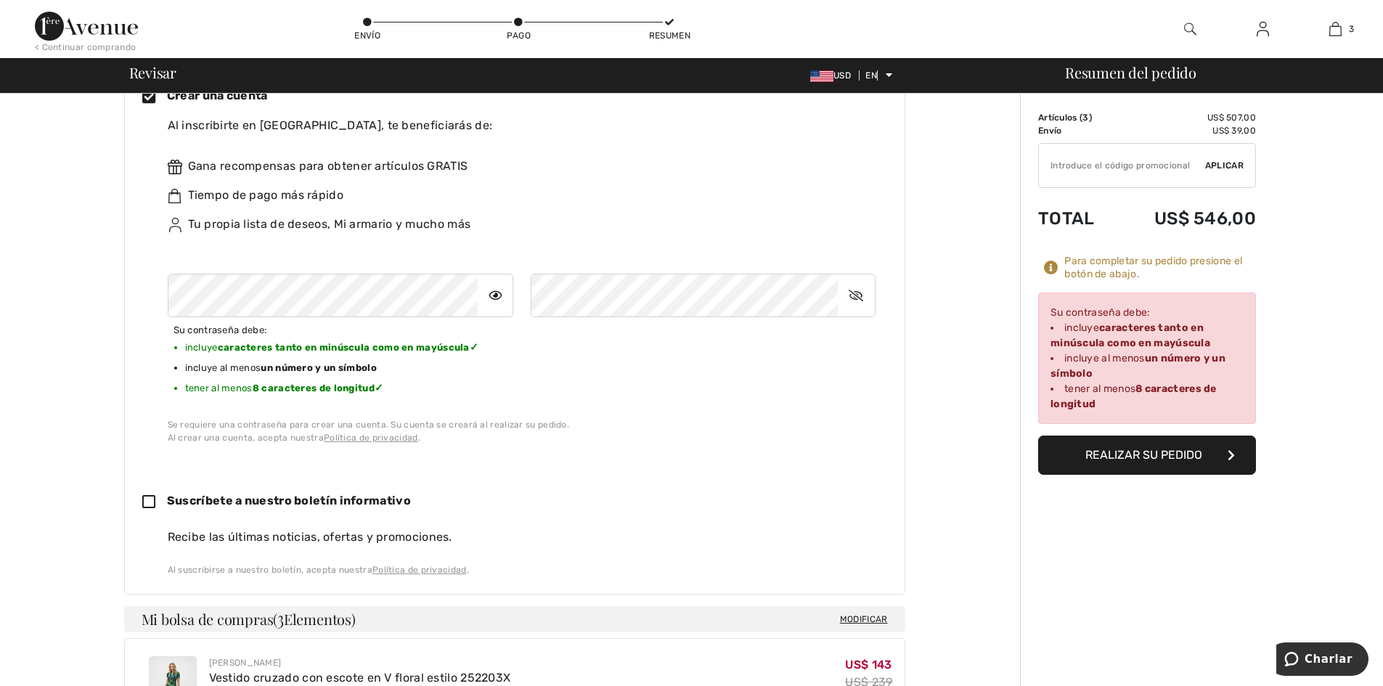
scroll to position [363, 0]
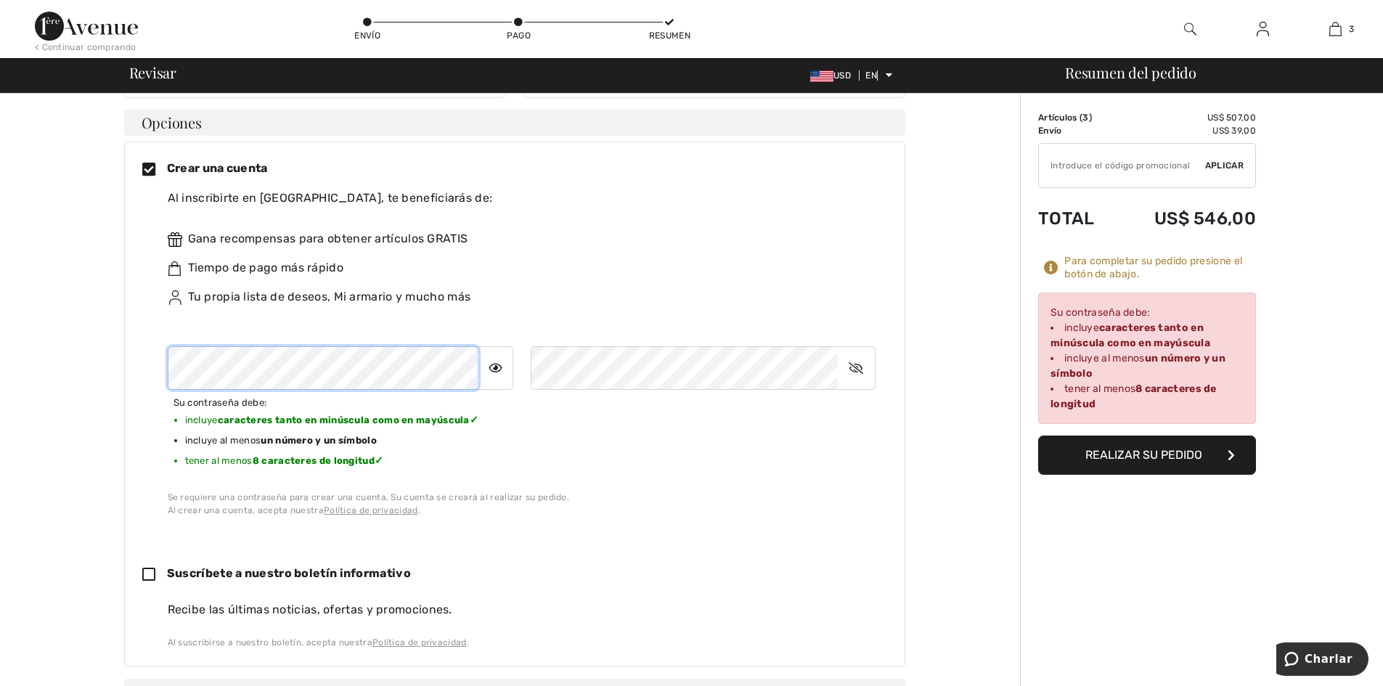
click at [158, 350] on div "Crear una cuenta Al inscribirte en [STREET_ADDRESS] de: Gana recompensas para o…" at bounding box center [514, 338] width 745 height 357
click at [512, 371] on div at bounding box center [522, 368] width 708 height 44
click at [1152, 457] on font "Realizar su pedido" at bounding box center [1143, 455] width 117 height 14
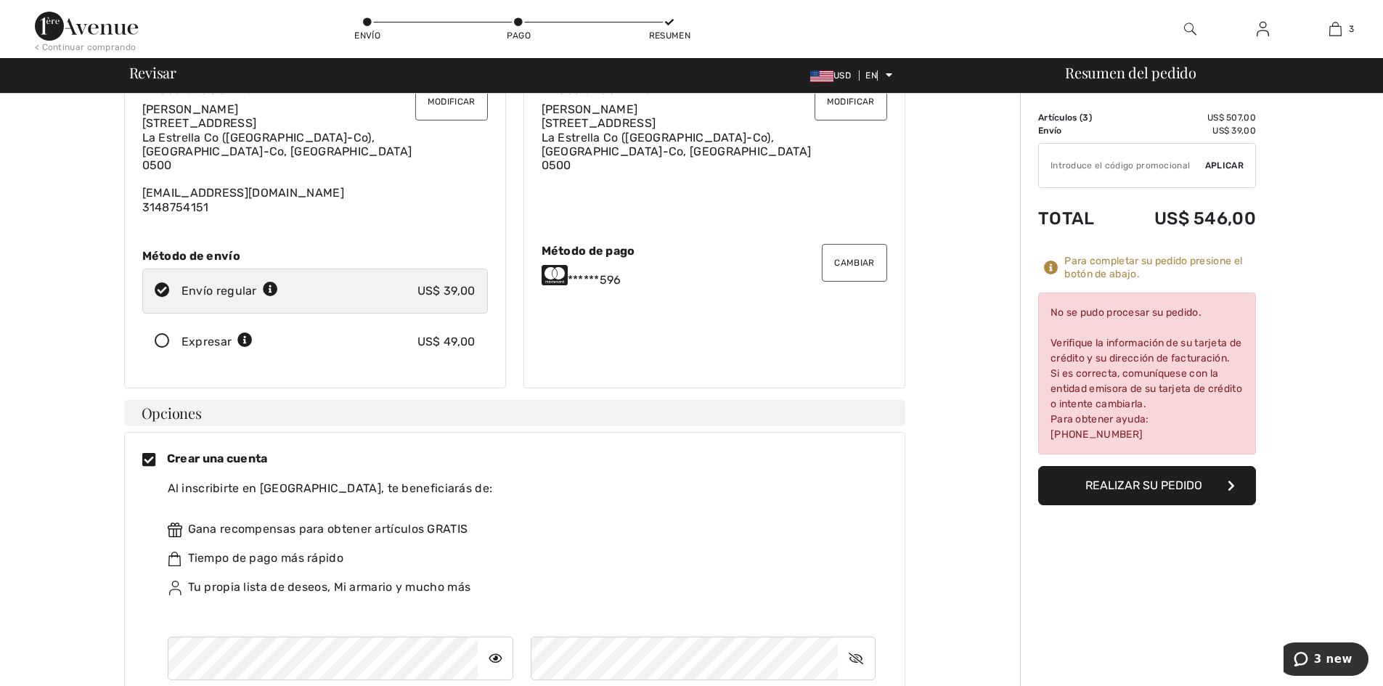
scroll to position [0, 0]
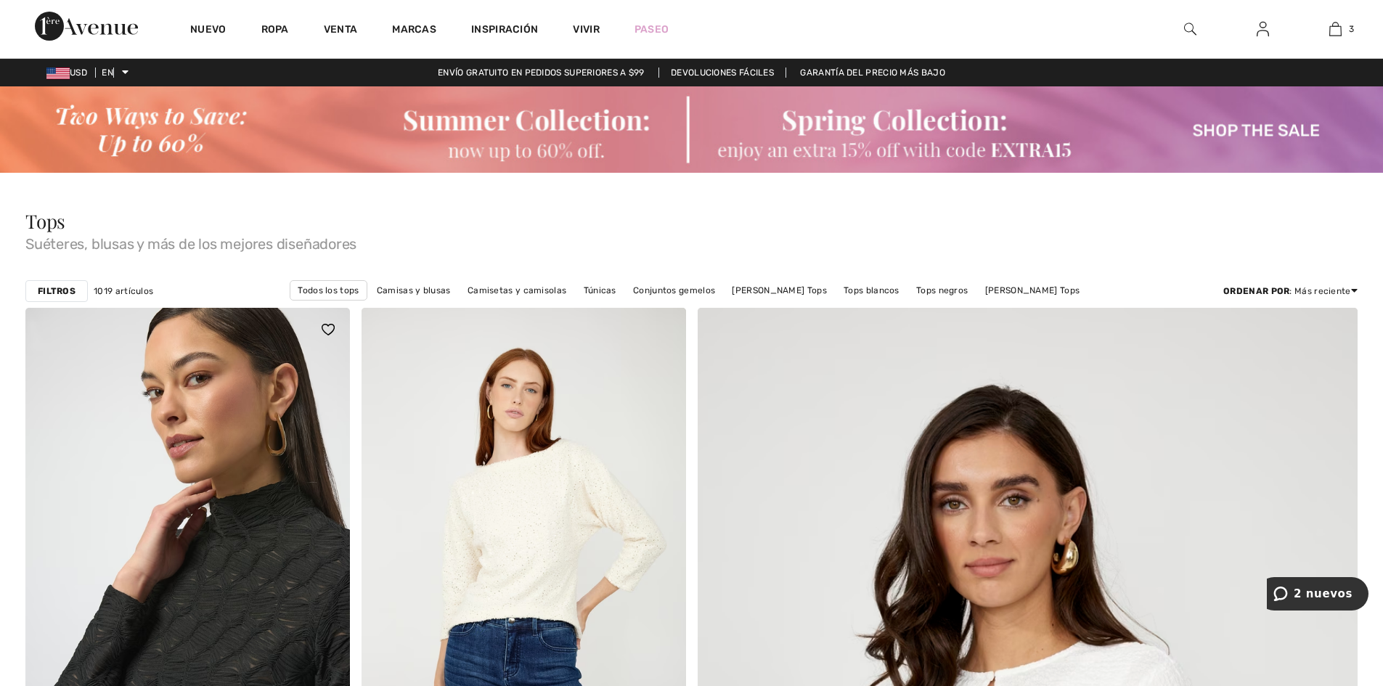
click at [193, 473] on img at bounding box center [187, 551] width 324 height 486
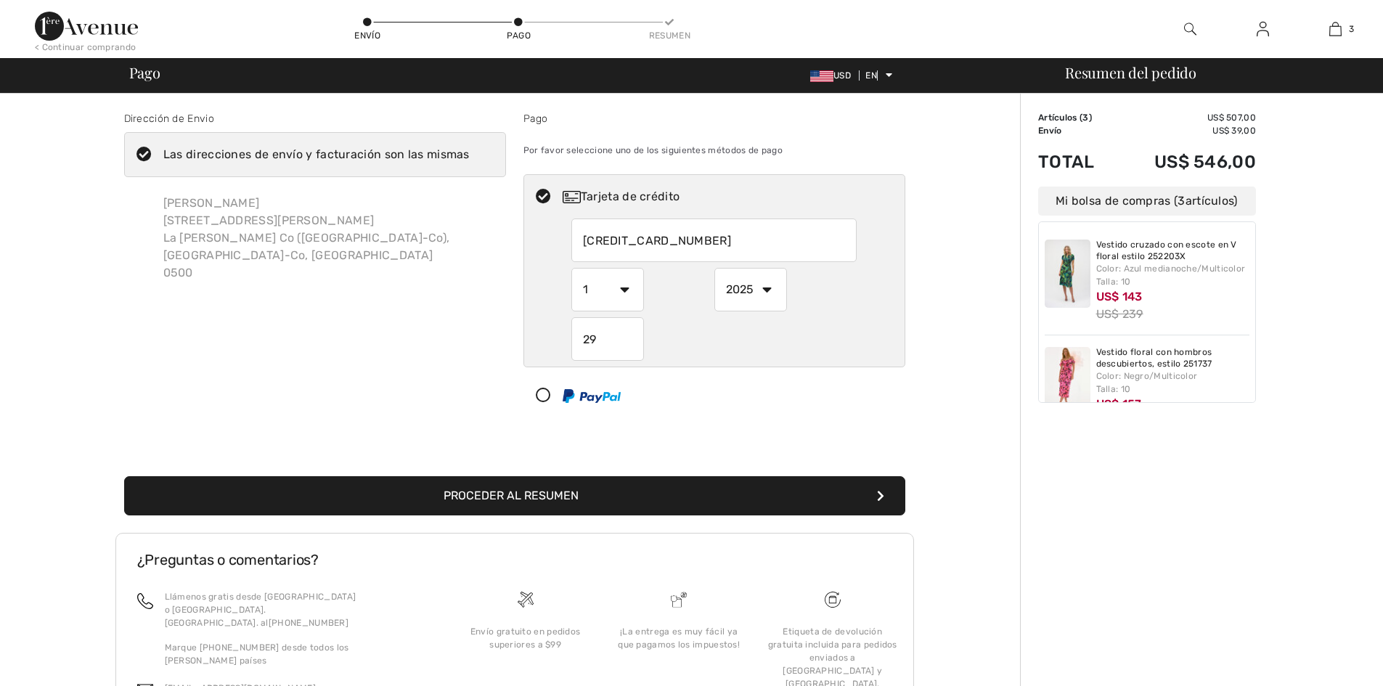
checkbox input "true"
click at [578, 388] on div at bounding box center [591, 395] width 58 height 17
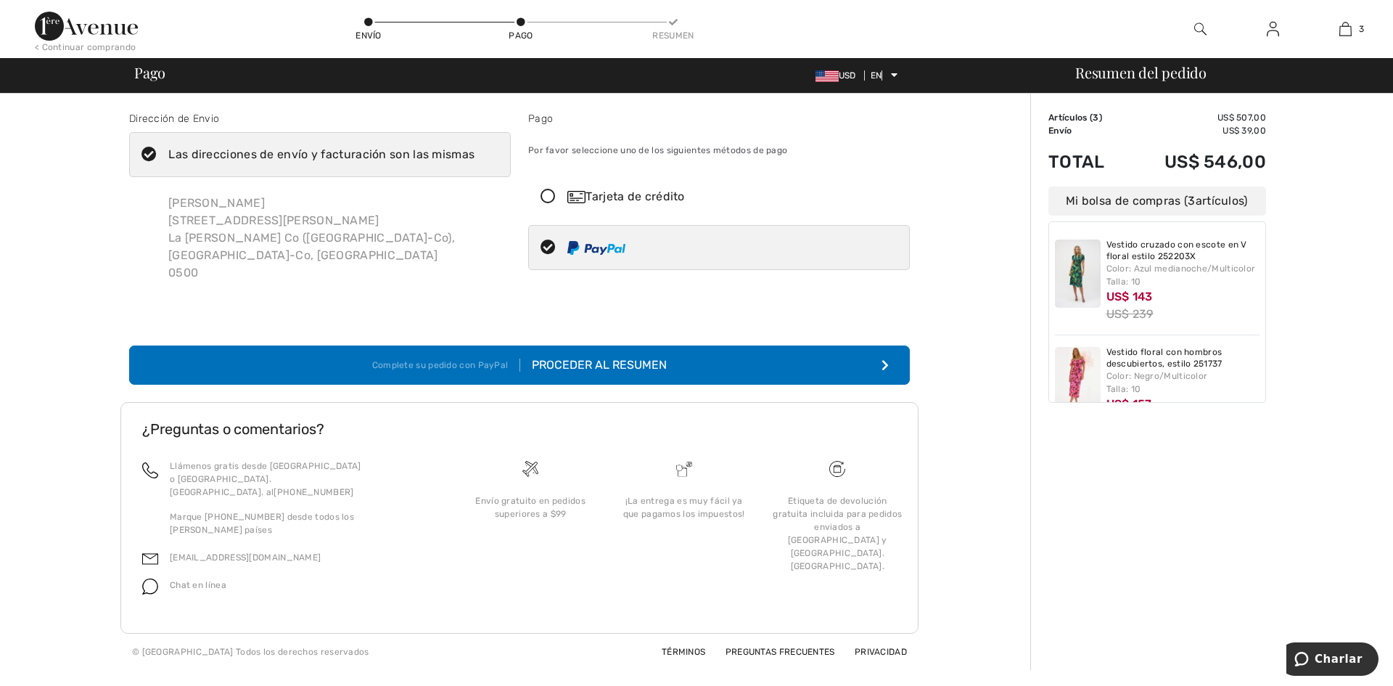
click at [597, 358] on font "Proceder al resumen" at bounding box center [599, 365] width 135 height 14
click at [546, 358] on font "Proceder al resumen" at bounding box center [599, 365] width 135 height 14
click at [589, 358] on font "Proceder al resumen" at bounding box center [599, 365] width 135 height 14
click at [554, 195] on icon at bounding box center [548, 196] width 38 height 15
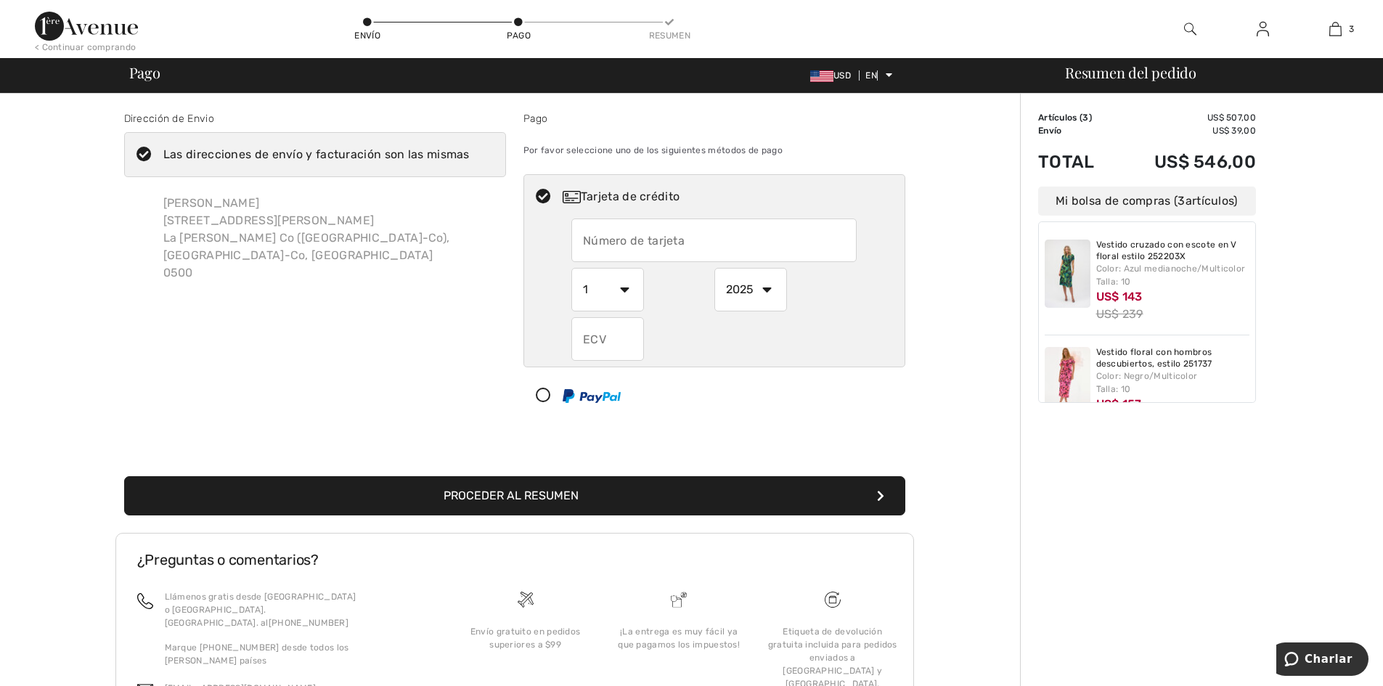
click at [682, 245] on input "text" at bounding box center [713, 240] width 285 height 44
click at [615, 290] on select "1 2 3 4 5 6 7 8 9 10 11 12" at bounding box center [607, 290] width 73 height 44
radio input "true"
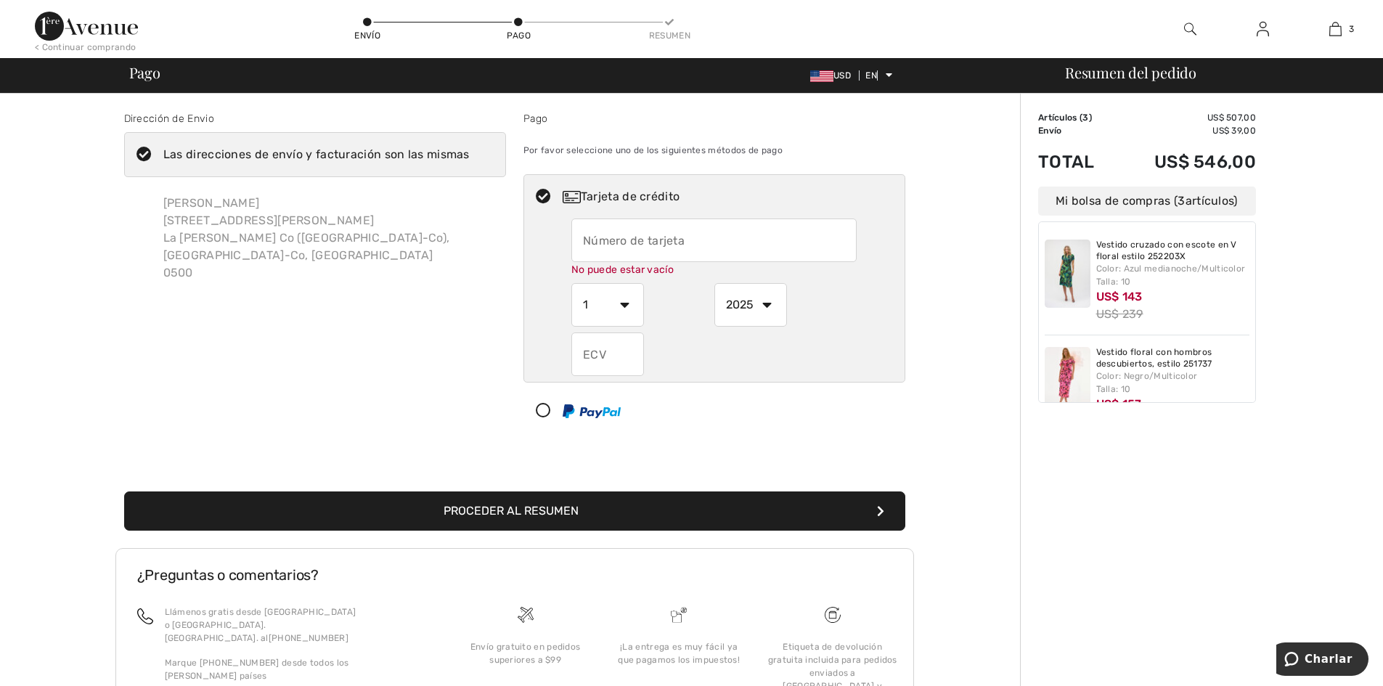
select select "12"
click at [571, 283] on select "1 2 3 4 5 6 7 8 9 10 11 12" at bounding box center [607, 305] width 73 height 44
click at [605, 303] on select "1 2 3 4 5 6 7 8 9 10 11 12" at bounding box center [607, 305] width 73 height 44
click at [726, 242] on input "text" at bounding box center [713, 240] width 285 height 44
radio input "true"
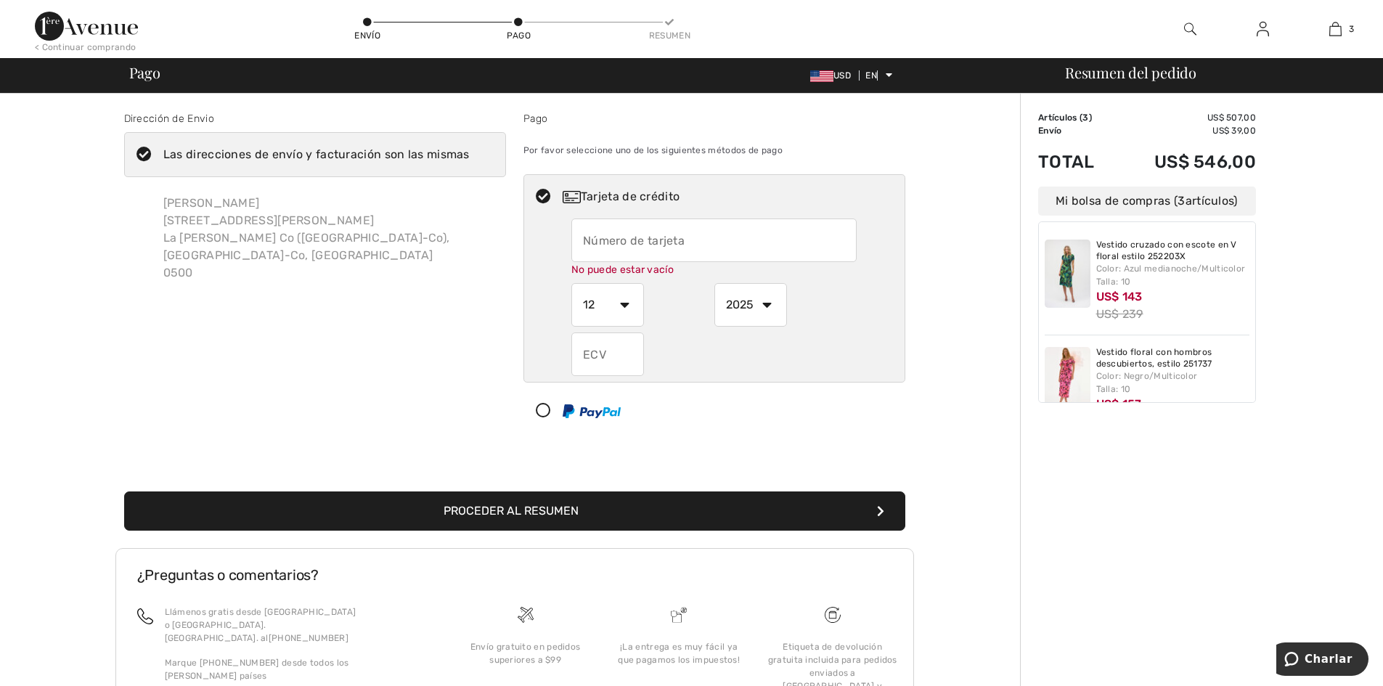
click at [607, 417] on img at bounding box center [591, 411] width 58 height 14
select select "1"
select select "2025"
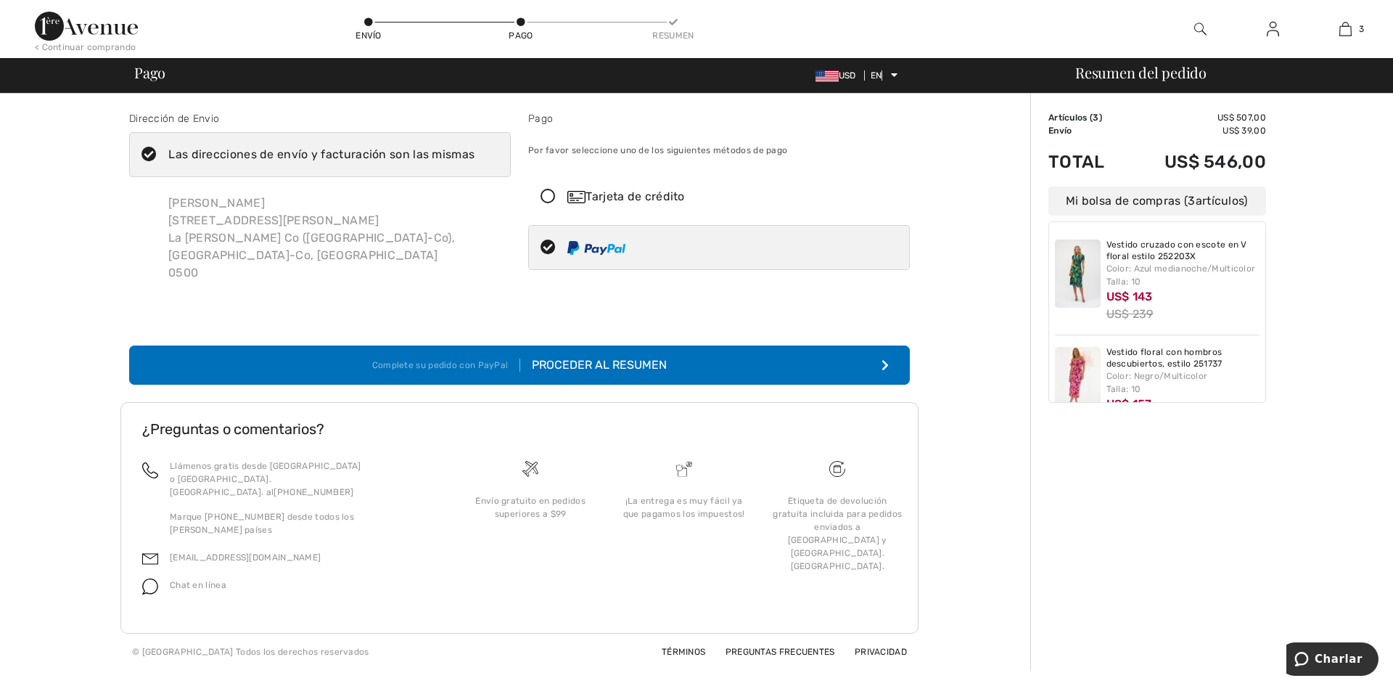
scroll to position [136, 0]
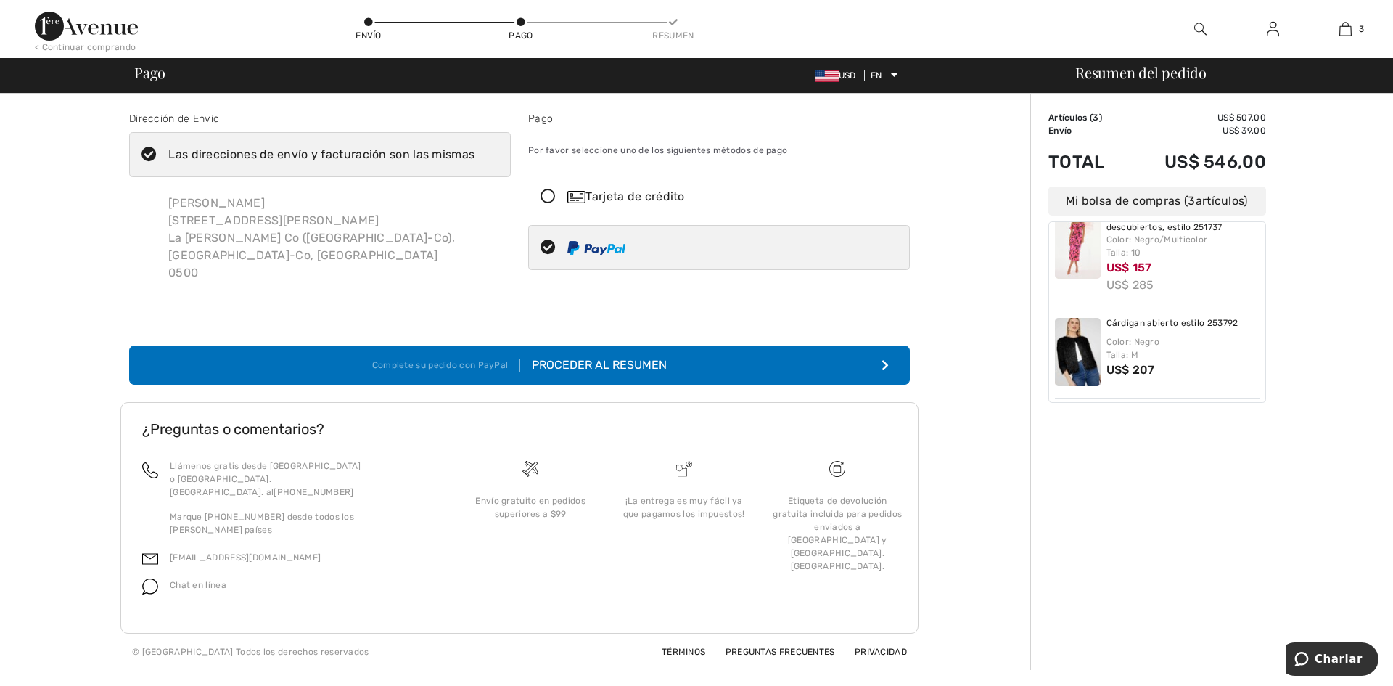
click at [578, 358] on font "Proceder al resumen" at bounding box center [599, 365] width 135 height 14
click at [647, 358] on font "Proceder al resumen" at bounding box center [599, 365] width 135 height 14
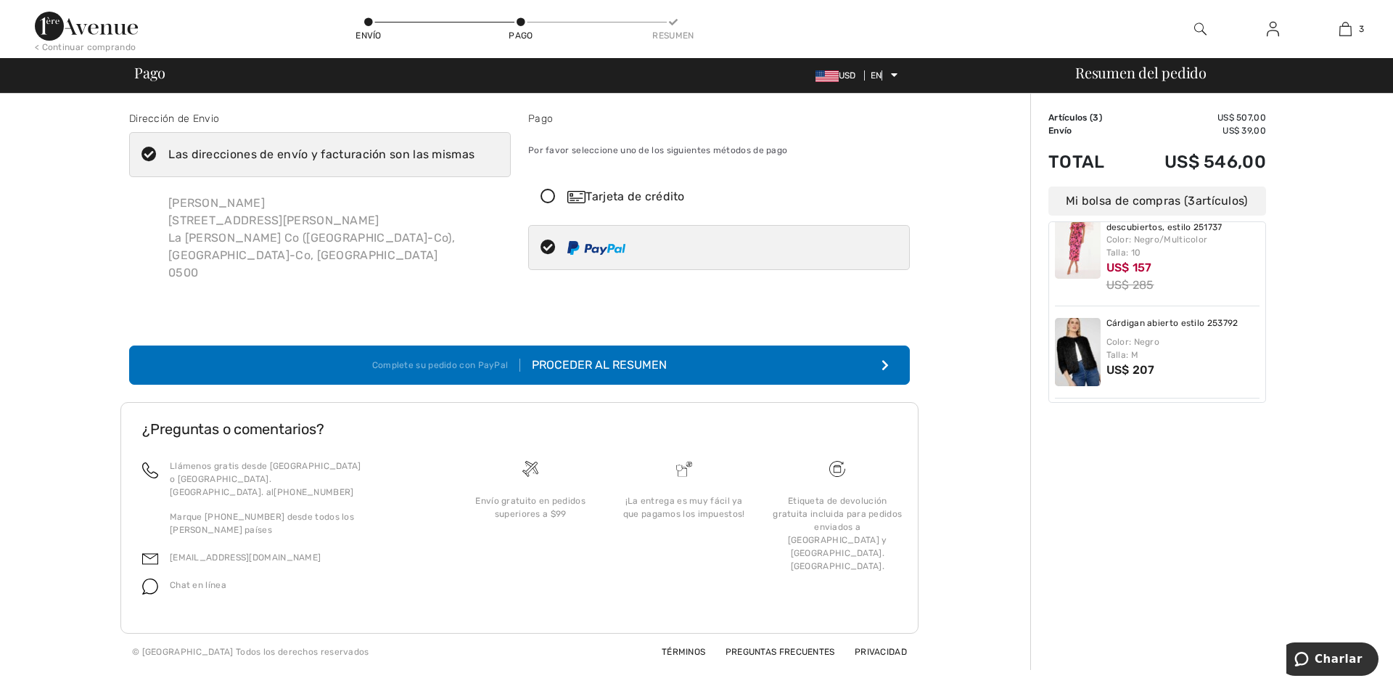
click at [647, 358] on font "Proceder al resumen" at bounding box center [599, 365] width 135 height 14
click at [889, 347] on button "Complete su pedido con PayPal Proceder al resumen" at bounding box center [519, 364] width 781 height 39
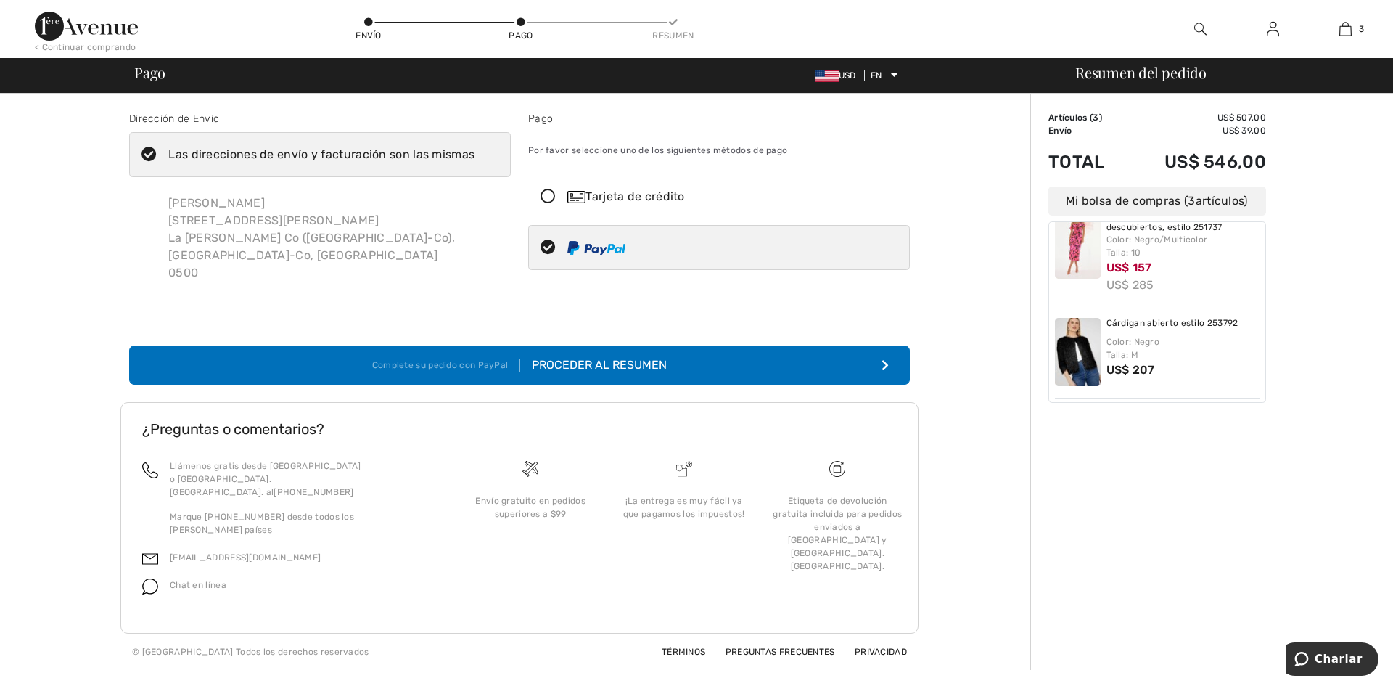
click at [885, 359] on icon "submit" at bounding box center [885, 365] width 7 height 12
click at [587, 358] on font "Proceder al resumen" at bounding box center [599, 365] width 135 height 14
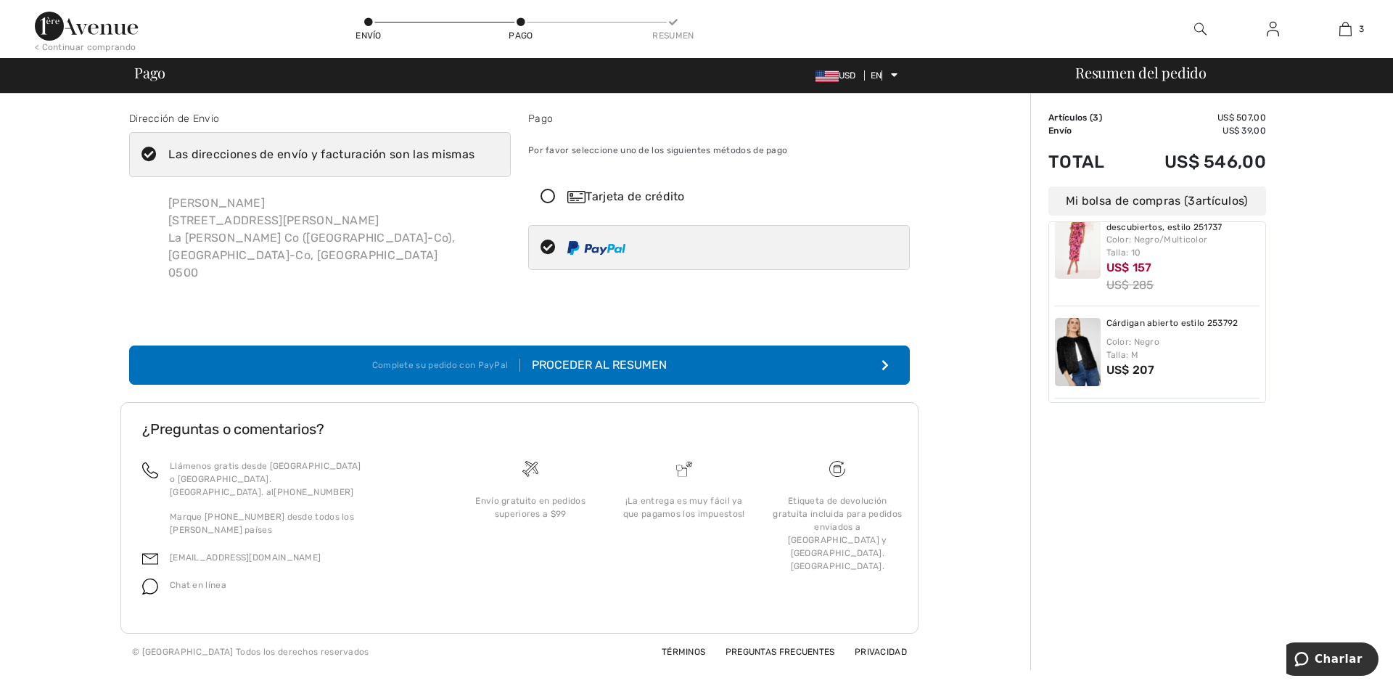
click at [587, 358] on font "Proceder al resumen" at bounding box center [599, 365] width 135 height 14
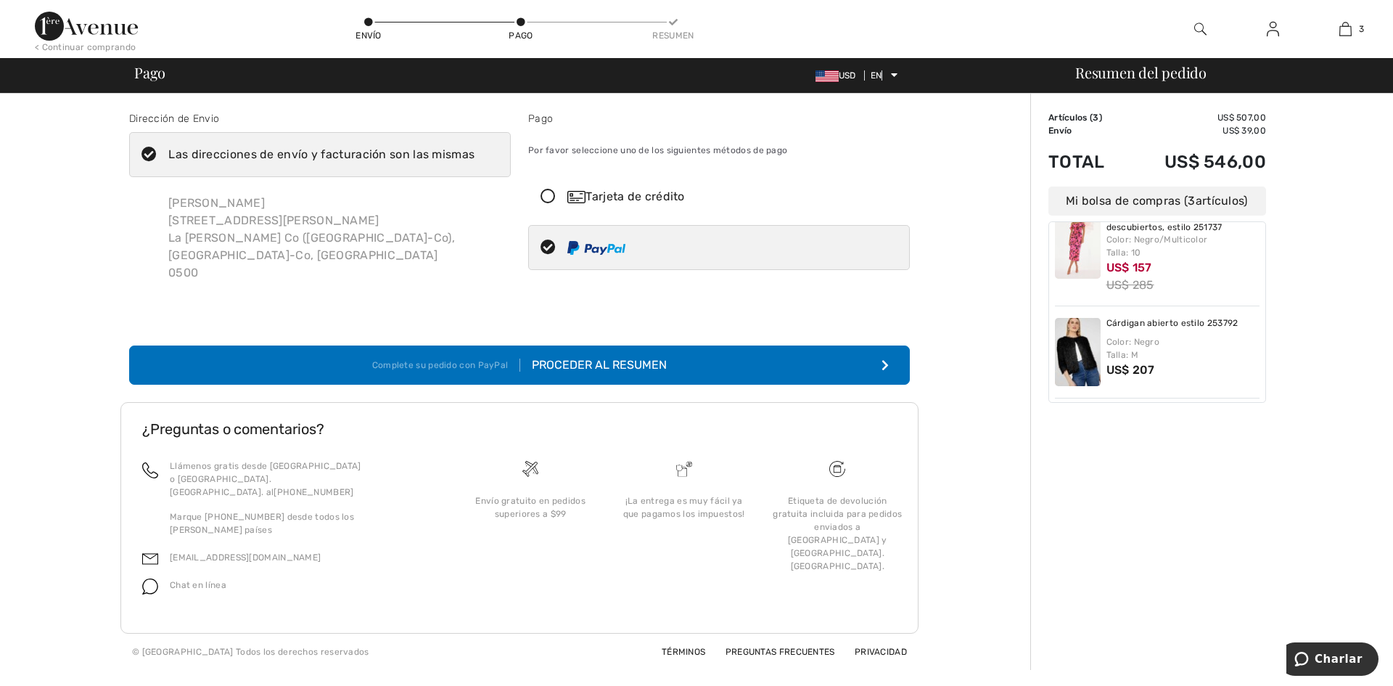
click at [587, 358] on font "Proceder al resumen" at bounding box center [599, 365] width 135 height 14
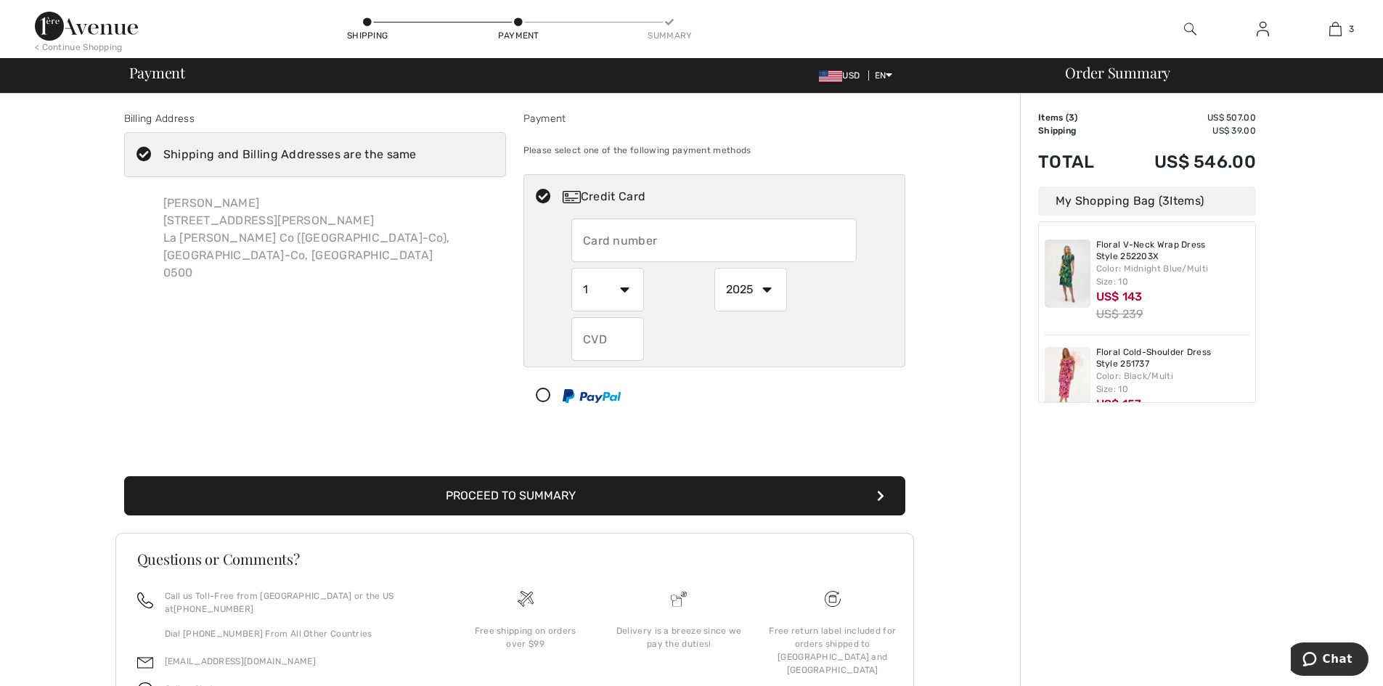
click at [546, 398] on icon at bounding box center [543, 395] width 38 height 15
select select "1"
select select "2025"
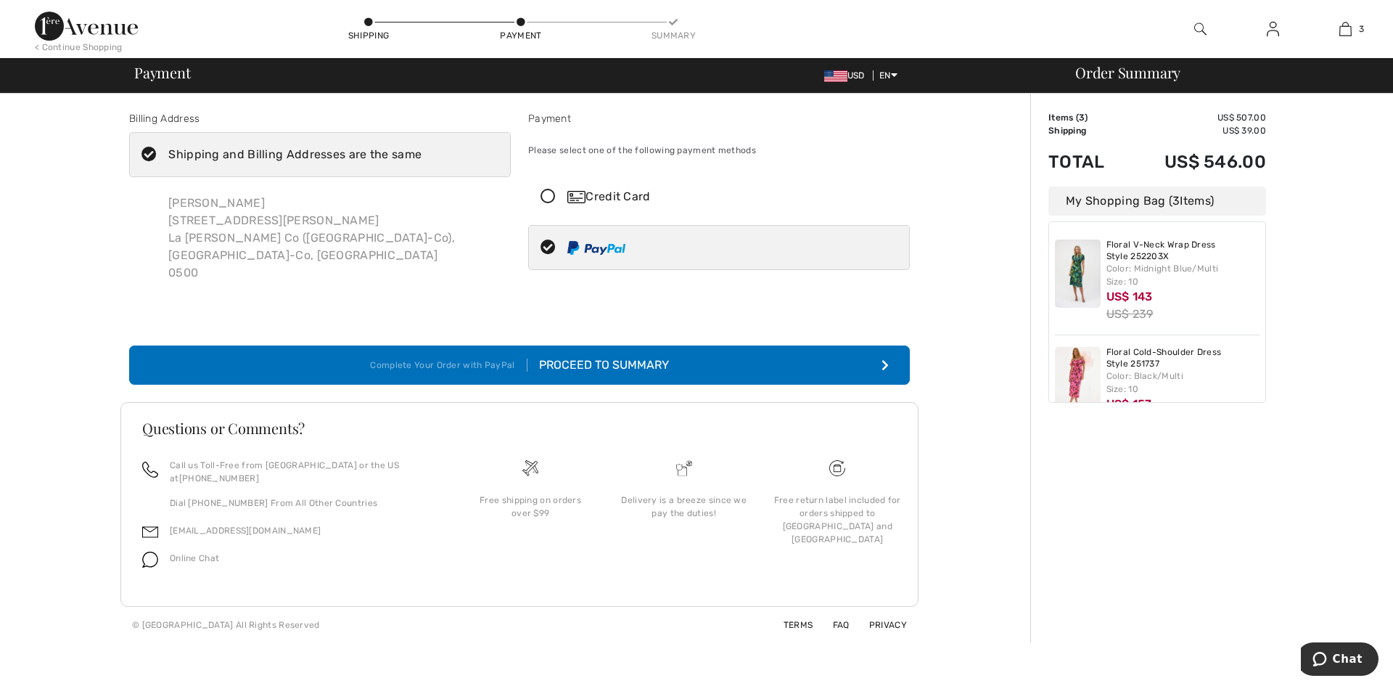
click at [580, 356] on div "Proceed to Summary" at bounding box center [599, 364] width 142 height 17
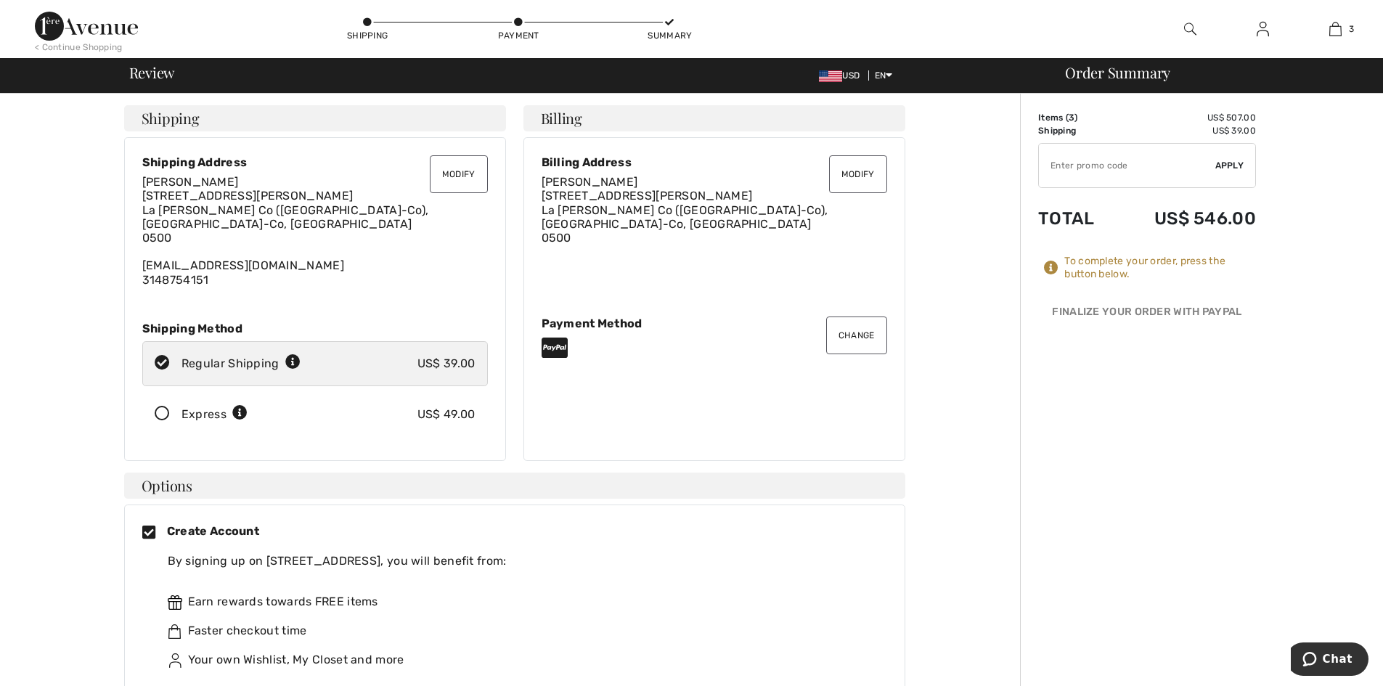
drag, startPoint x: 809, startPoint y: 377, endPoint x: 800, endPoint y: 379, distance: 9.5
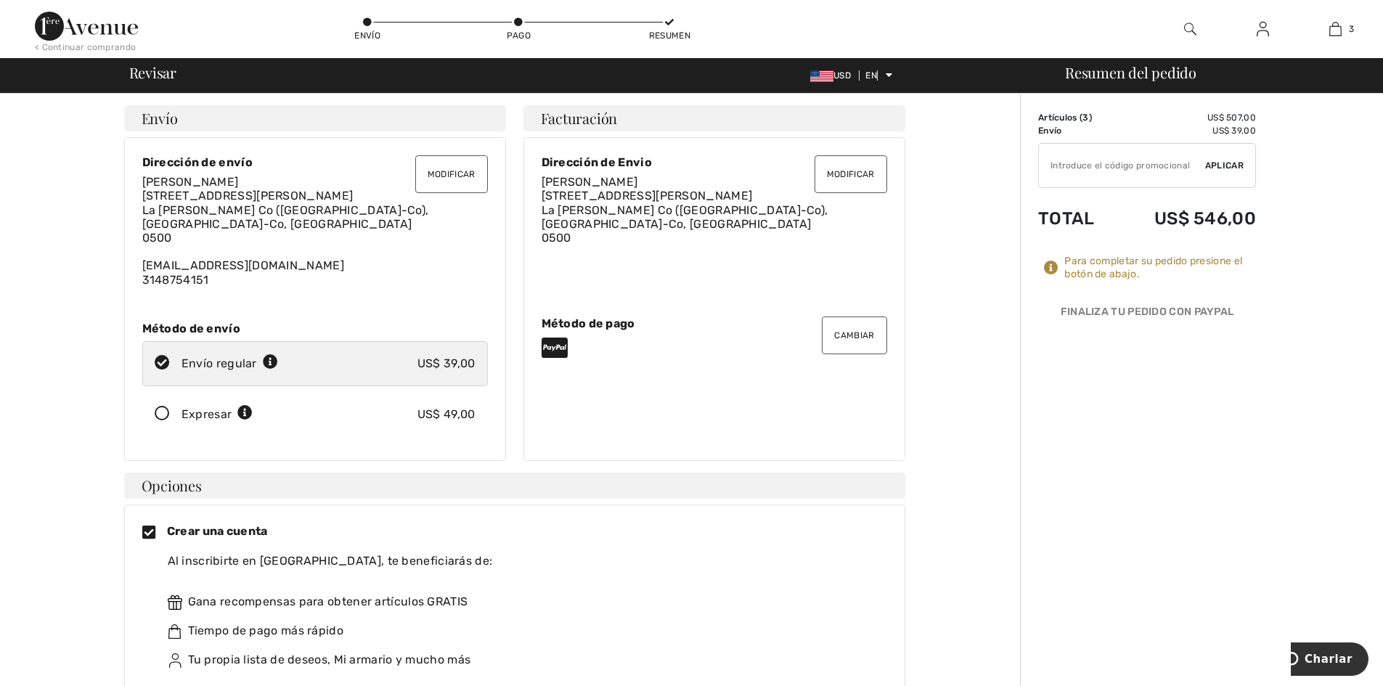
drag, startPoint x: 1156, startPoint y: 436, endPoint x: 1156, endPoint y: 413, distance: 23.2
click at [865, 330] on font "Cambiar" at bounding box center [854, 335] width 40 height 10
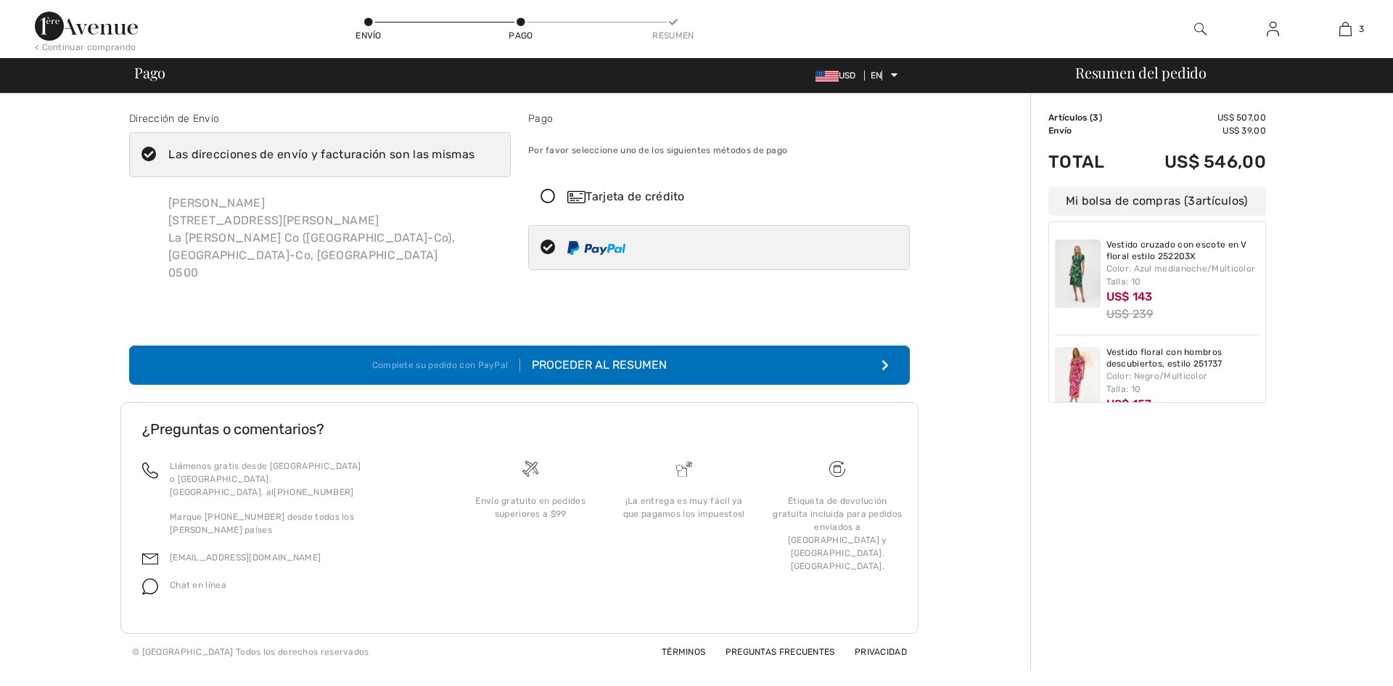
click at [547, 182] on div "Tarjeta de crédito" at bounding box center [719, 197] width 380 height 44
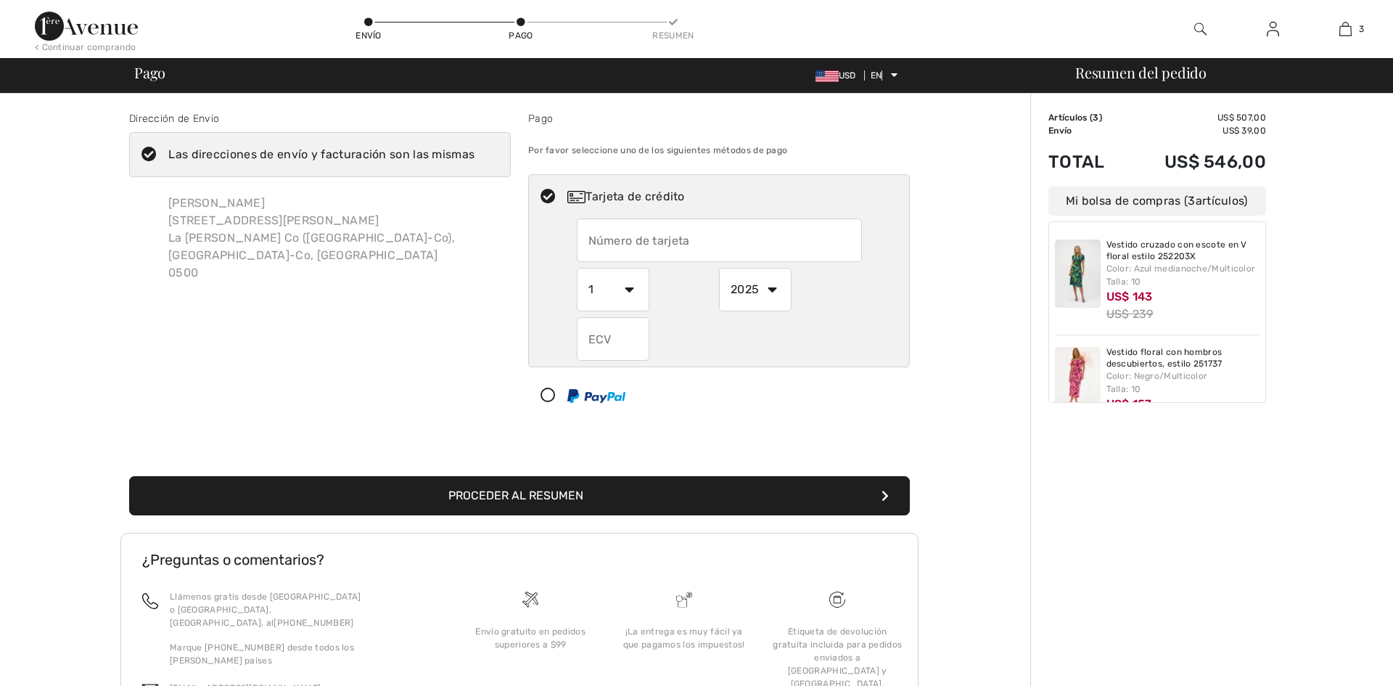
click at [549, 190] on icon at bounding box center [548, 196] width 38 height 15
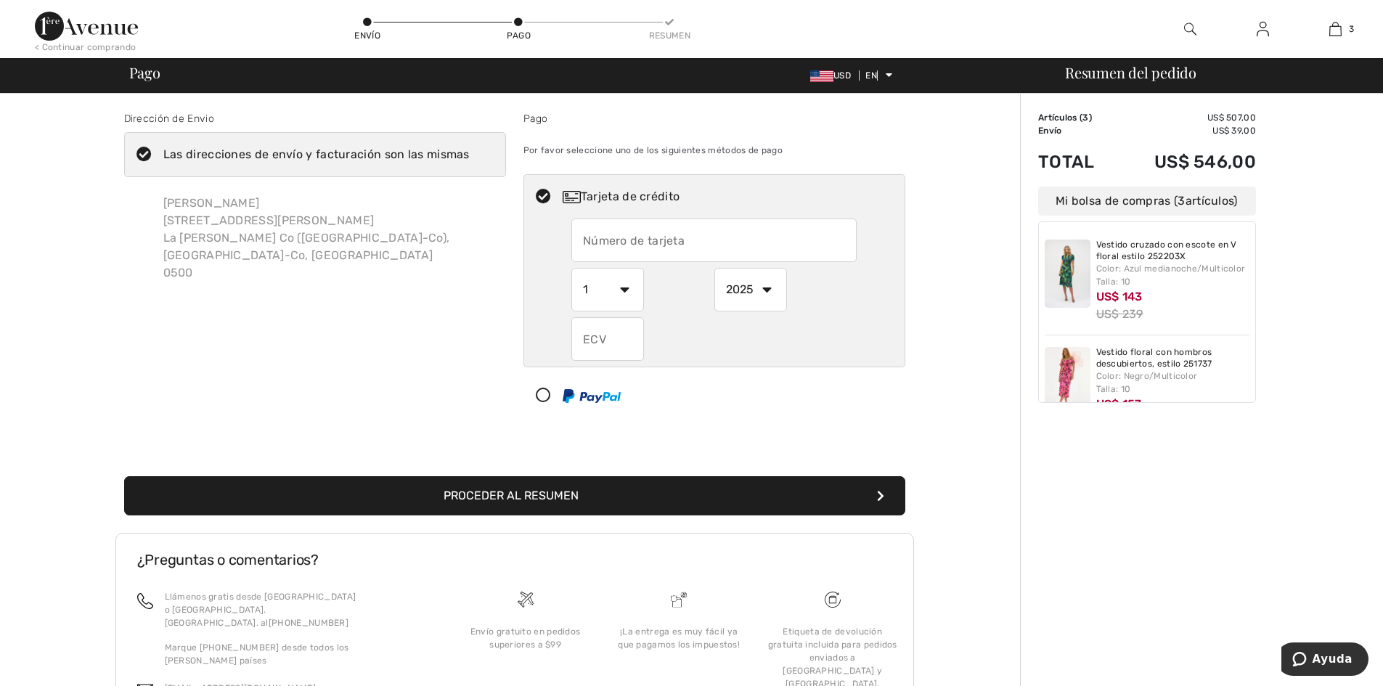
click at [736, 247] on input "text" at bounding box center [713, 240] width 285 height 44
type input "[CREDIT_CARD_NUMBER]"
click at [624, 295] on select "1 2 3 4 5 6 7 8 9 10 11 12" at bounding box center [607, 290] width 73 height 44
select select "5"
click at [571, 268] on select "1 2 3 4 5 6 7 8 9 10 11 12" at bounding box center [607, 290] width 73 height 44
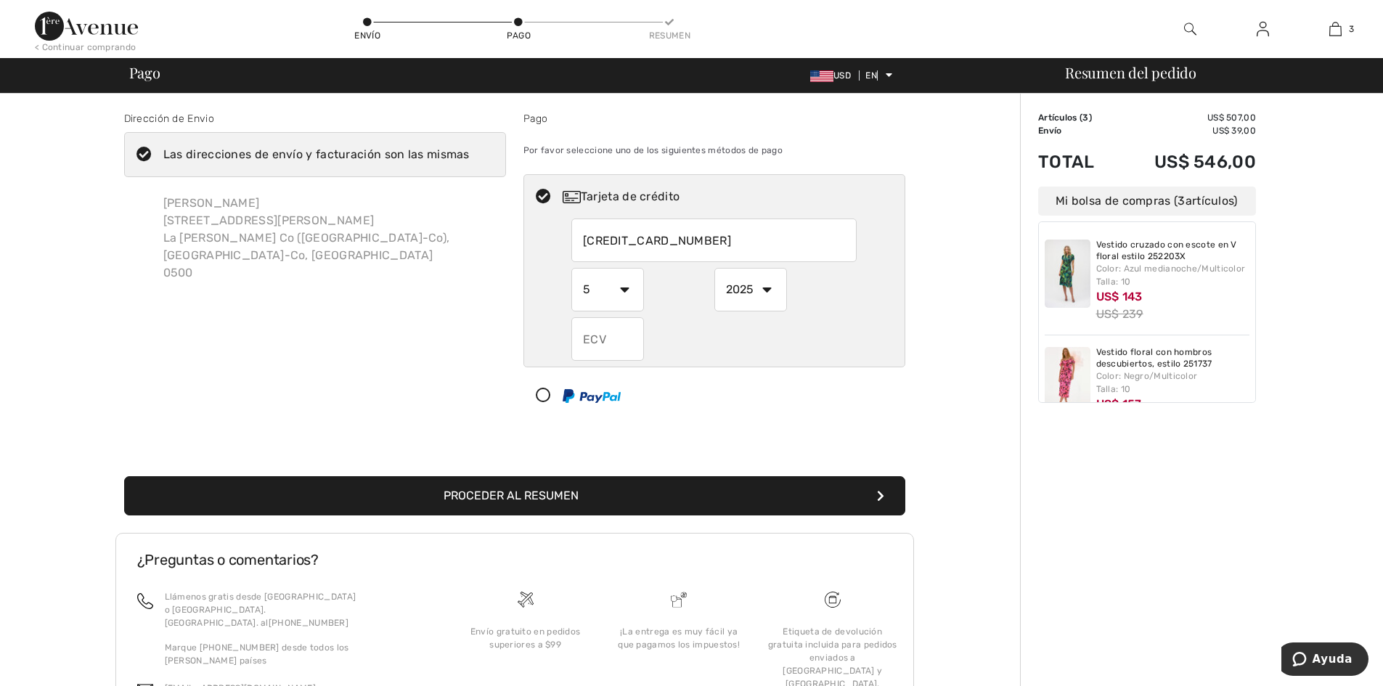
click at [766, 288] on select "2025 2026 2027 2028 2029 2030 2031 2032 2033 2034 2035" at bounding box center [750, 290] width 73 height 44
select select "2029"
click at [714, 268] on select "2025 2026 2027 2028 2029 2030 2031 2032 2033 2034 2035" at bounding box center [750, 290] width 73 height 44
click at [628, 349] on input "text" at bounding box center [607, 339] width 73 height 44
type input "244"
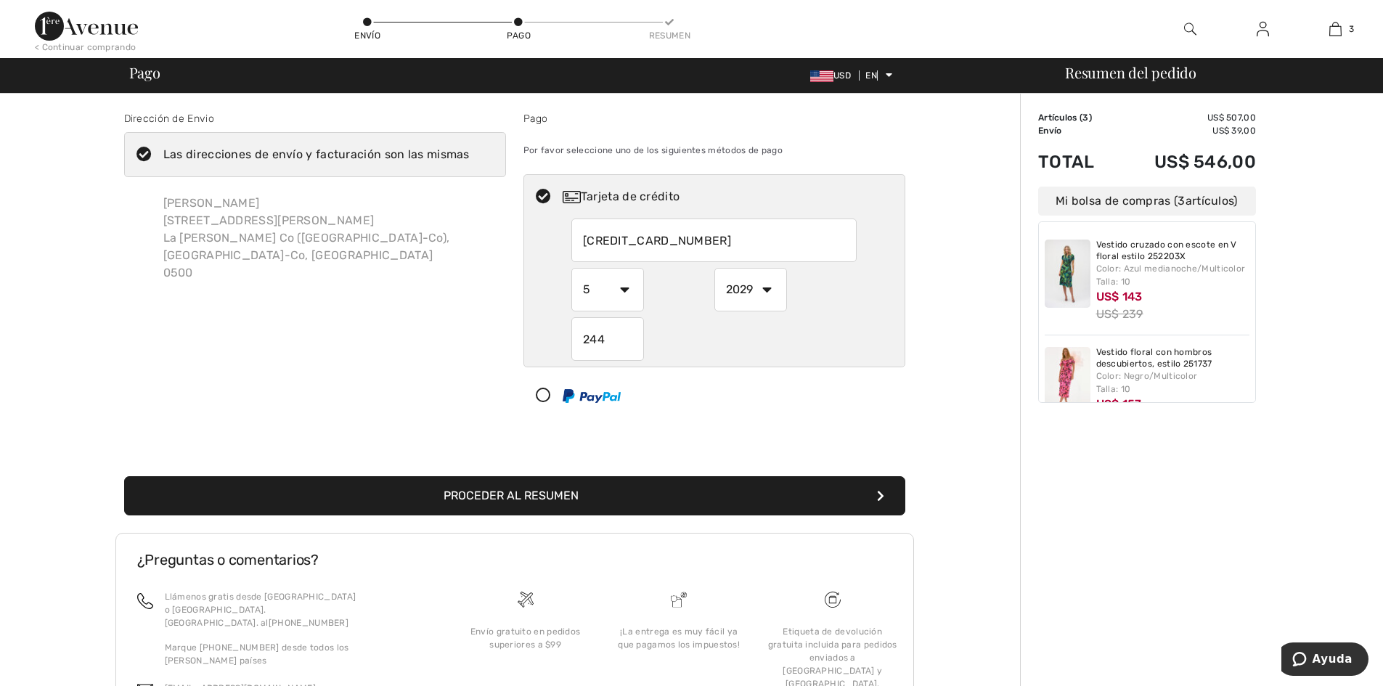
click at [564, 501] on font "Proceder al resumen" at bounding box center [510, 495] width 135 height 14
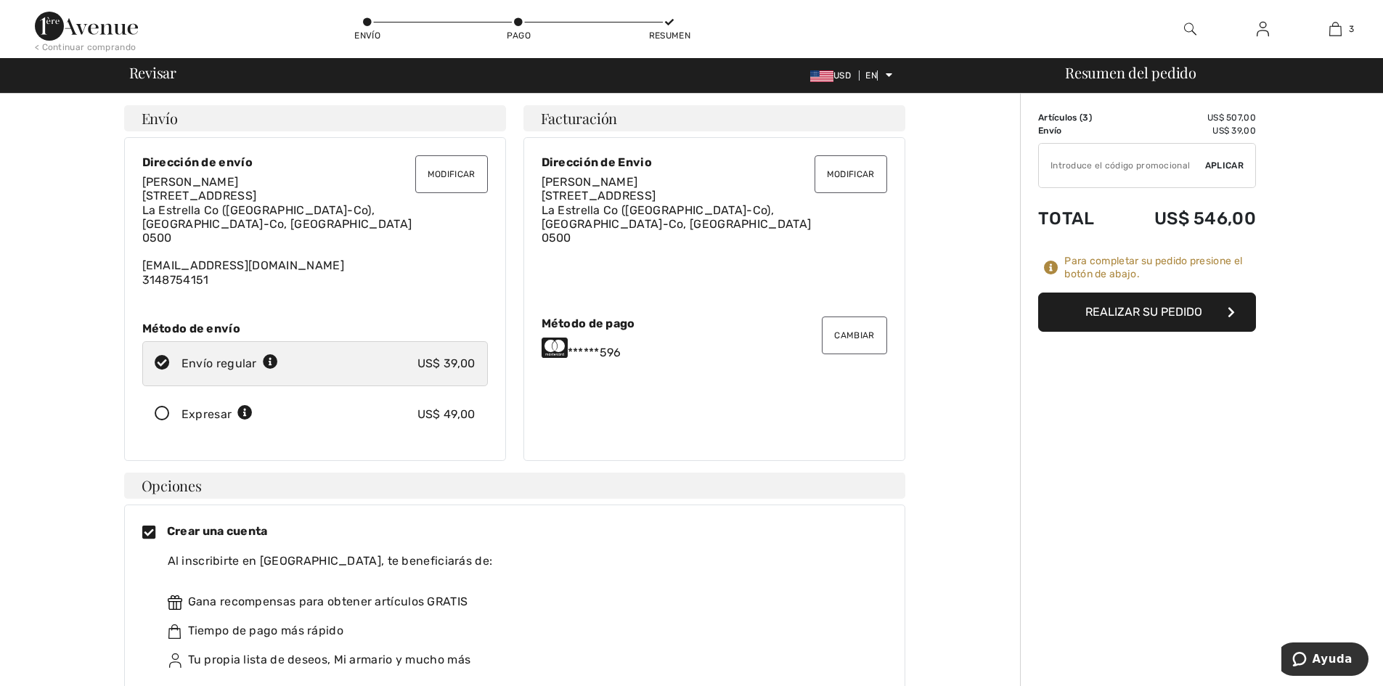
click at [1137, 315] on font "Realizar su pedido" at bounding box center [1143, 312] width 117 height 14
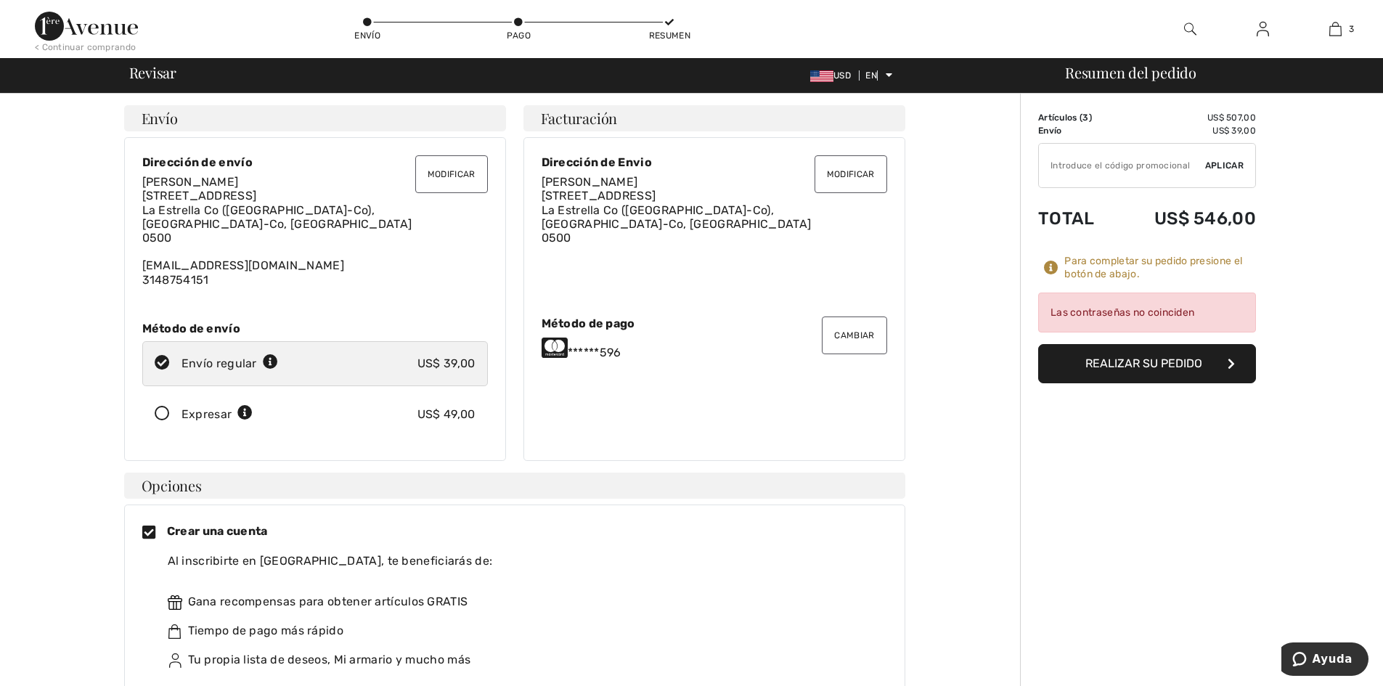
click at [1176, 364] on font "Realizar su pedido" at bounding box center [1143, 363] width 117 height 14
click at [1140, 311] on font "Las contraseñas no coinciden" at bounding box center [1122, 312] width 144 height 12
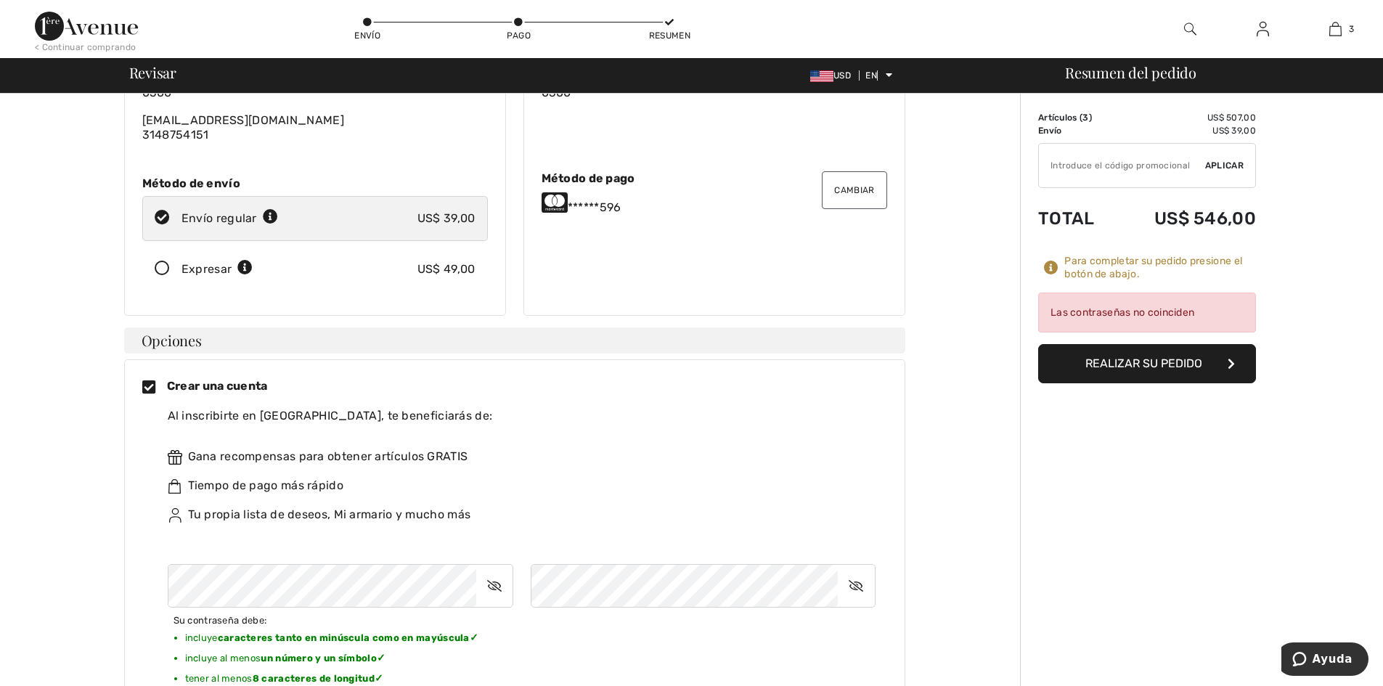
click at [489, 570] on icon at bounding box center [494, 585] width 36 height 33
click at [489, 570] on icon at bounding box center [495, 585] width 35 height 33
click at [1171, 365] on font "Realizar su pedido" at bounding box center [1143, 363] width 117 height 14
